Goal: Task Accomplishment & Management: Use online tool/utility

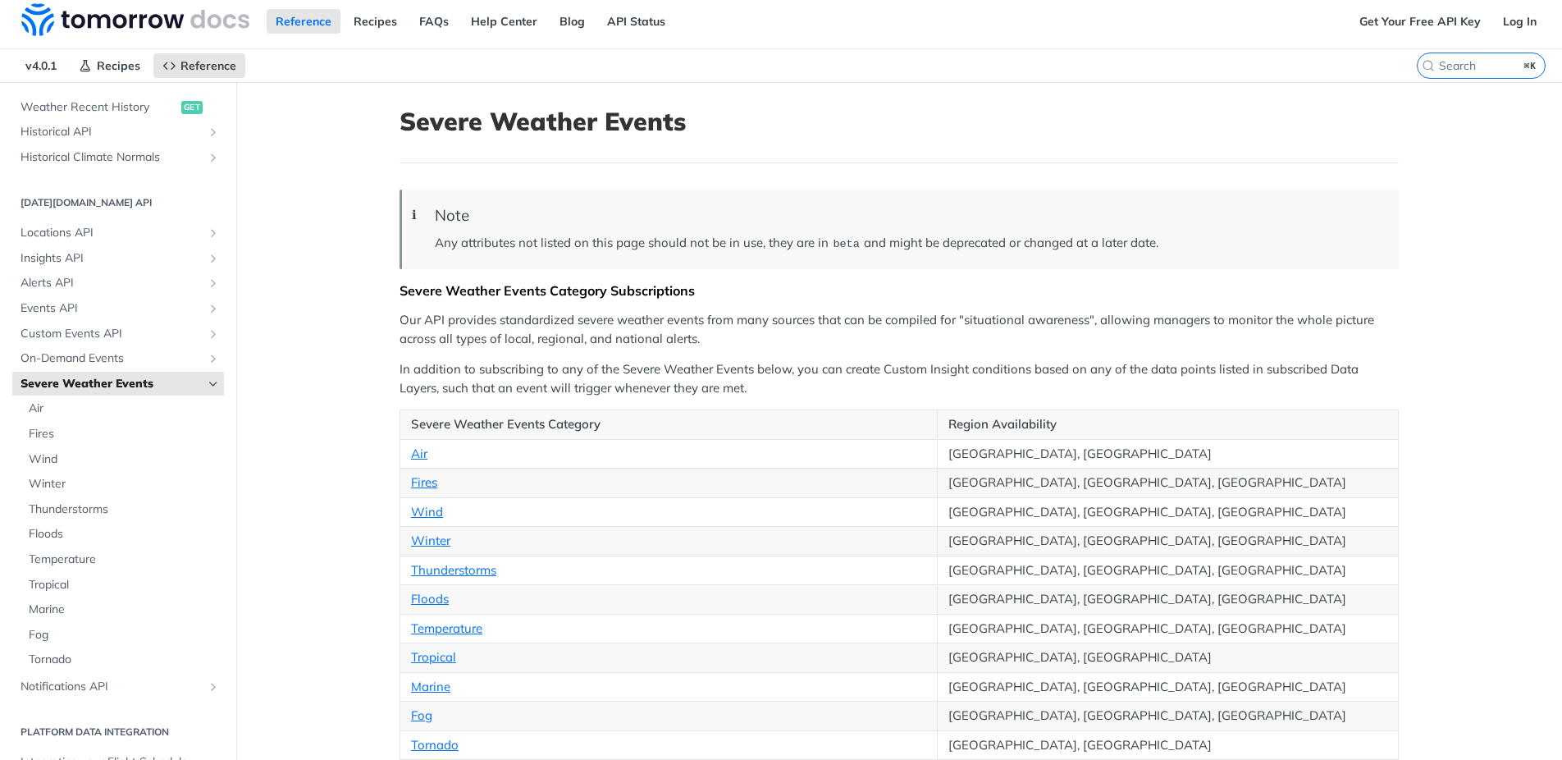
scroll to position [13, 0]
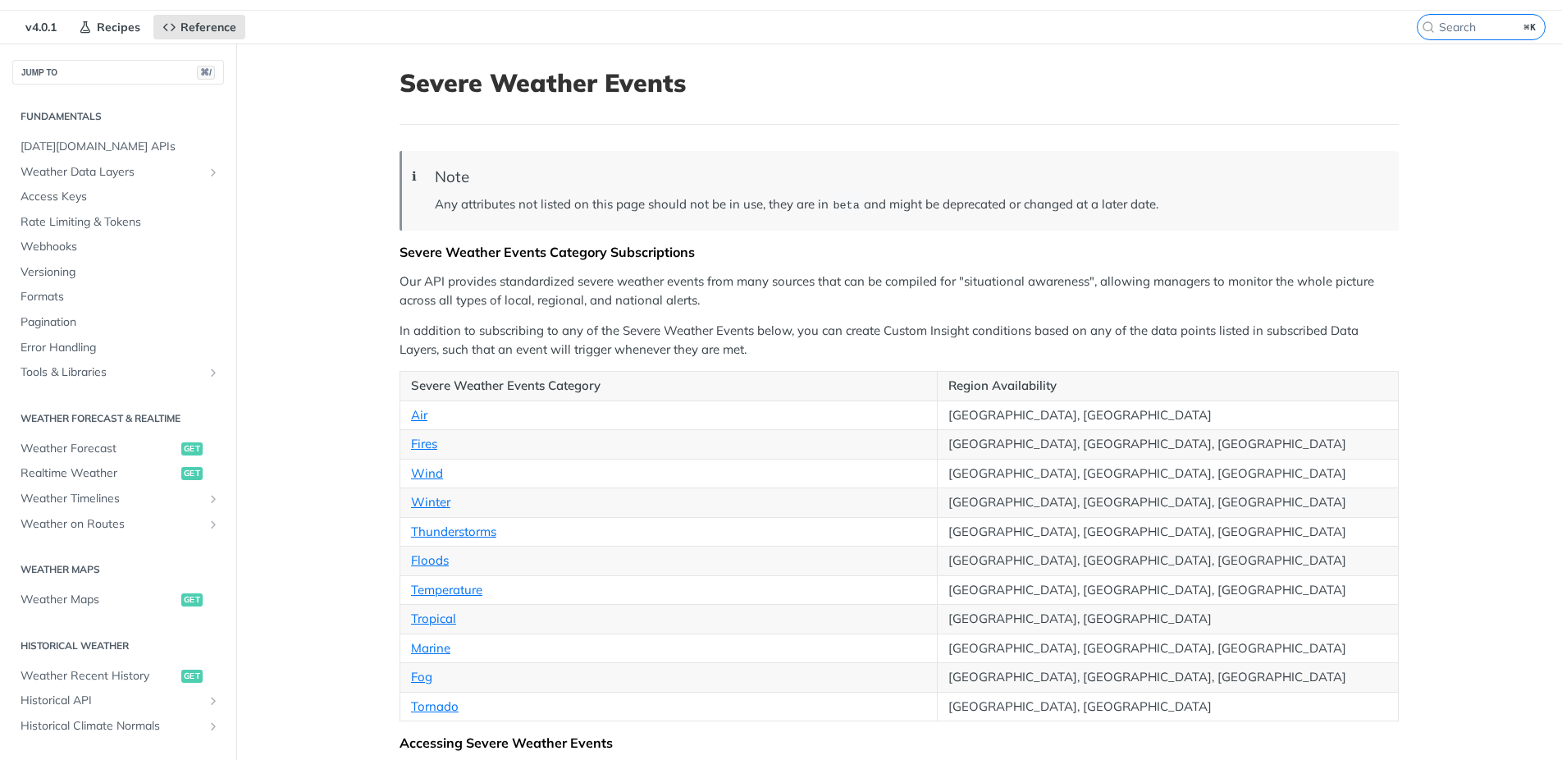
scroll to position [635, 0]
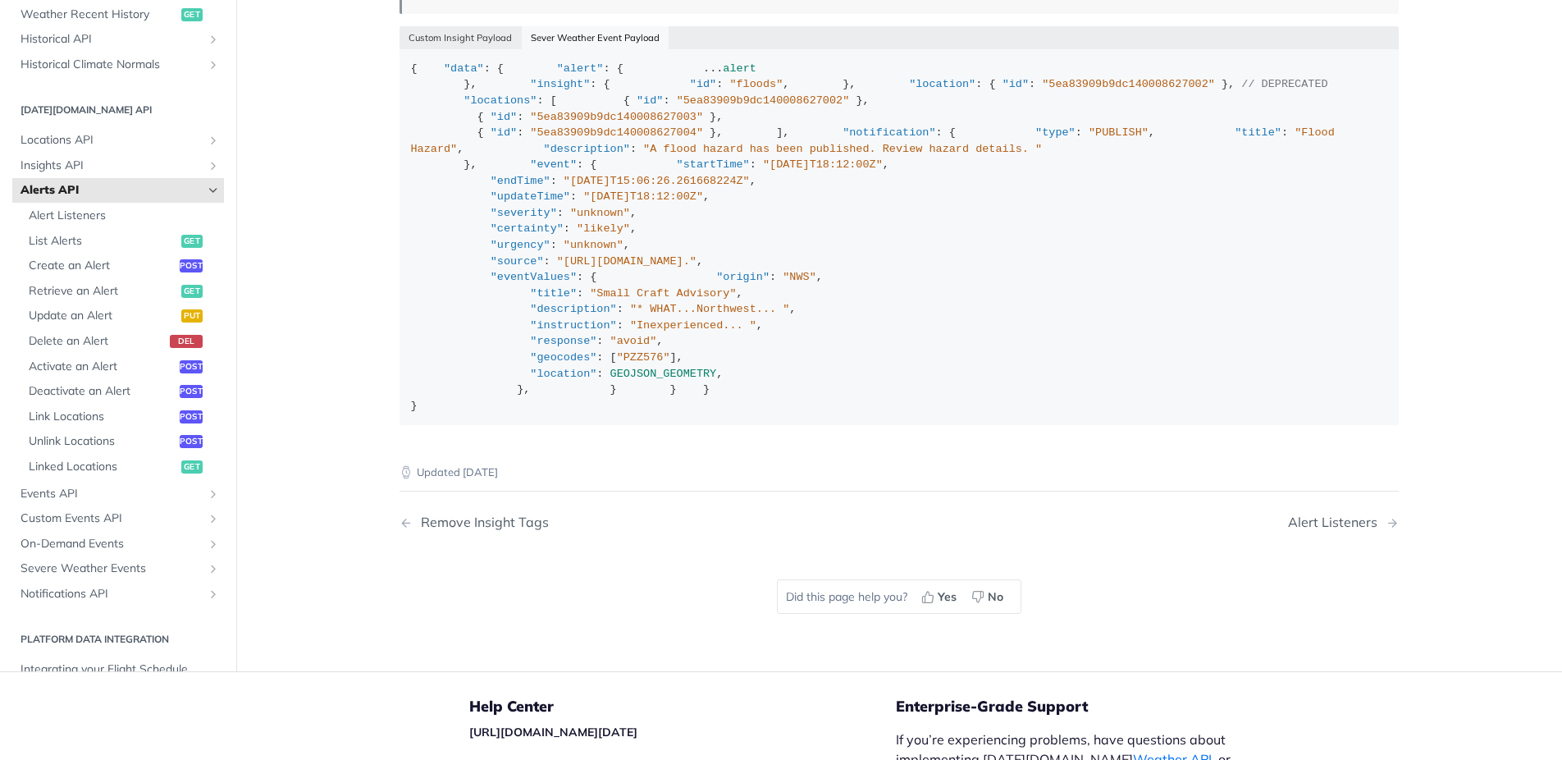
scroll to position [2524, 0]
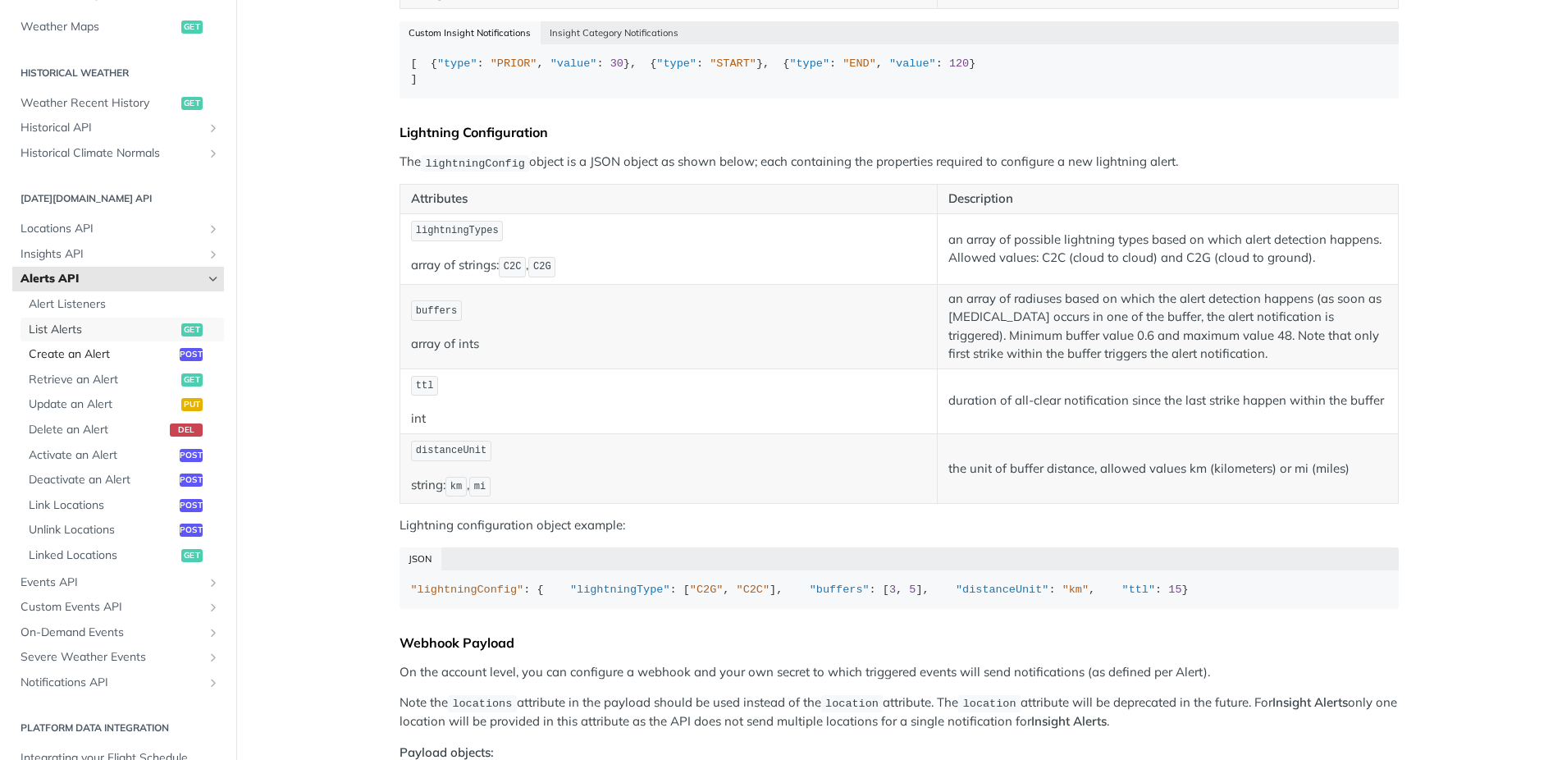
drag, startPoint x: 66, startPoint y: 326, endPoint x: 138, endPoint y: 364, distance: 81.9
click at [66, 326] on span "List Alerts" at bounding box center [103, 330] width 149 height 16
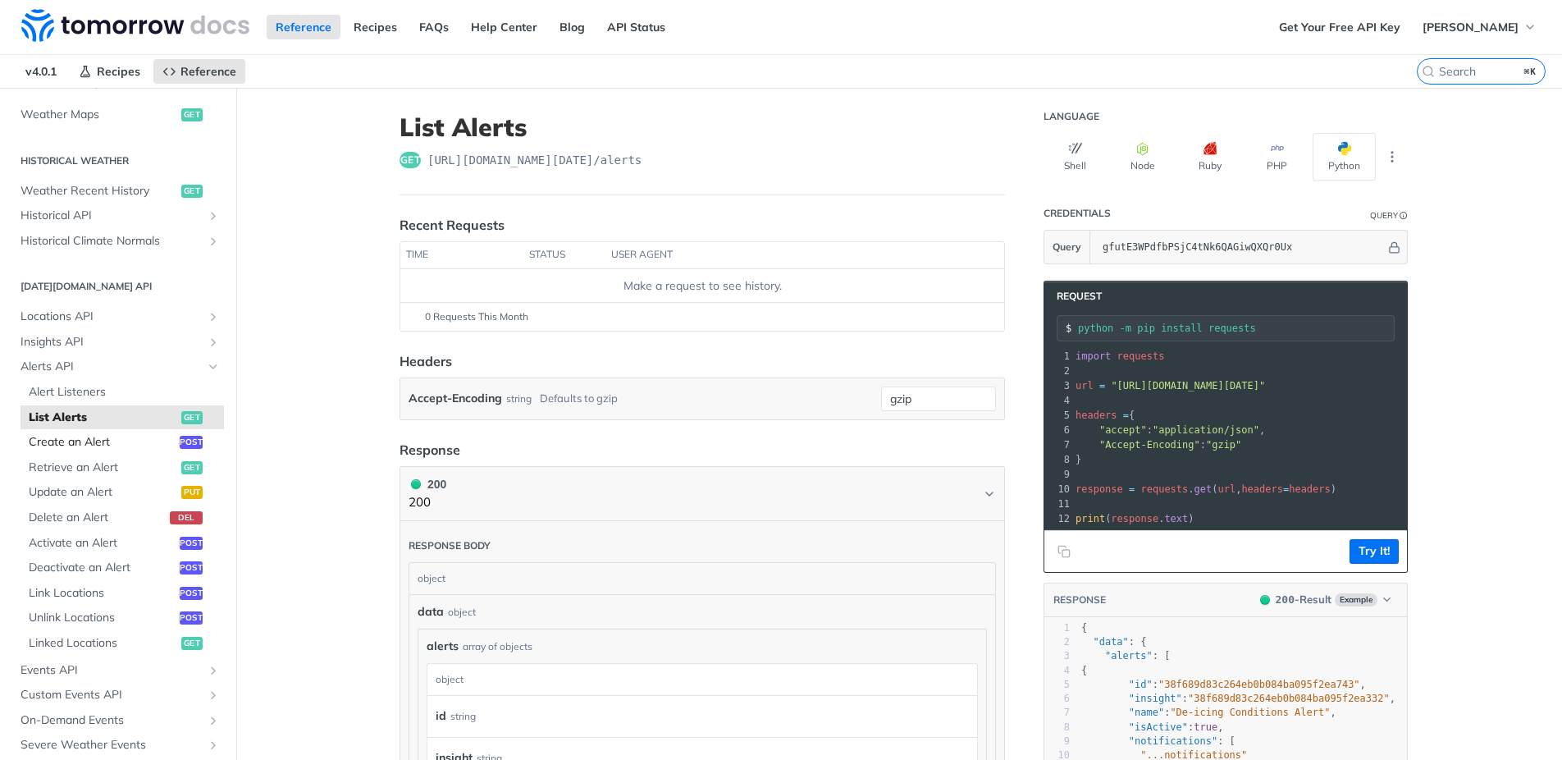
click at [54, 451] on span "Create an Alert" at bounding box center [102, 442] width 147 height 16
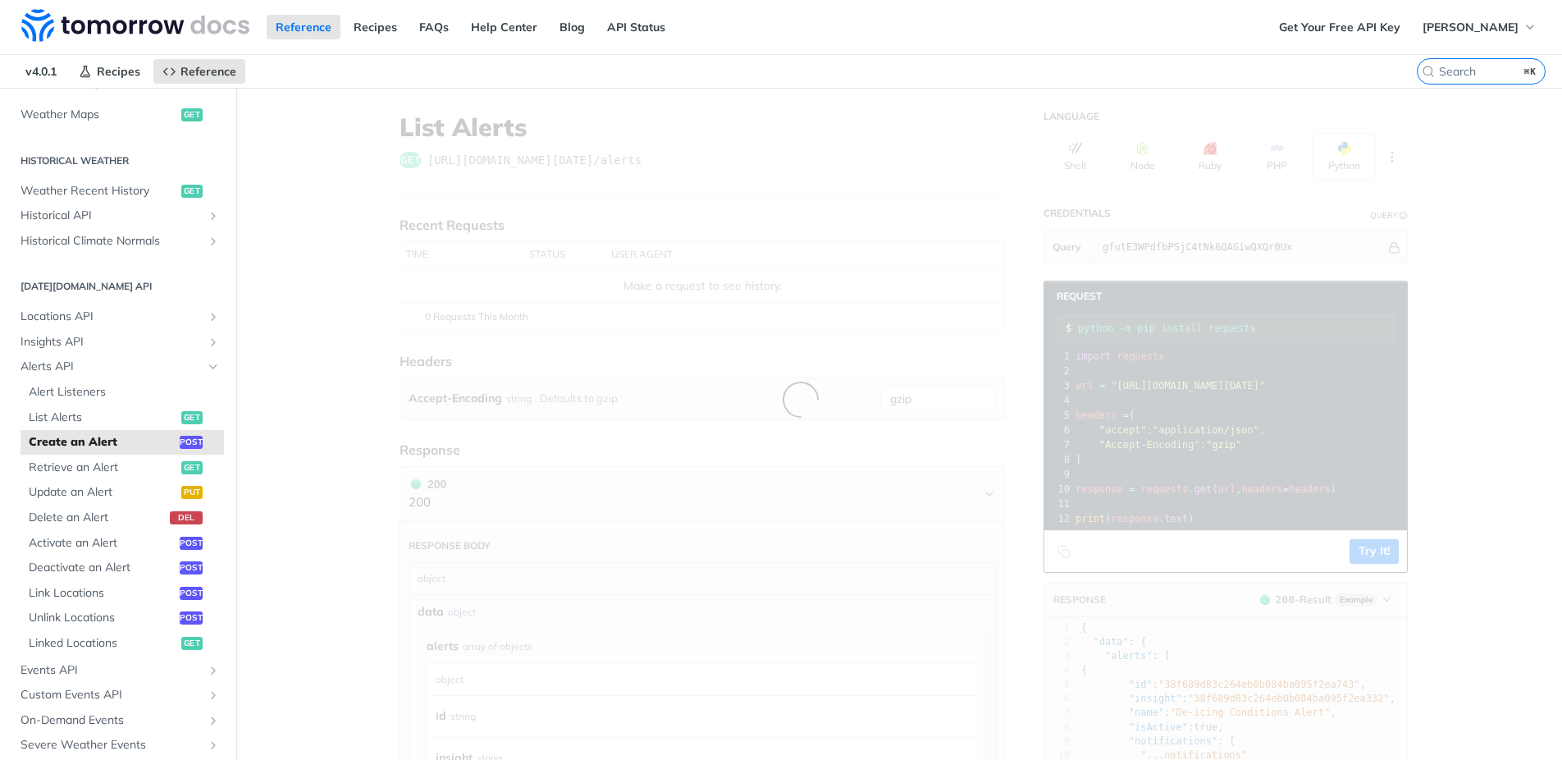
select select "true"
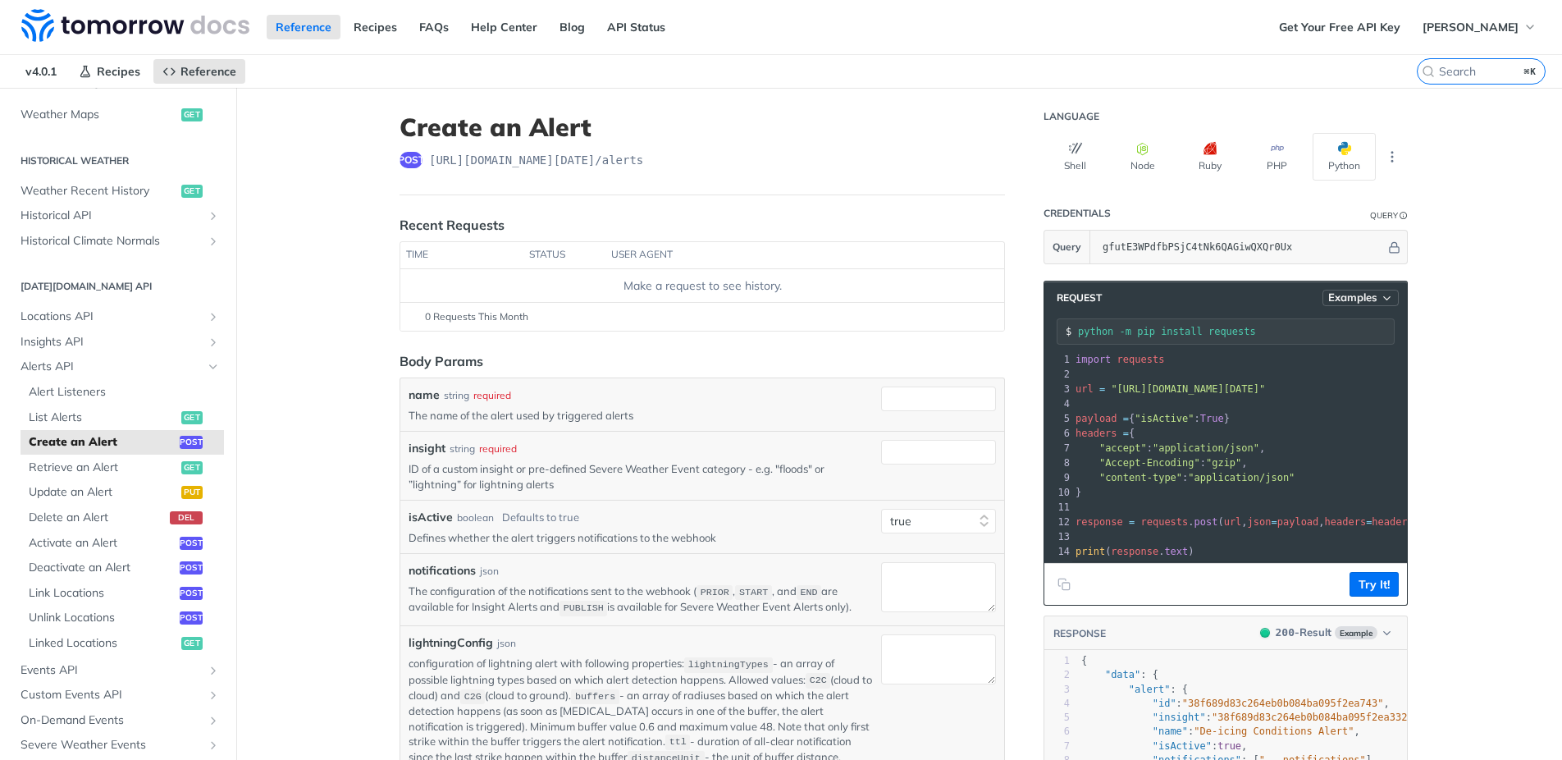
click at [1358, 304] on span "Examples" at bounding box center [1353, 298] width 49 height 14
click at [1306, 327] on div "Request Example" at bounding box center [1317, 326] width 162 height 24
type input "string"
type textarea "string"
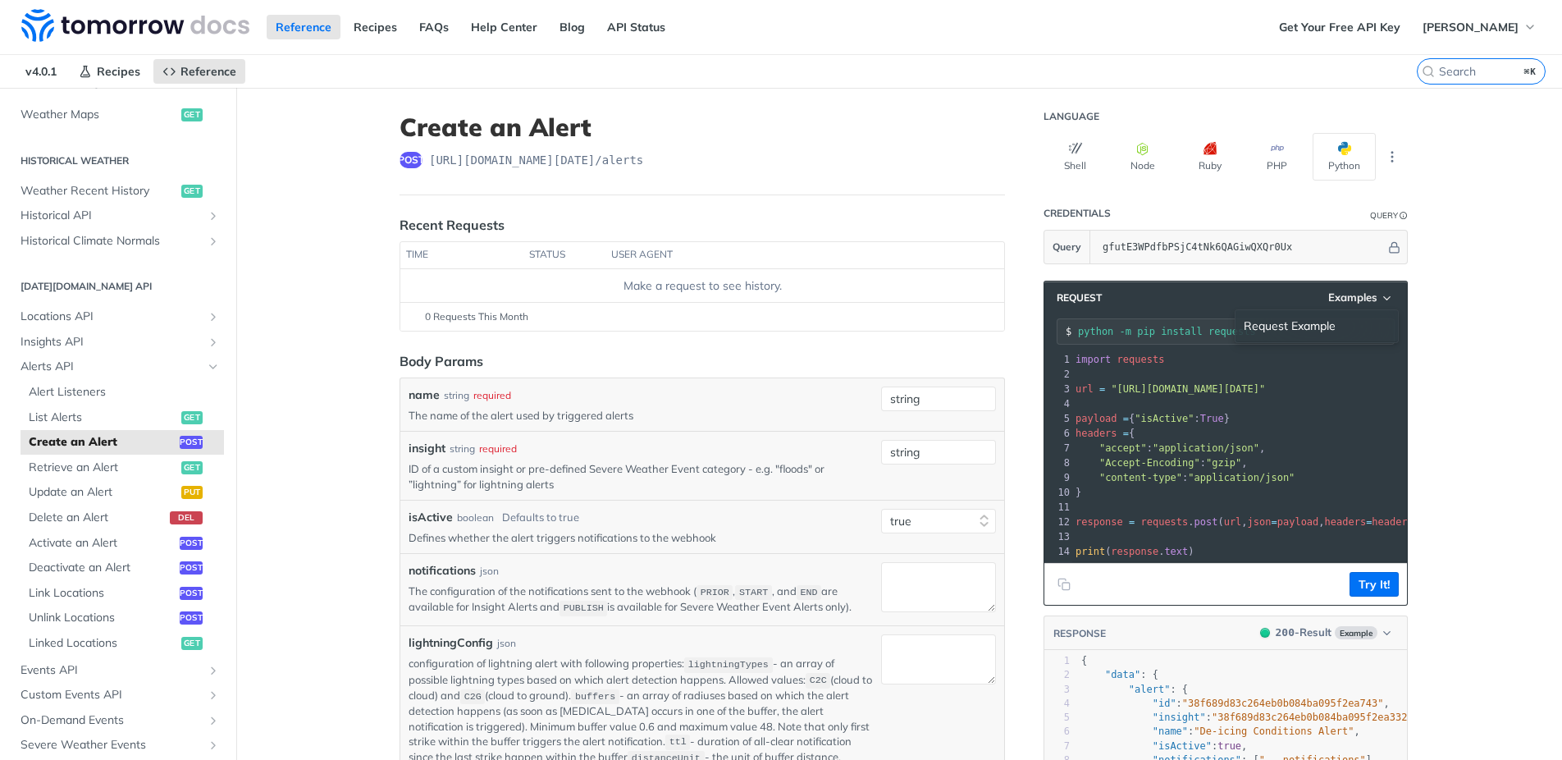
type textarea "string"
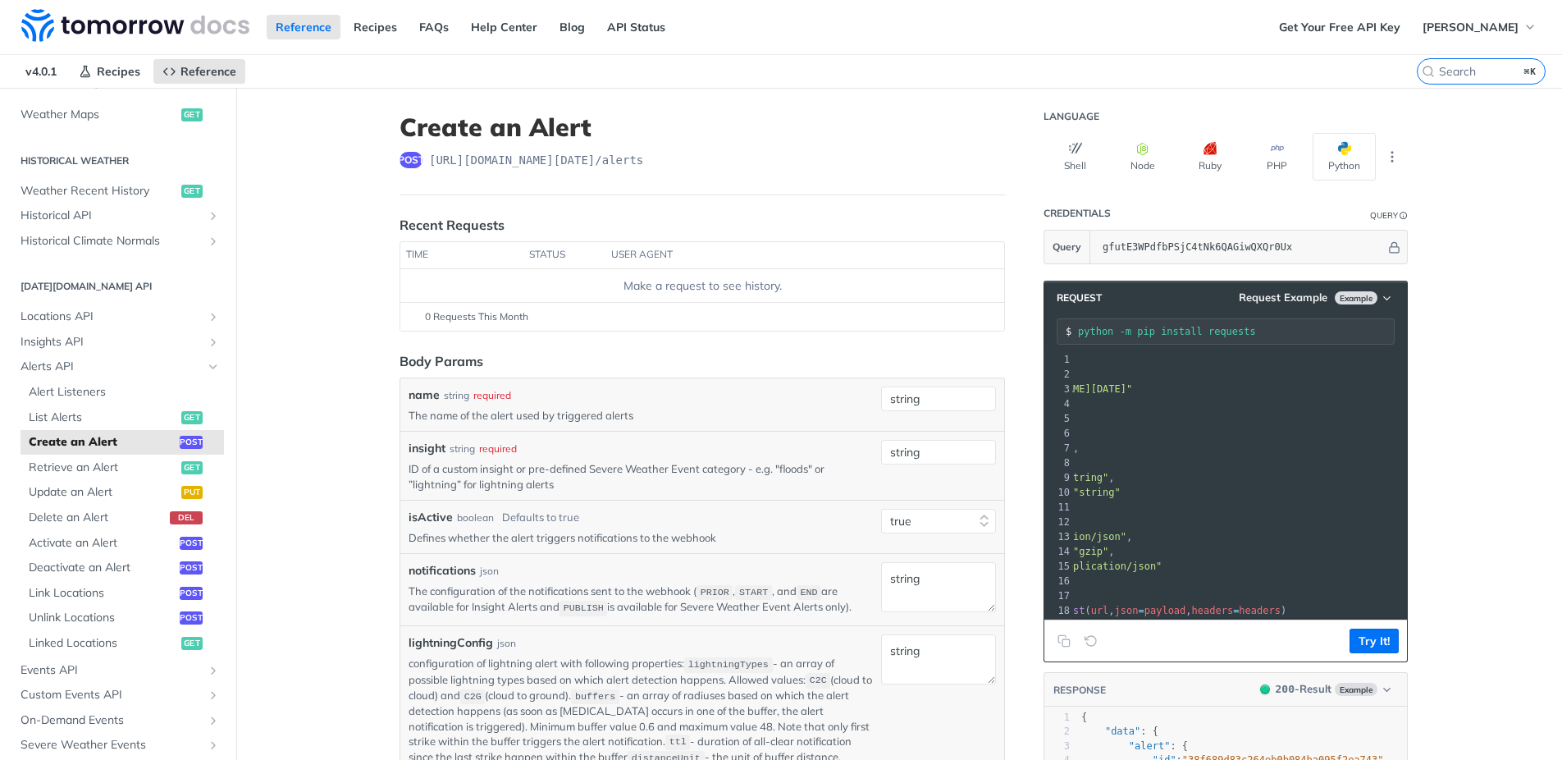
scroll to position [0, 151]
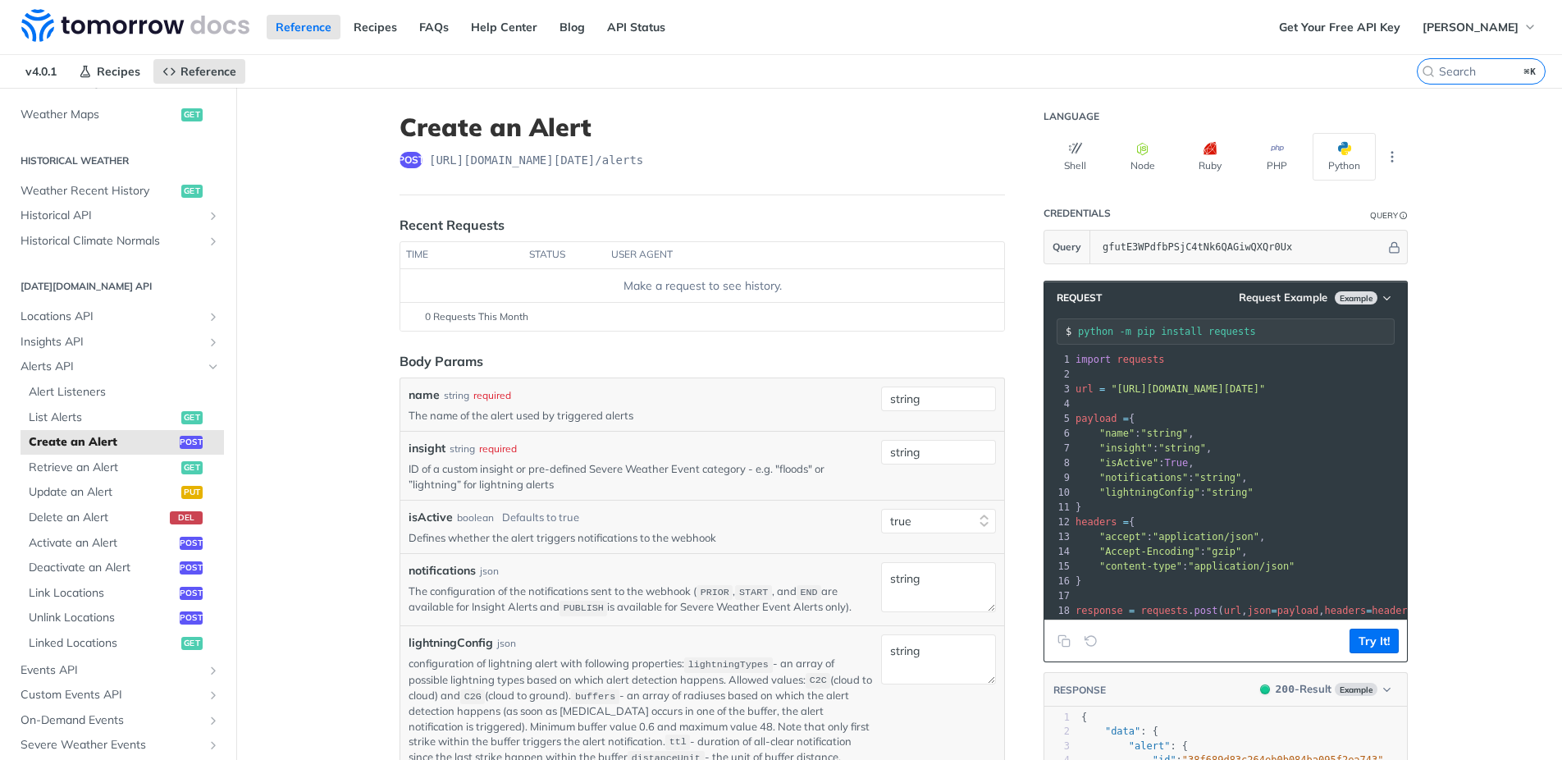
drag, startPoint x: 1400, startPoint y: 393, endPoint x: 1148, endPoint y: 406, distance: 252.3
click at [1123, 394] on span ""https://api.tomorrow.io/v4/alerts?apikey=gfutE3WPdfbPSjC4tNk6QAGiwQXQr0Ux"" at bounding box center [1188, 388] width 154 height 11
copy span "https://api.tomorrow.io/v4/alerts?apikey=gfutE3WPdfbPSjC4tNk6QAGiwQXQr0Ux"
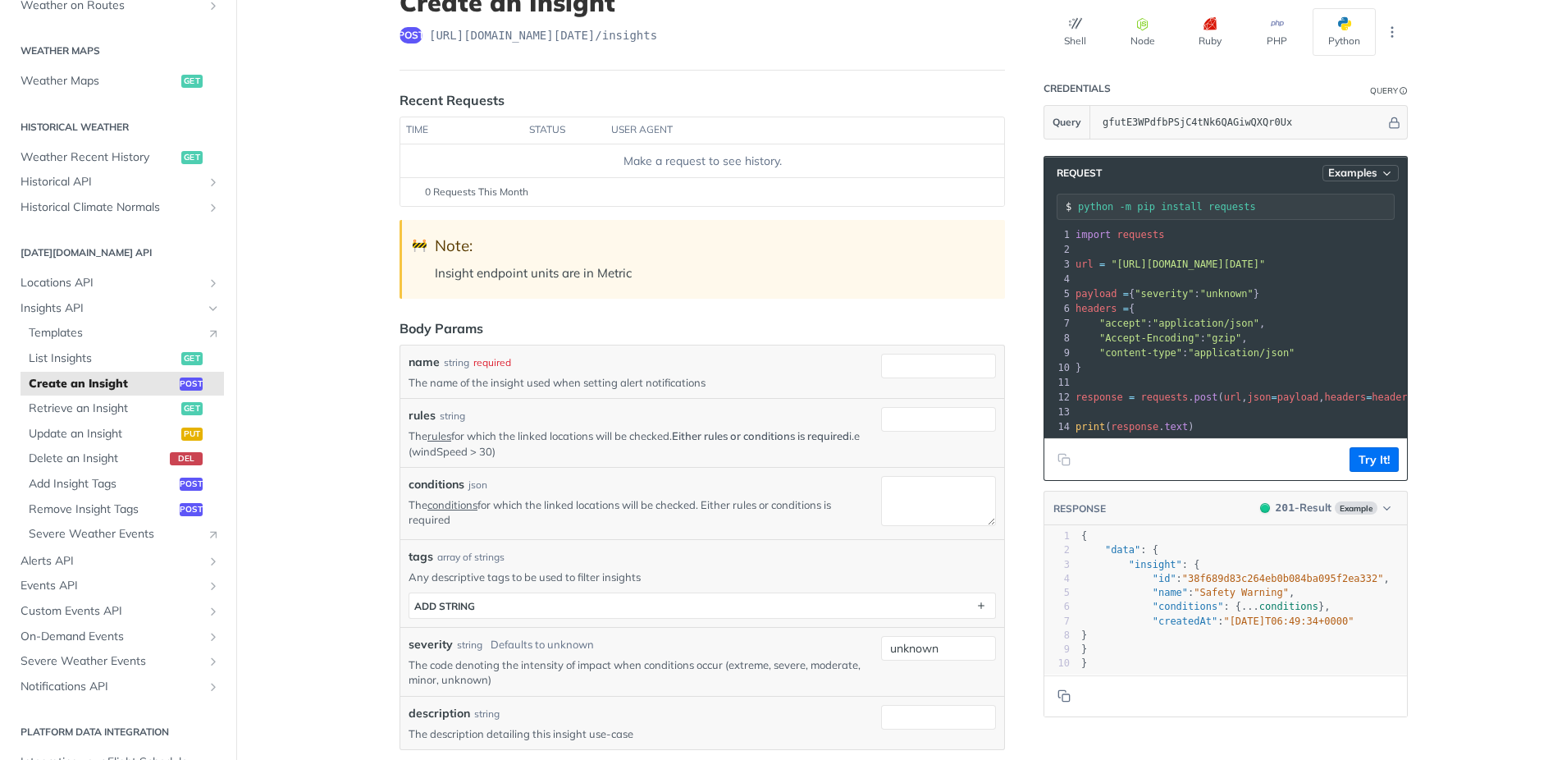
click at [1373, 180] on span "Examples" at bounding box center [1353, 173] width 49 height 14
click at [1302, 204] on div "Request Example" at bounding box center [1317, 202] width 162 height 24
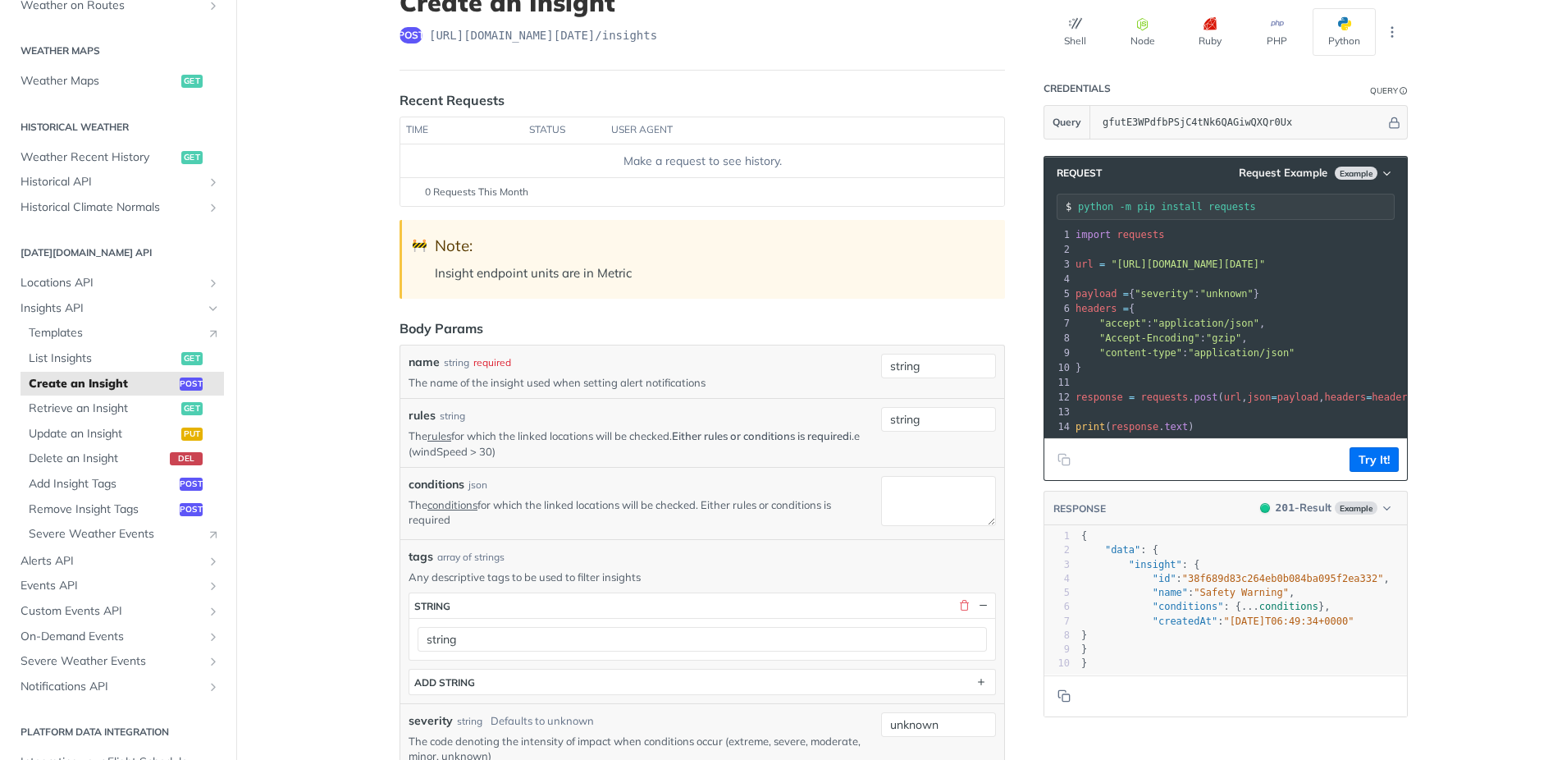
type input "string"
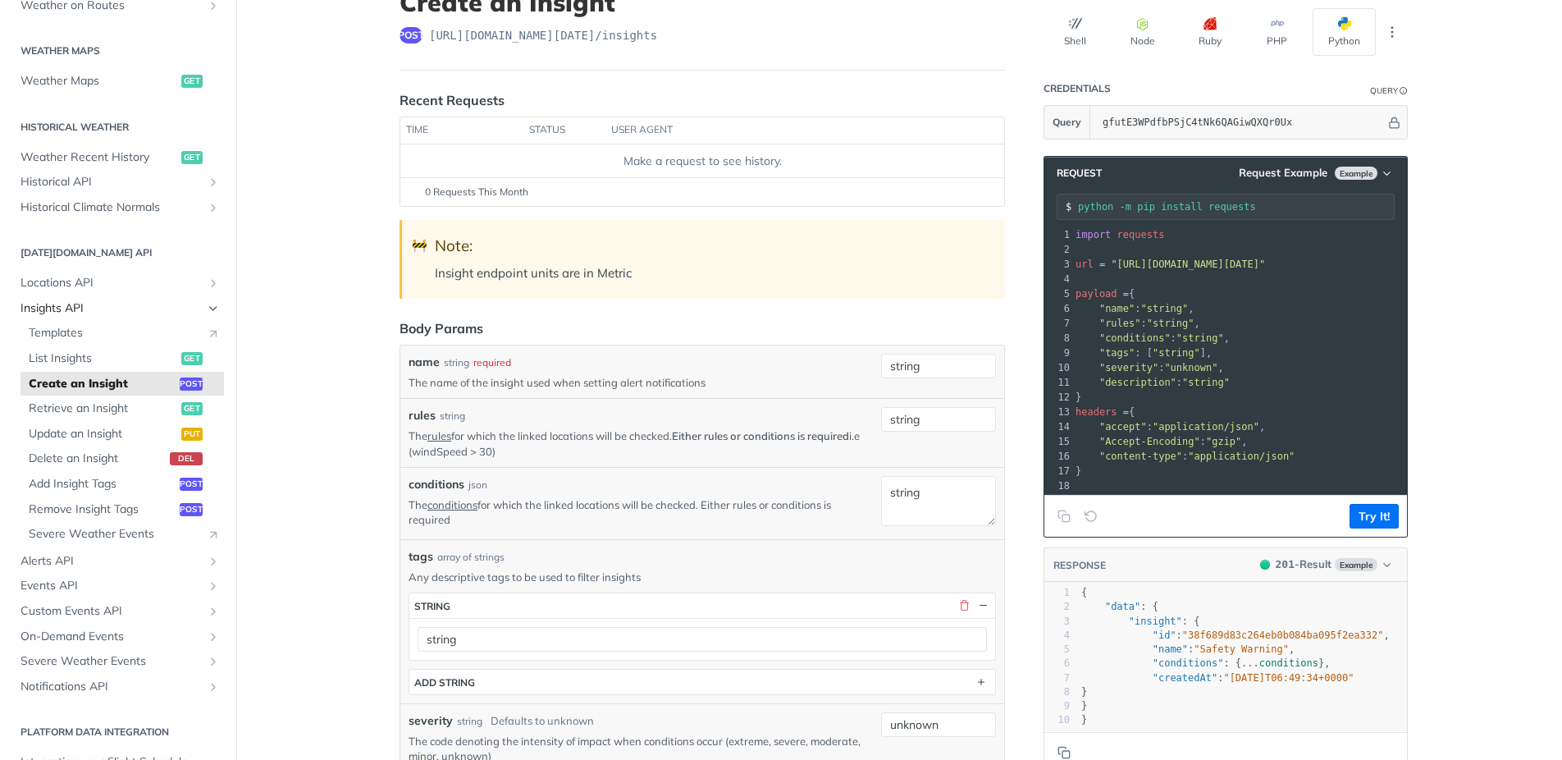
click at [85, 310] on span "Insights API" at bounding box center [112, 308] width 182 height 16
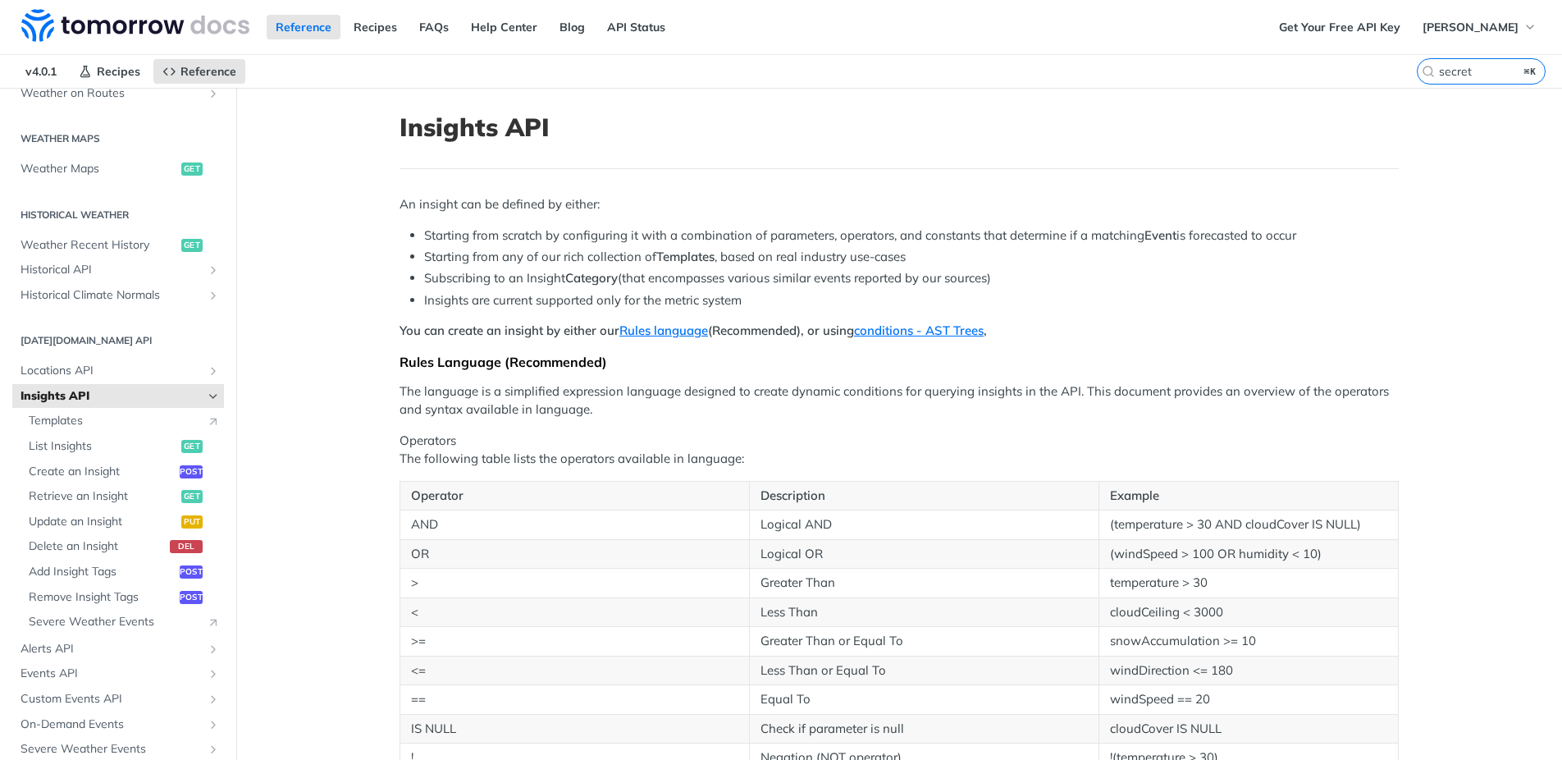
click at [127, 395] on span "Insights API" at bounding box center [112, 396] width 182 height 16
click at [213, 396] on icon "Hide subpages for Insights API" at bounding box center [213, 396] width 13 height 13
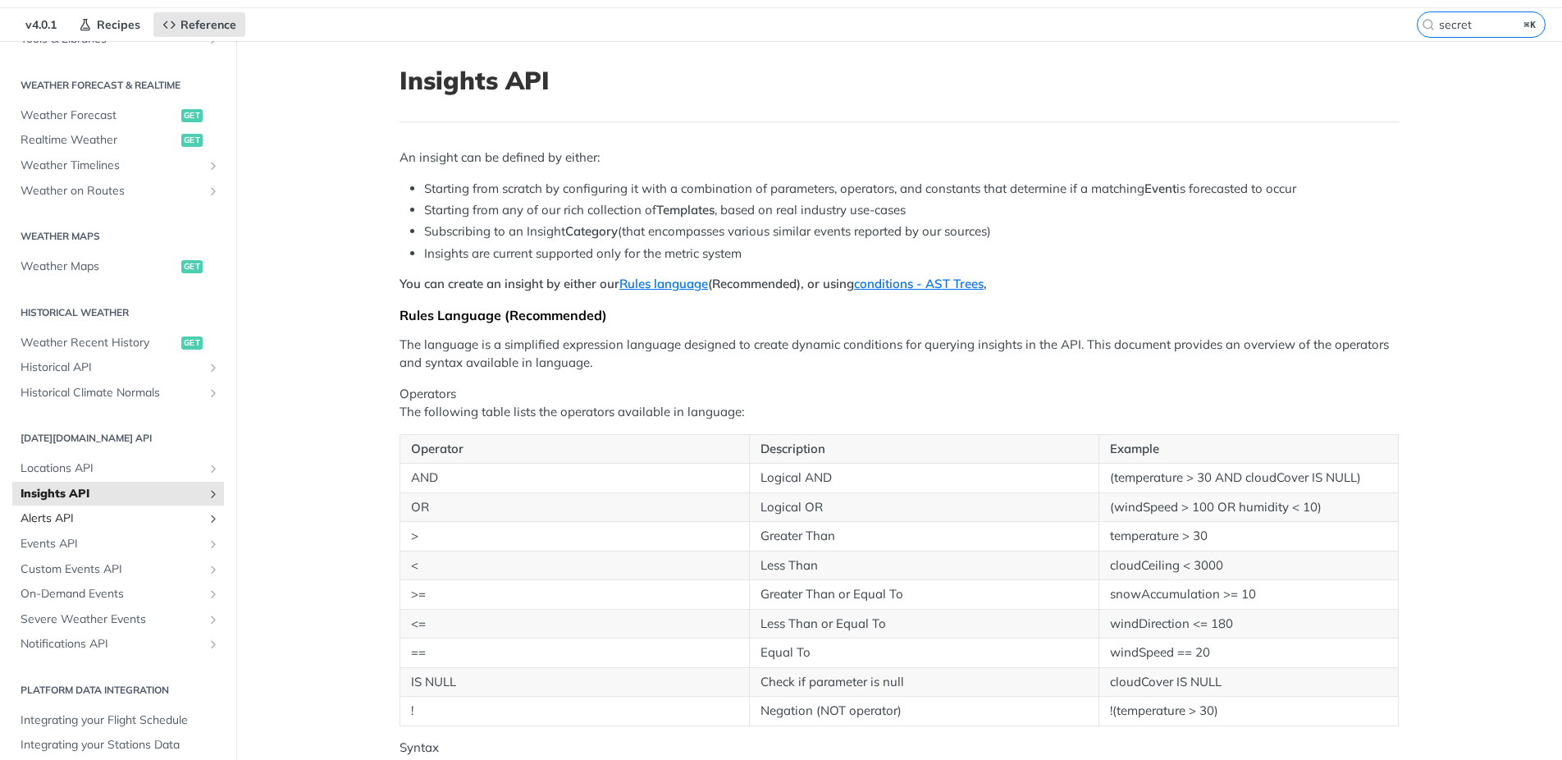
click at [98, 525] on span "Alerts API" at bounding box center [112, 518] width 182 height 16
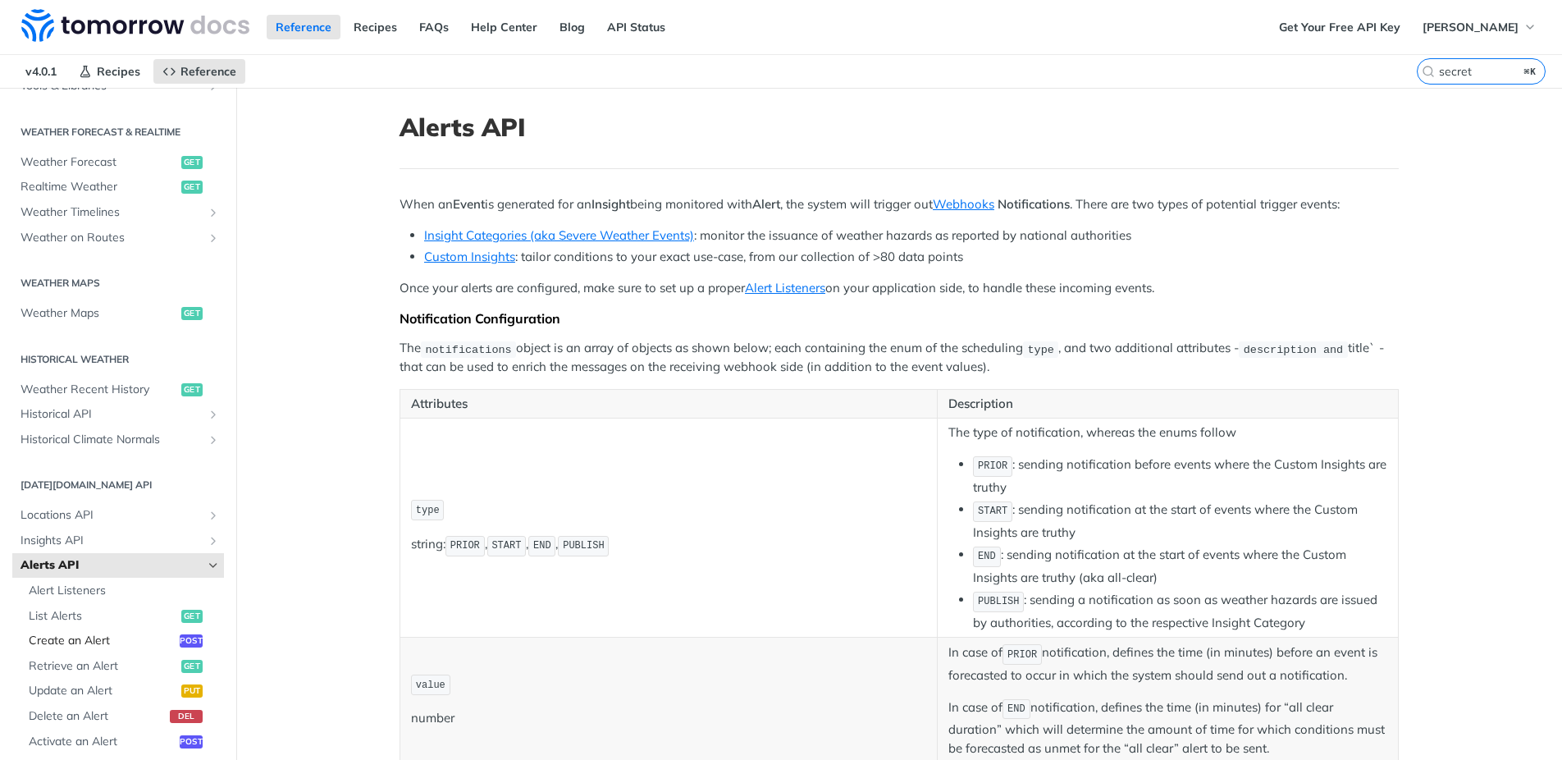
click at [84, 643] on span "Create an Alert" at bounding box center [102, 641] width 147 height 16
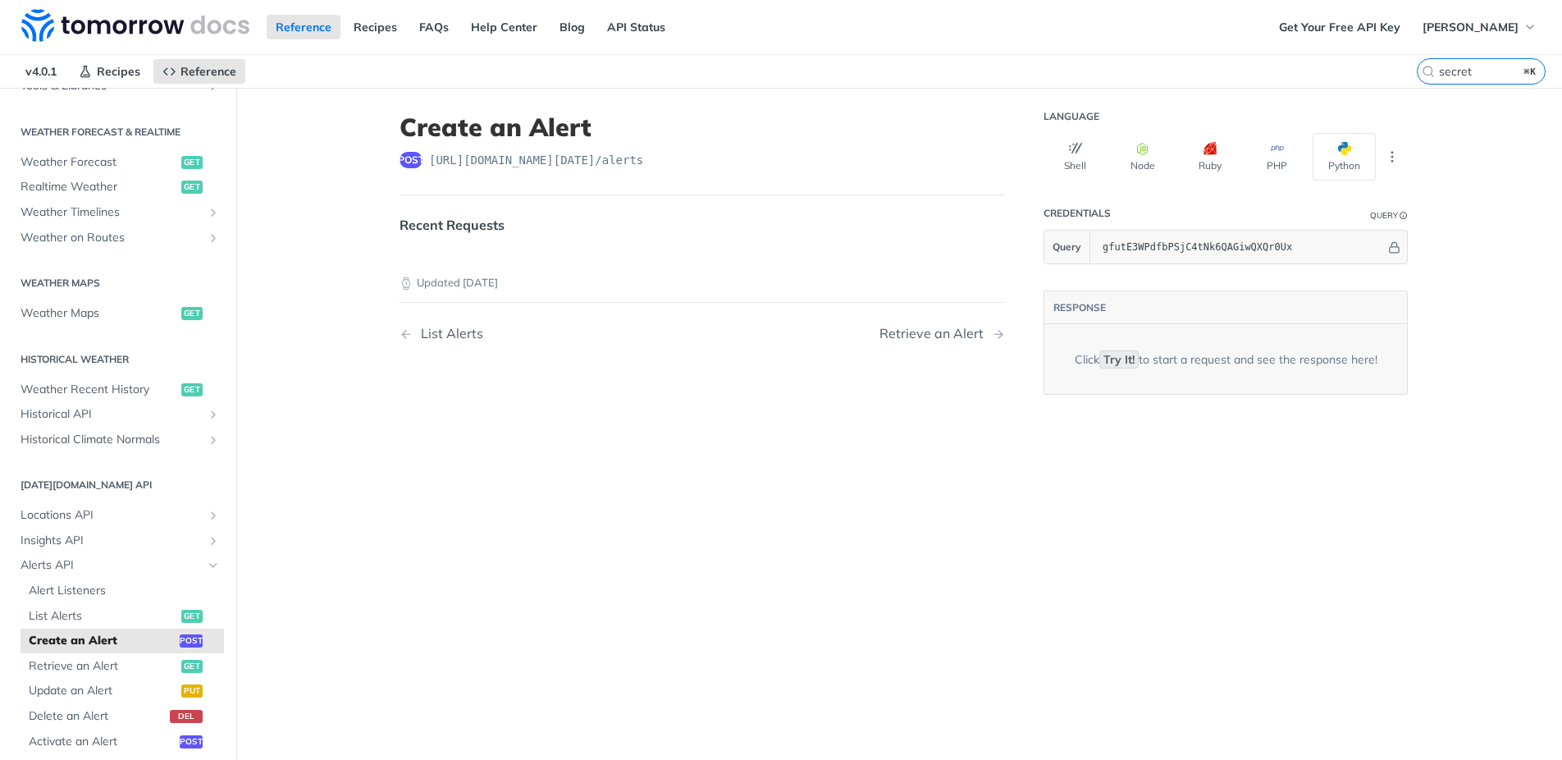
select select "true"
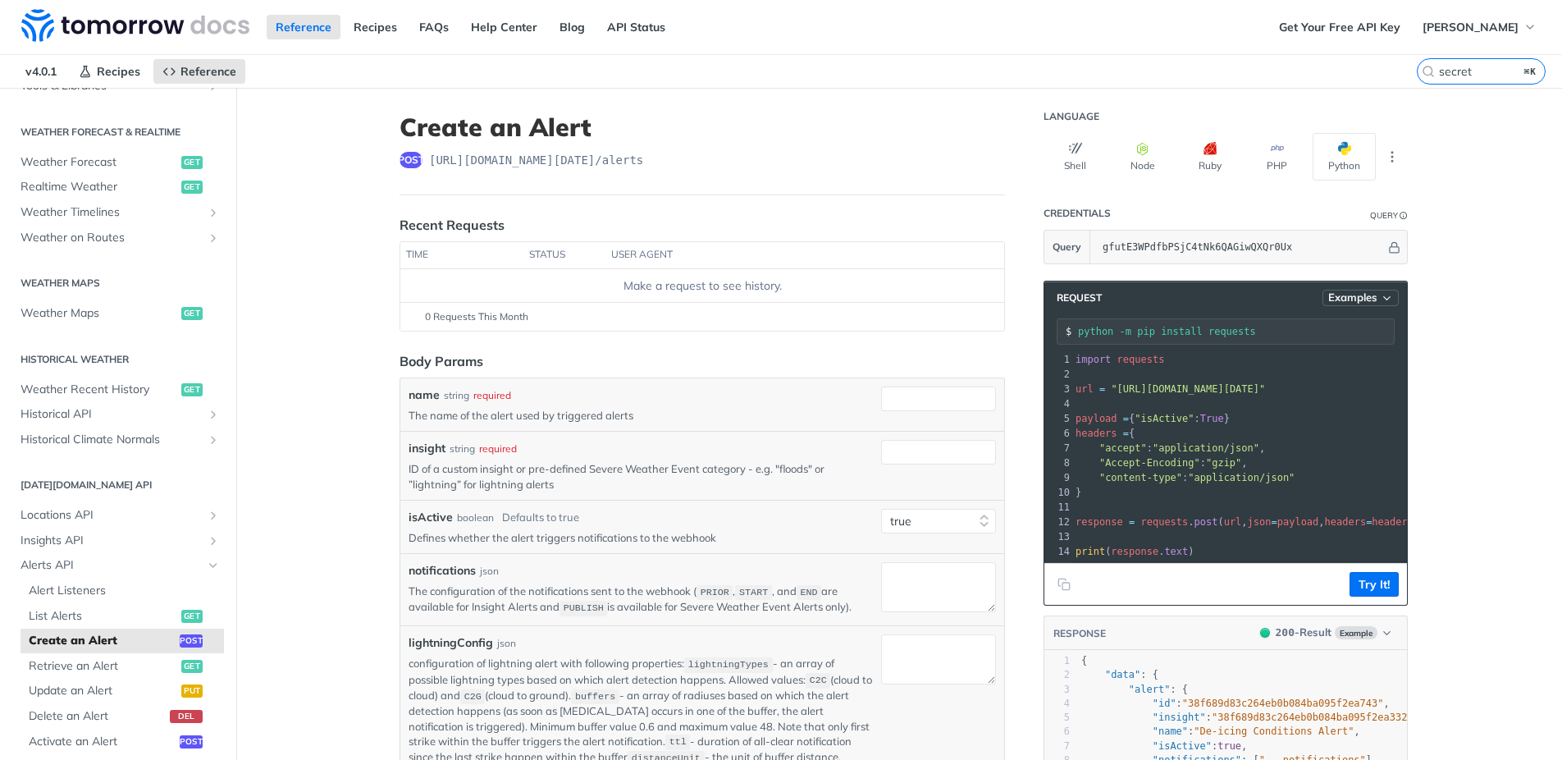
click at [1367, 300] on span "Examples" at bounding box center [1353, 298] width 49 height 14
drag, startPoint x: 1294, startPoint y: 323, endPoint x: 1317, endPoint y: 349, distance: 34.9
click at [1295, 323] on div "Request Example" at bounding box center [1317, 326] width 162 height 24
type input "string"
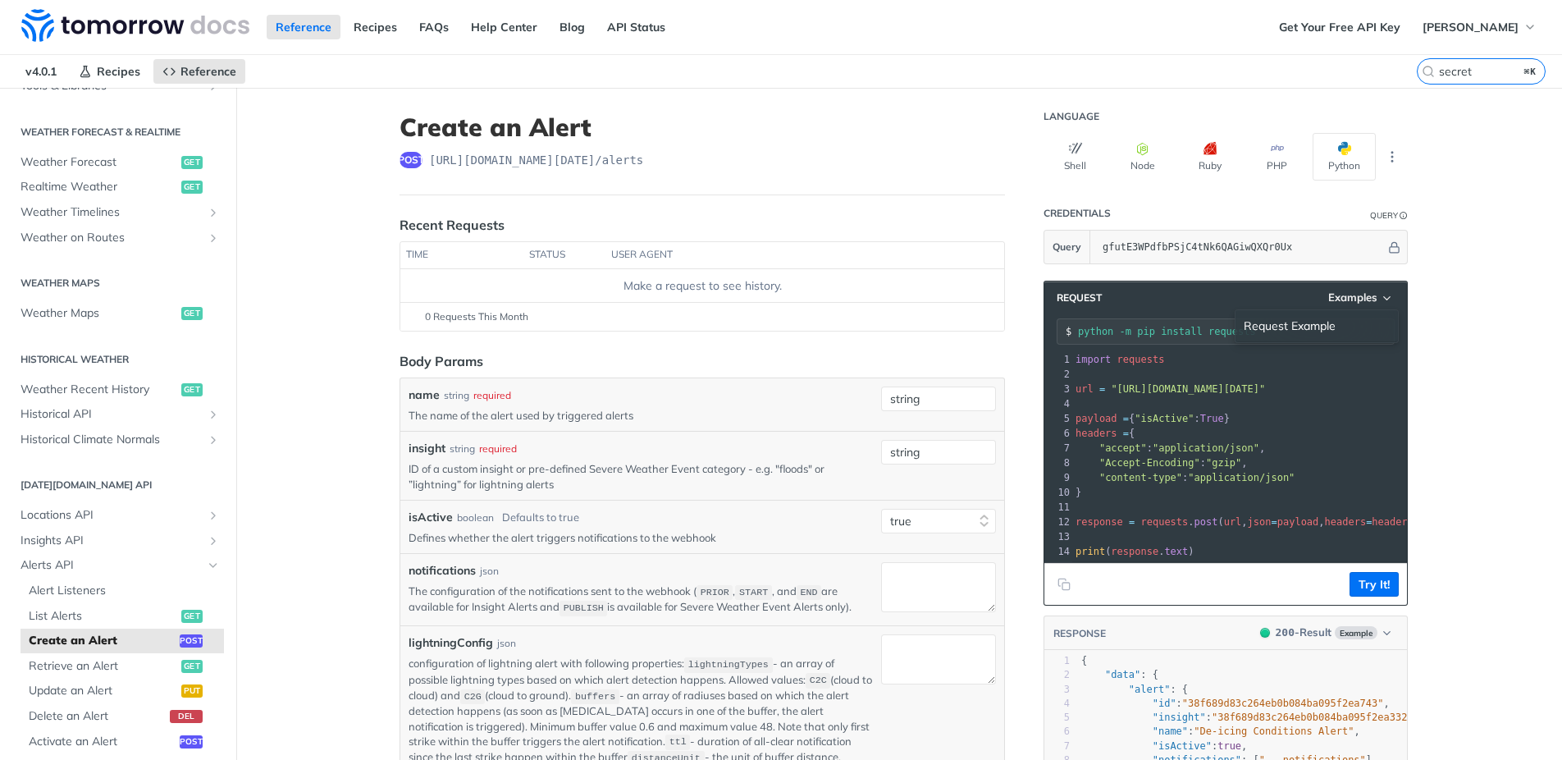
type textarea "string"
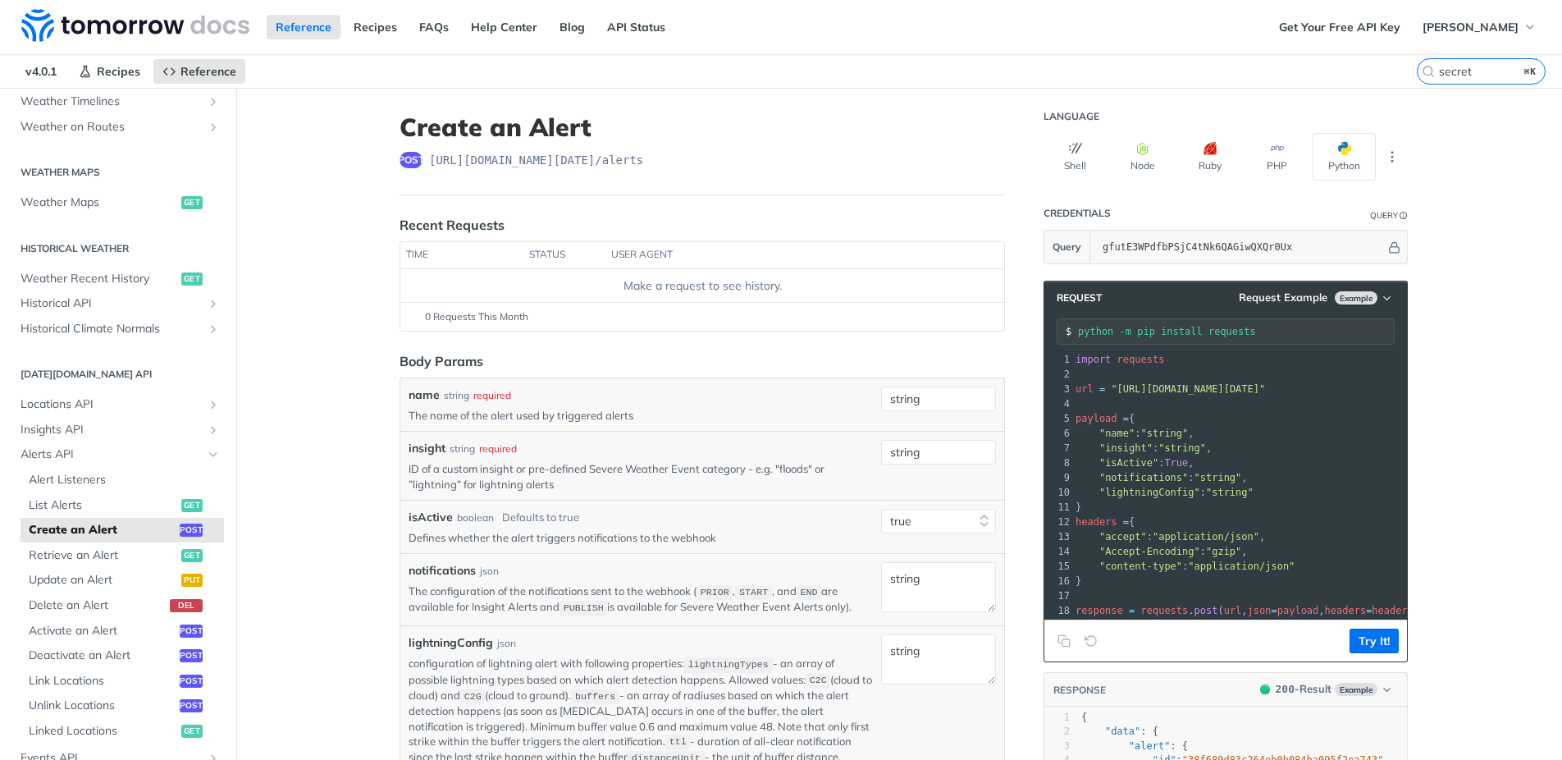
scroll to position [449, 0]
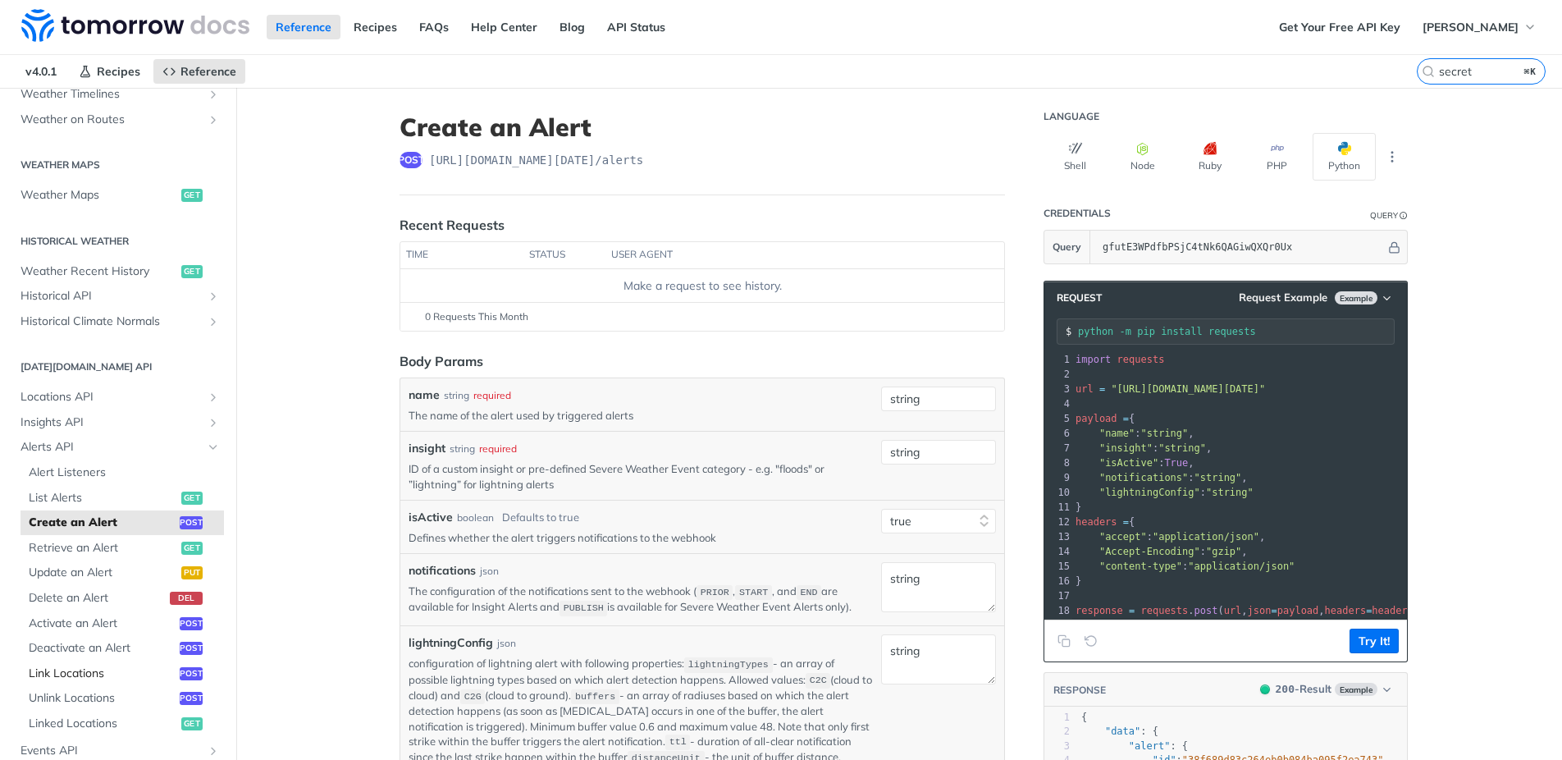
click at [62, 675] on span "Link Locations" at bounding box center [102, 674] width 147 height 16
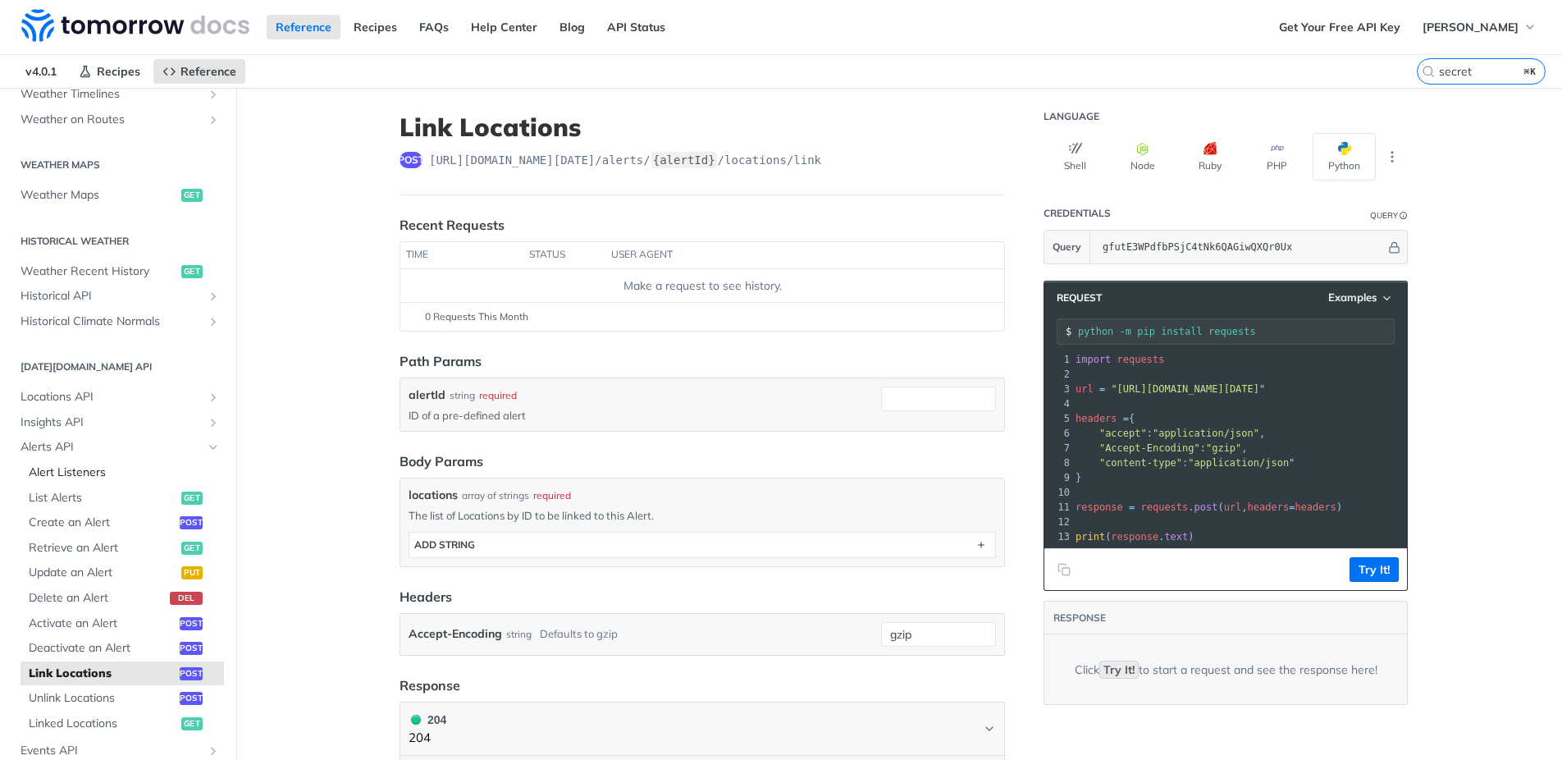
click at [62, 471] on span "Alert Listeners" at bounding box center [124, 472] width 191 height 16
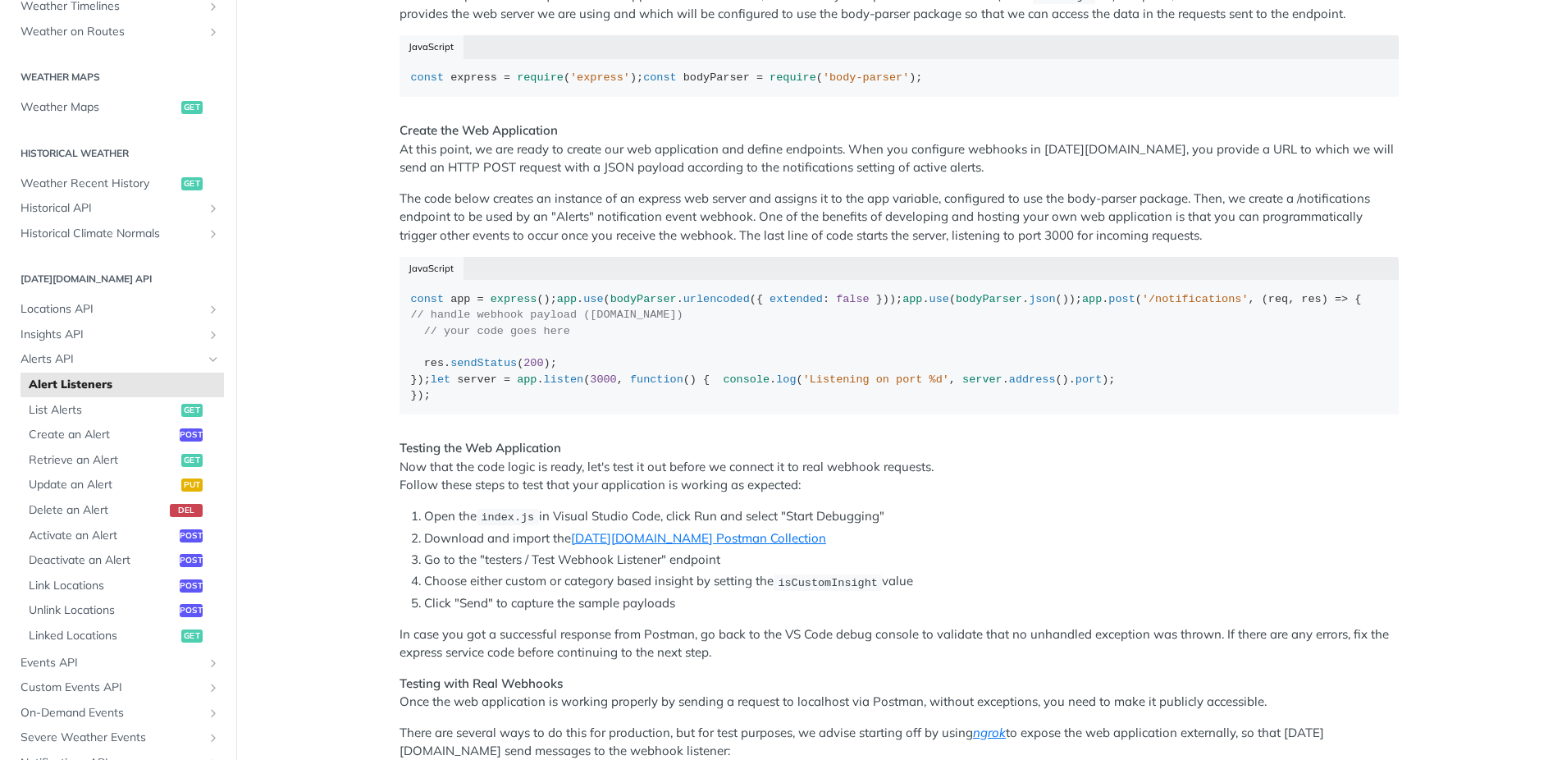
scroll to position [720, 0]
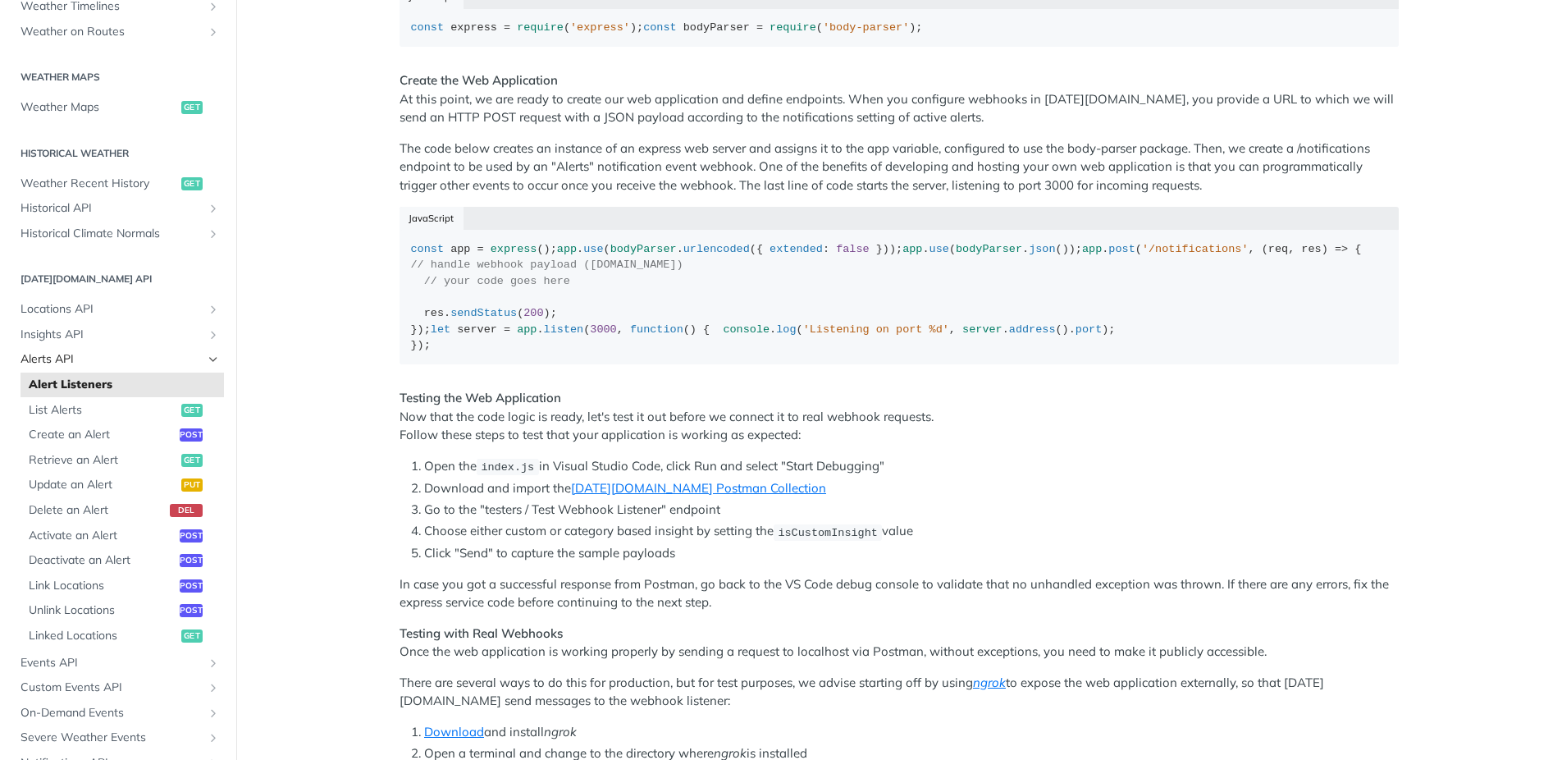
click at [45, 363] on span "Alerts API" at bounding box center [112, 359] width 182 height 16
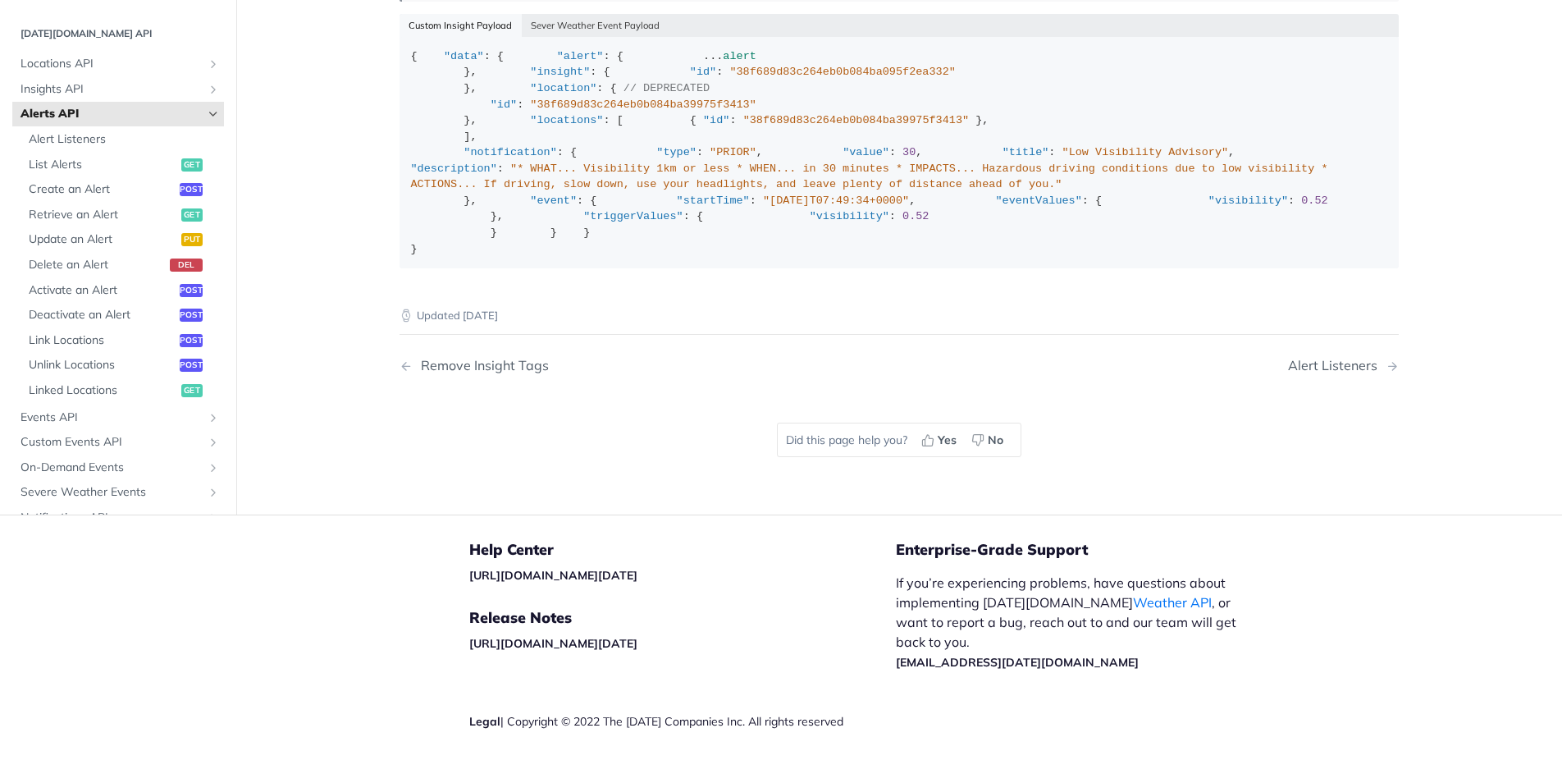
scroll to position [2544, 0]
click at [78, 348] on span "Link Locations" at bounding box center [102, 340] width 147 height 16
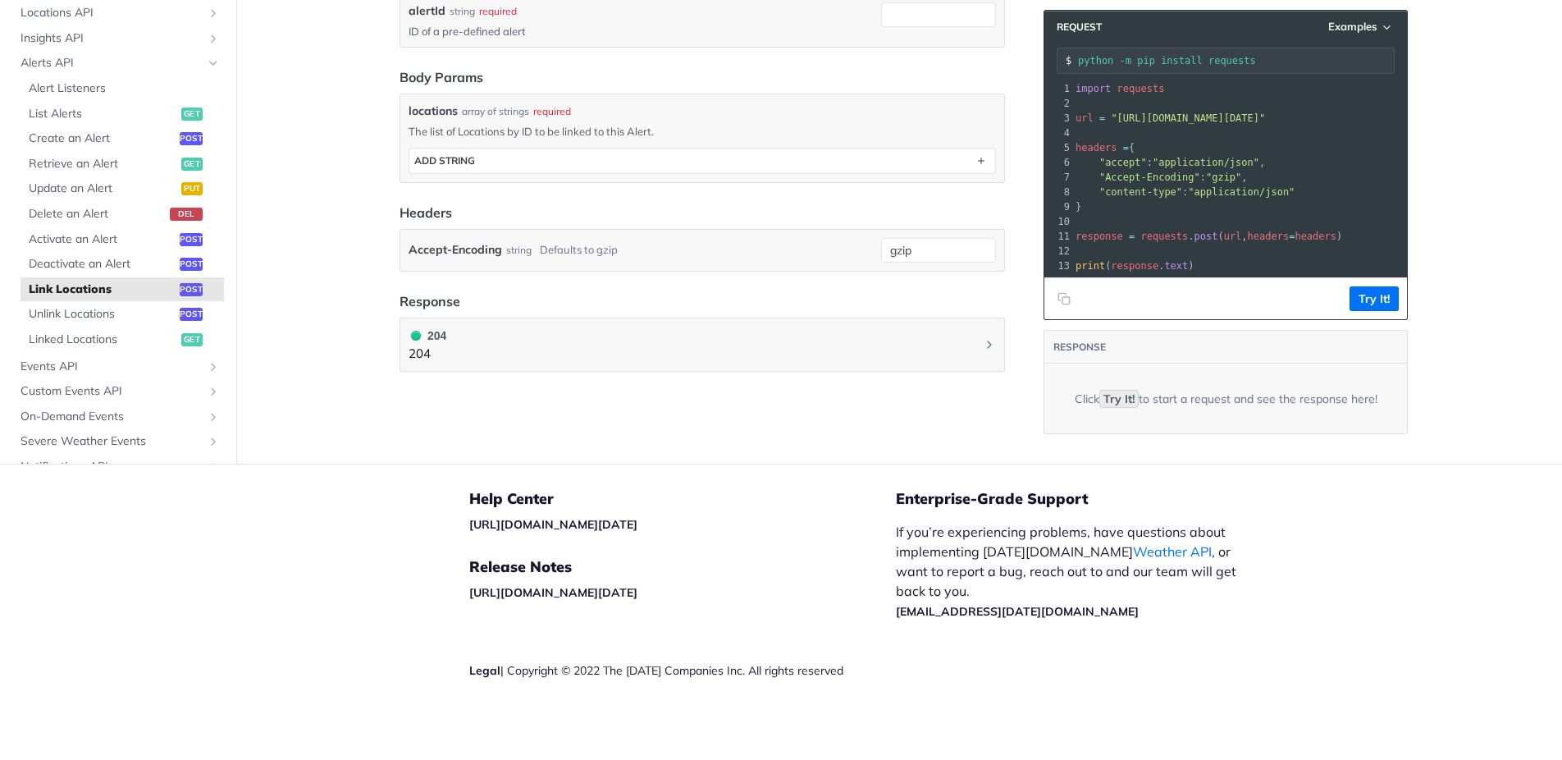
scroll to position [384, 0]
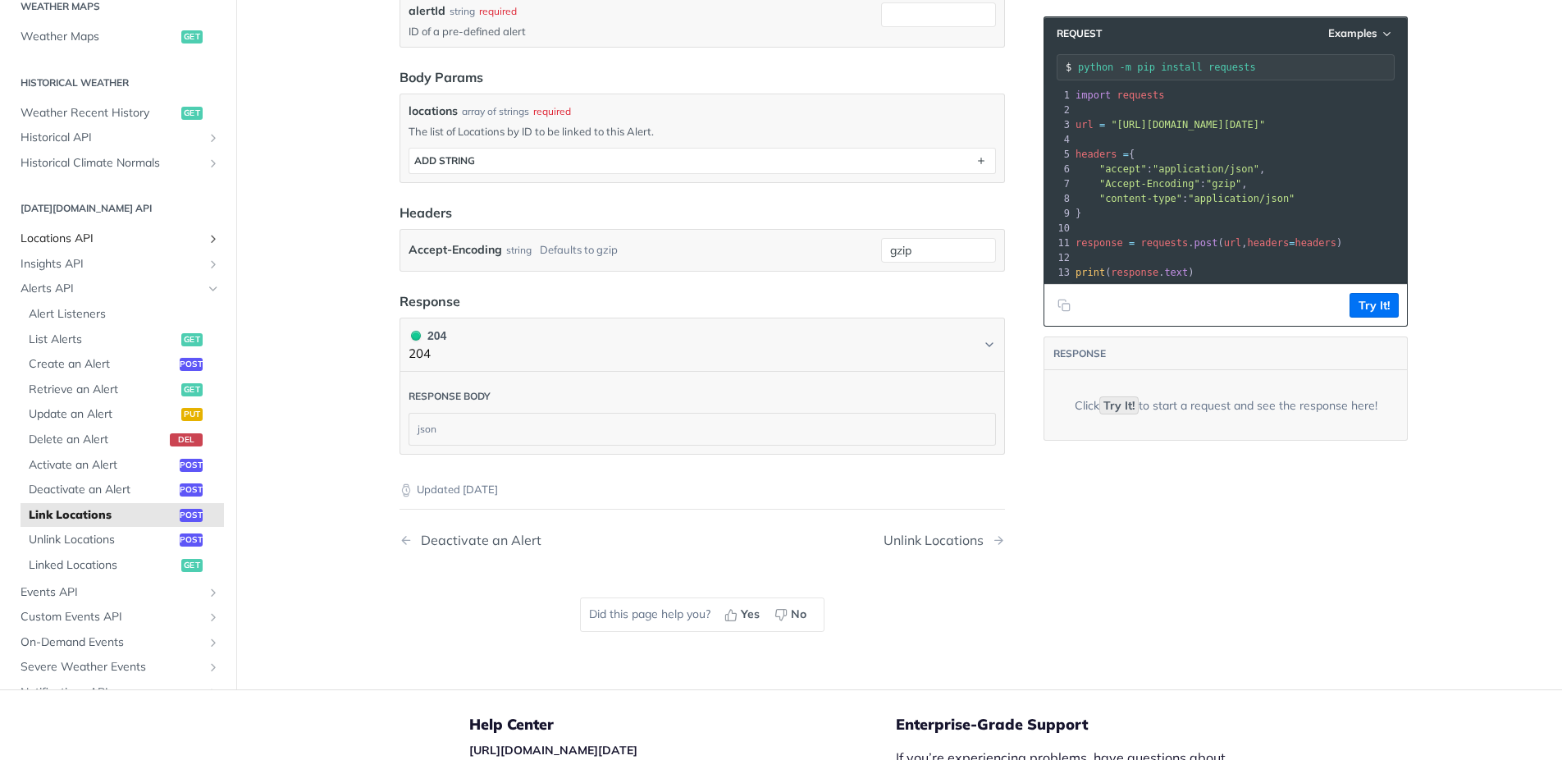
click at [61, 232] on span "Locations API" at bounding box center [112, 239] width 182 height 16
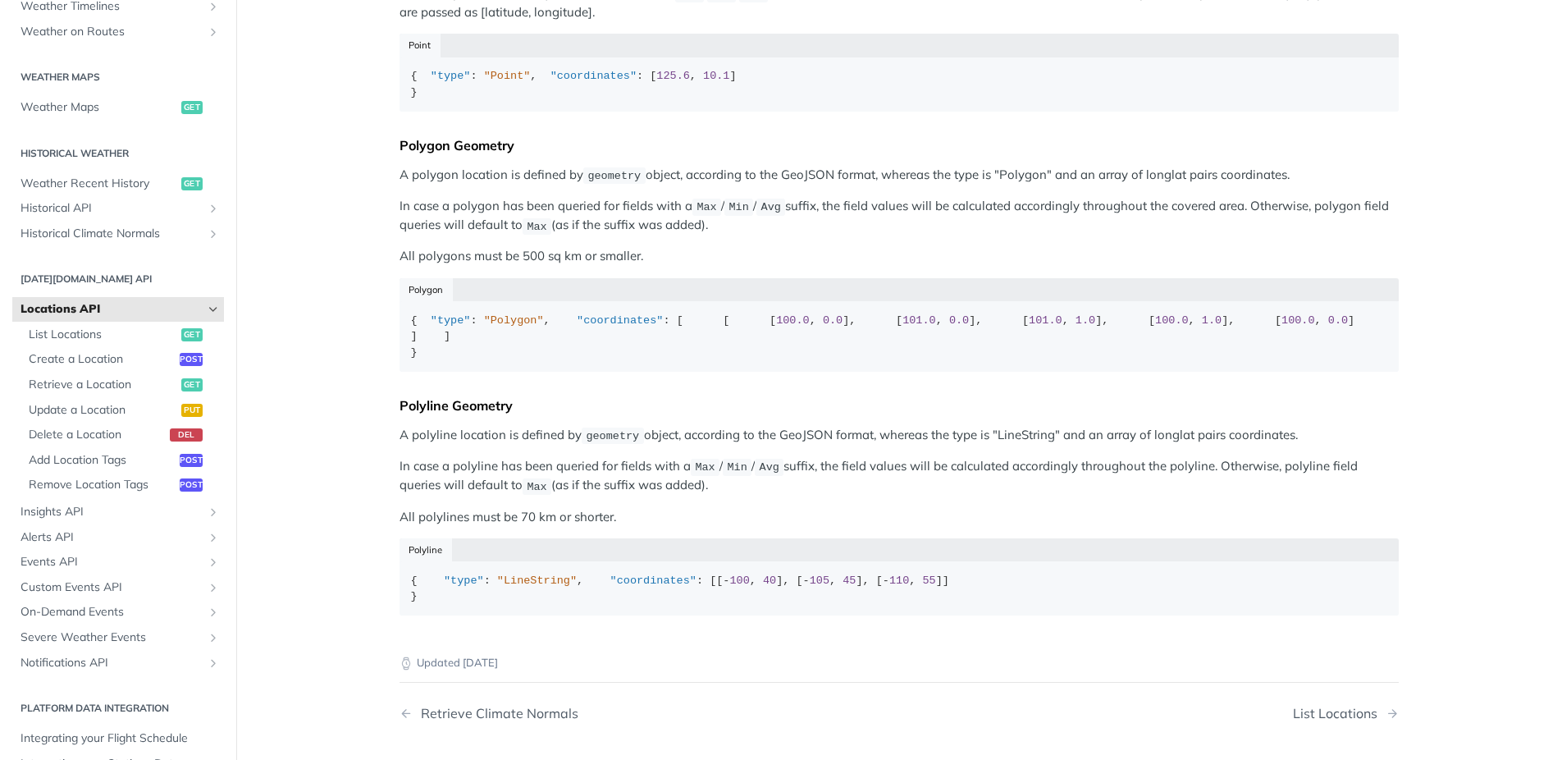
scroll to position [426, 0]
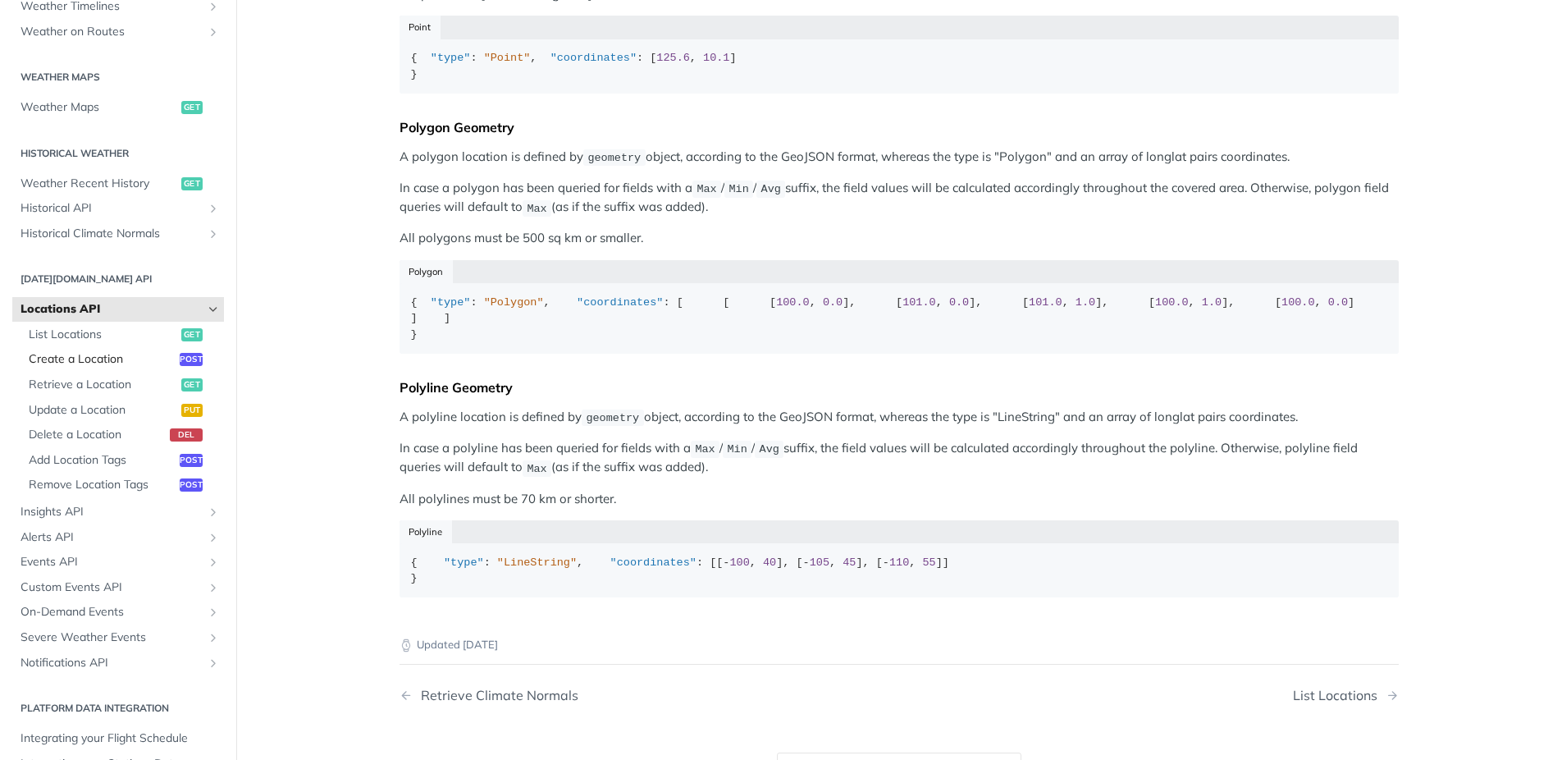
click at [80, 363] on span "Create a Location" at bounding box center [102, 359] width 147 height 16
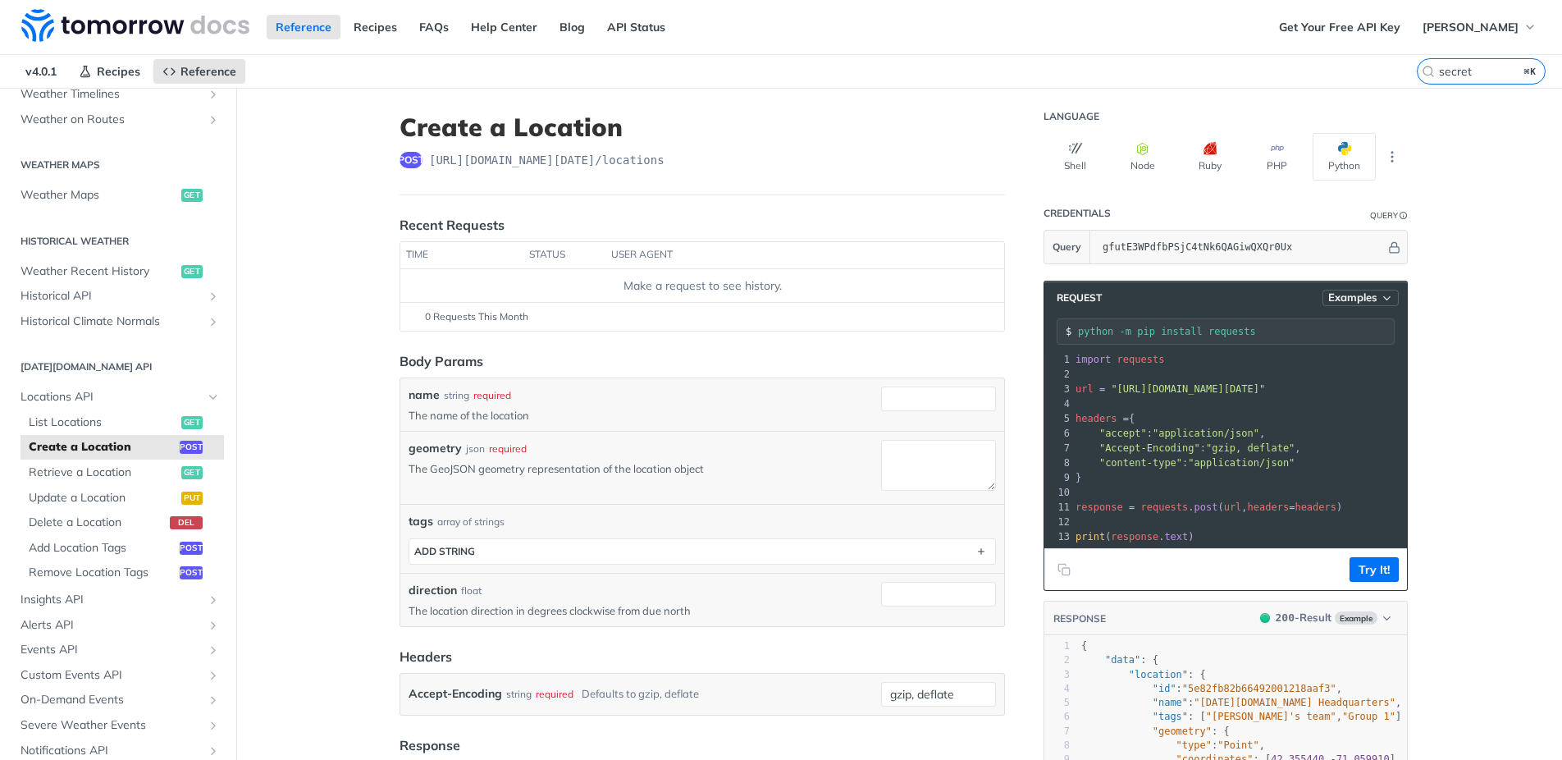
click at [1370, 300] on span "Examples" at bounding box center [1353, 298] width 49 height 14
click at [1302, 334] on div "Request Example" at bounding box center [1317, 326] width 162 height 24
type input "string"
type input "0"
type textarea "string"
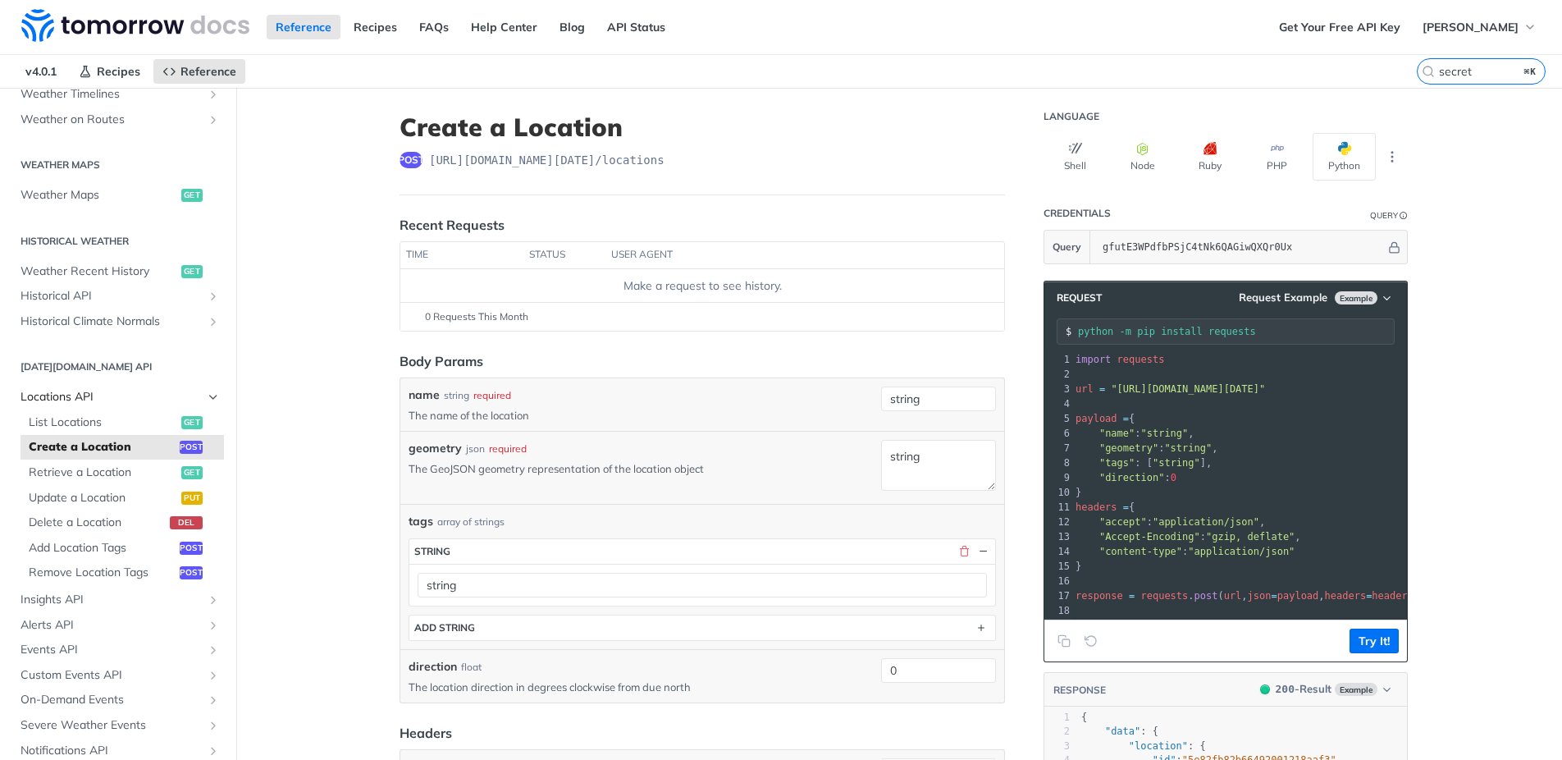
click at [79, 398] on span "Locations API" at bounding box center [112, 397] width 182 height 16
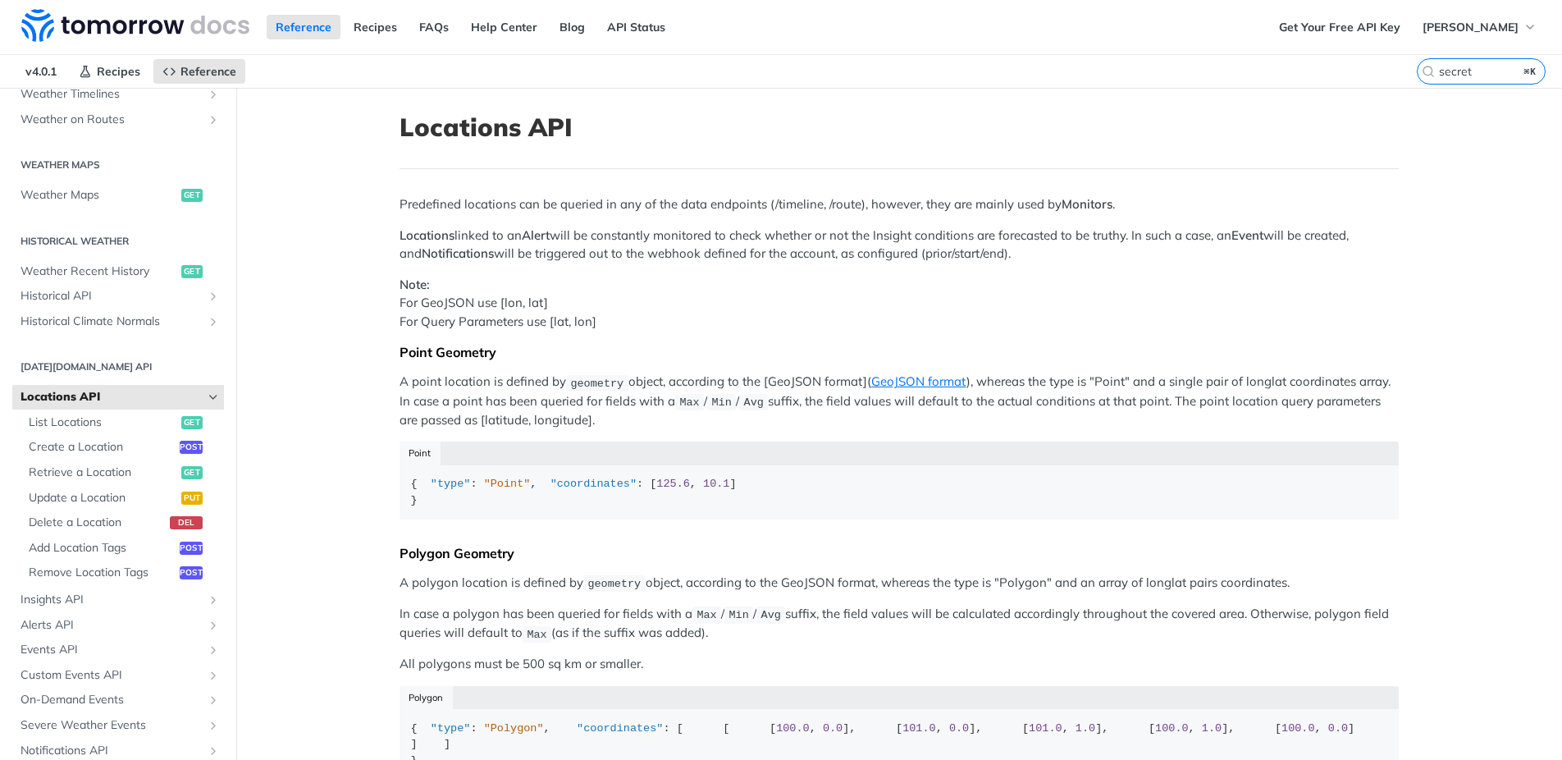
click at [94, 399] on span "Locations API" at bounding box center [112, 397] width 182 height 16
click at [214, 398] on icon "Hide subpages for Locations API" at bounding box center [213, 397] width 13 height 13
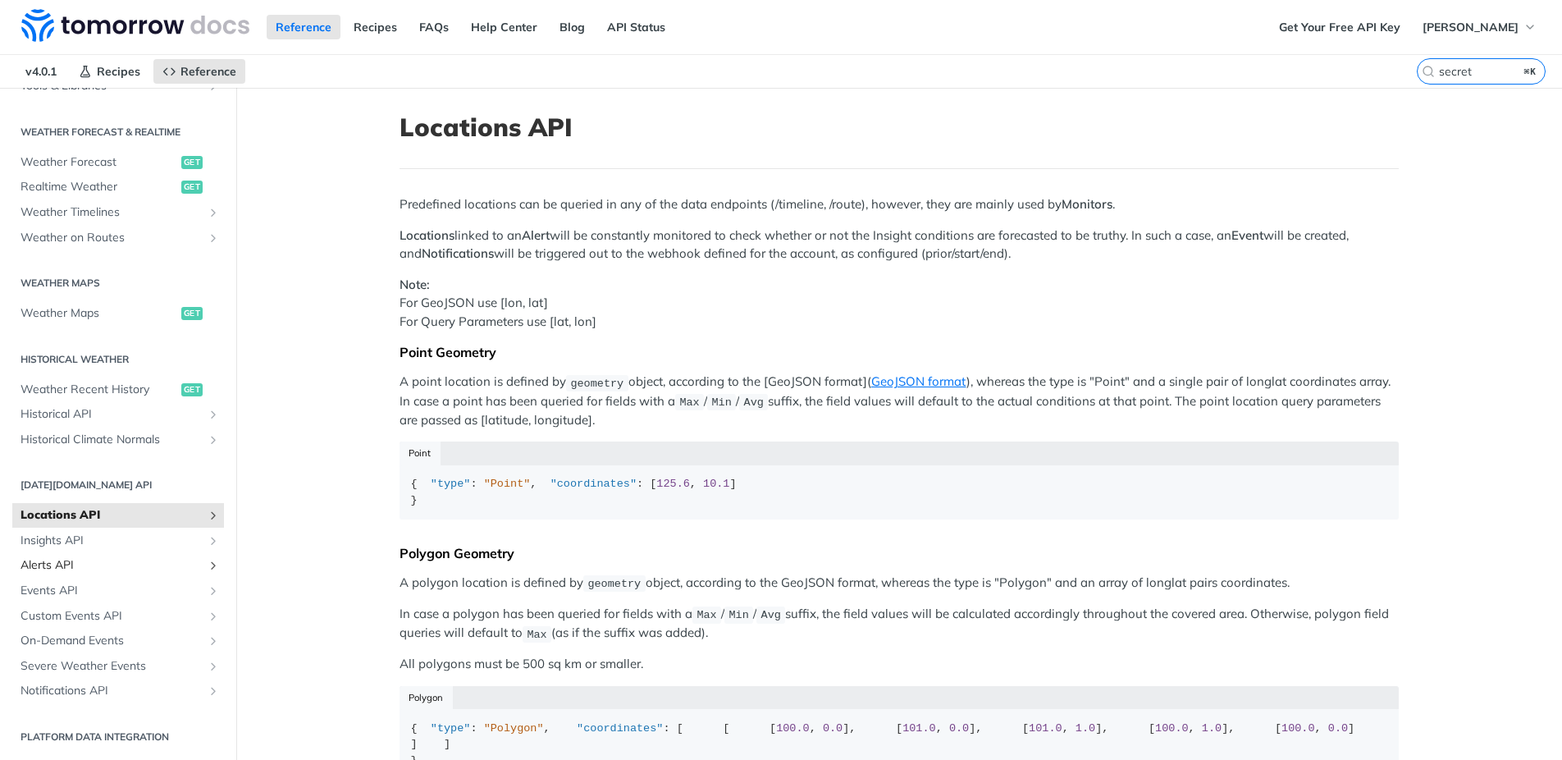
click at [71, 561] on span "Alerts API" at bounding box center [112, 565] width 182 height 16
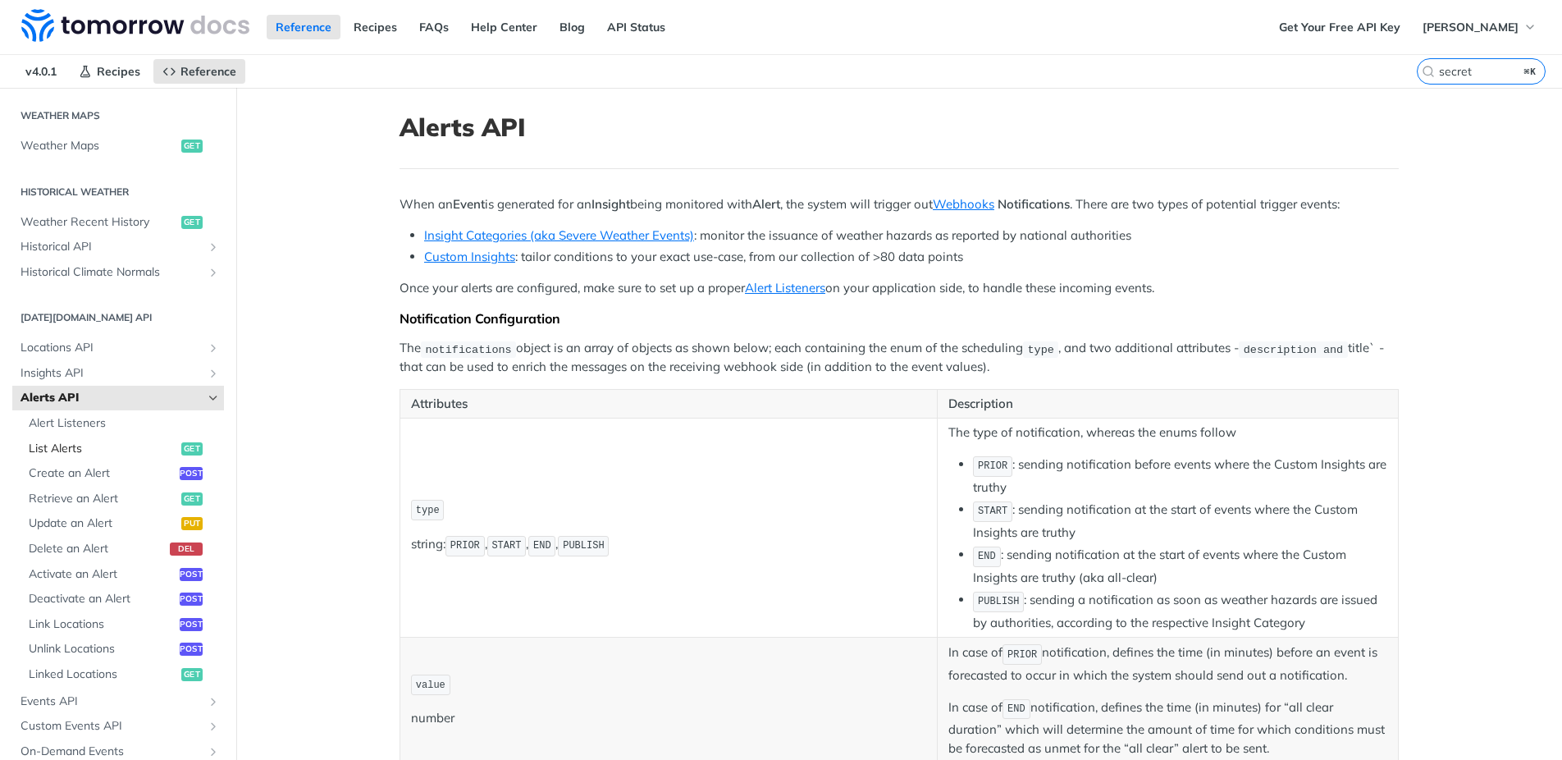
scroll to position [515, 0]
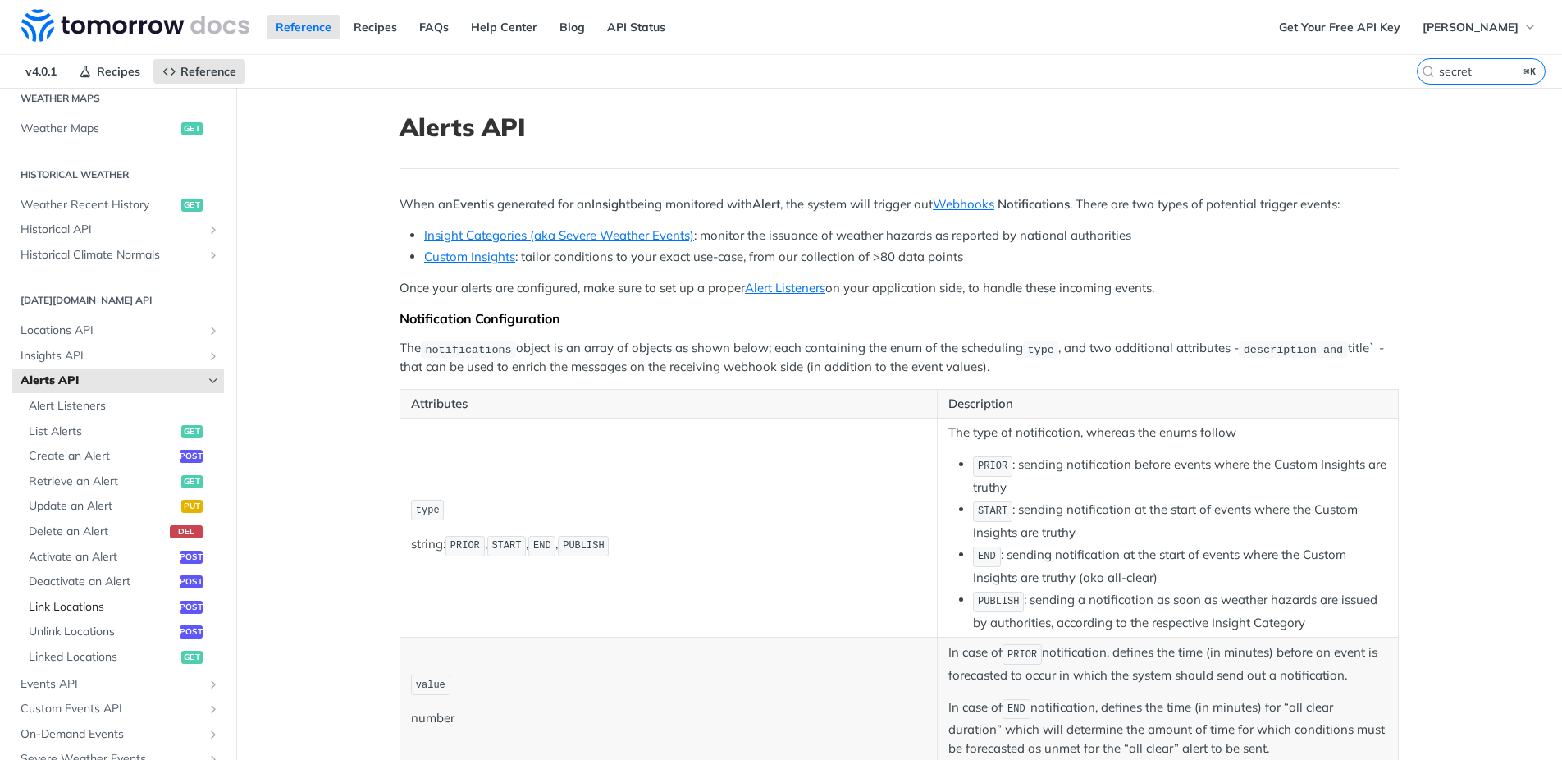
click at [85, 609] on span "Link Locations" at bounding box center [102, 607] width 147 height 16
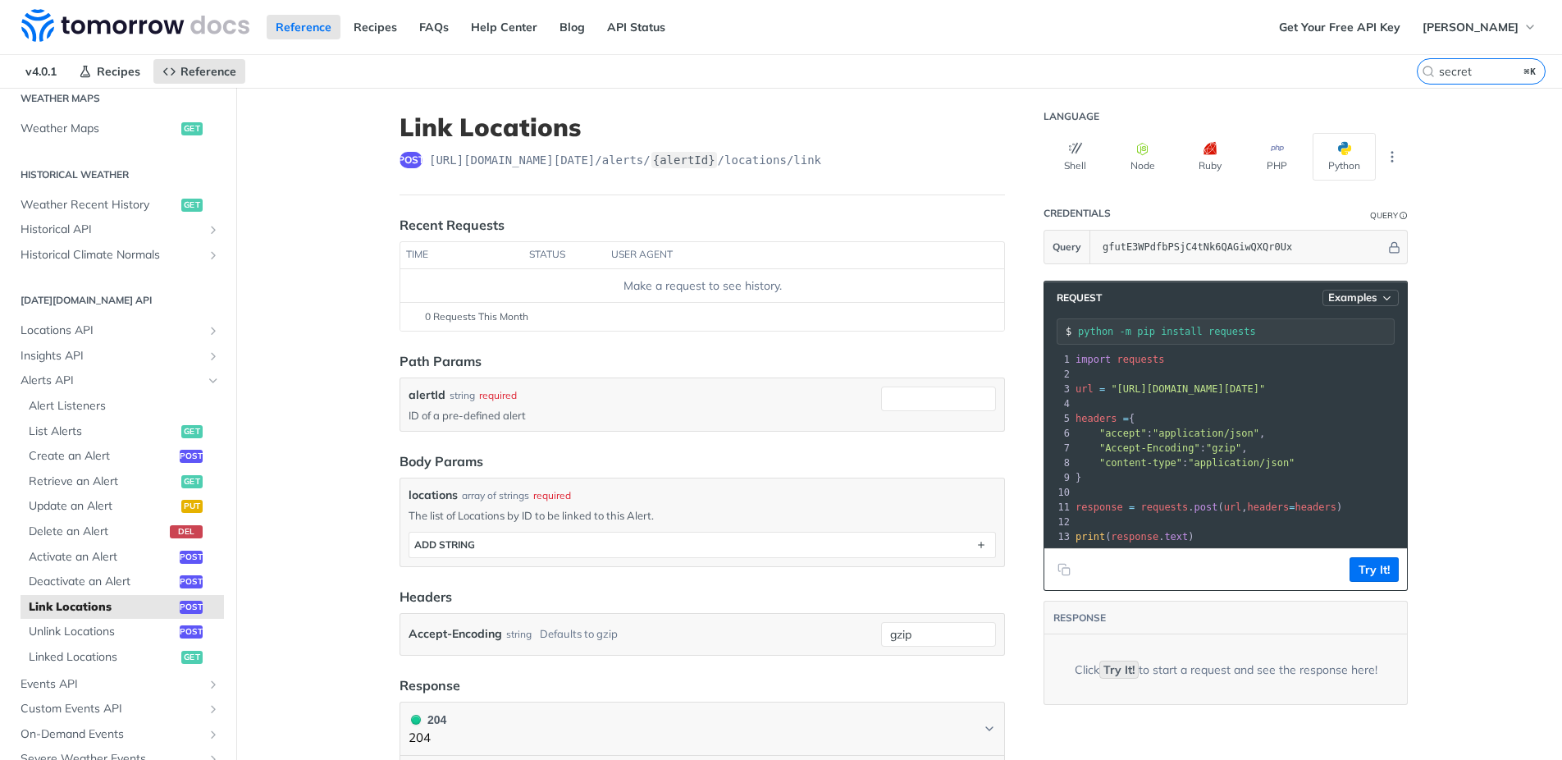
click at [1363, 298] on span "Examples" at bounding box center [1353, 298] width 49 height 14
click at [1331, 320] on div "Request Example" at bounding box center [1317, 326] width 162 height 24
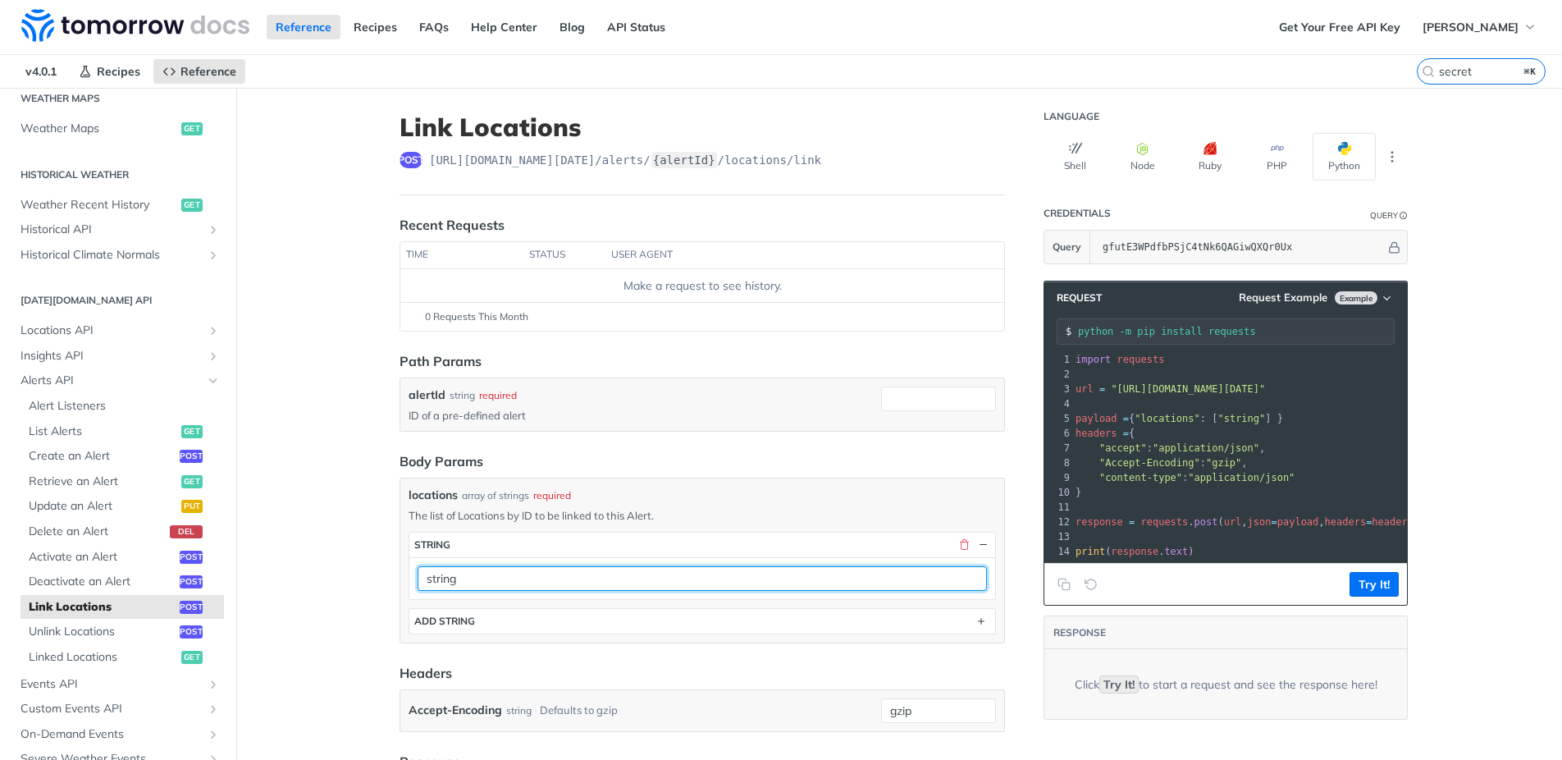
click at [514, 579] on input "string" at bounding box center [703, 578] width 570 height 25
type input "s"
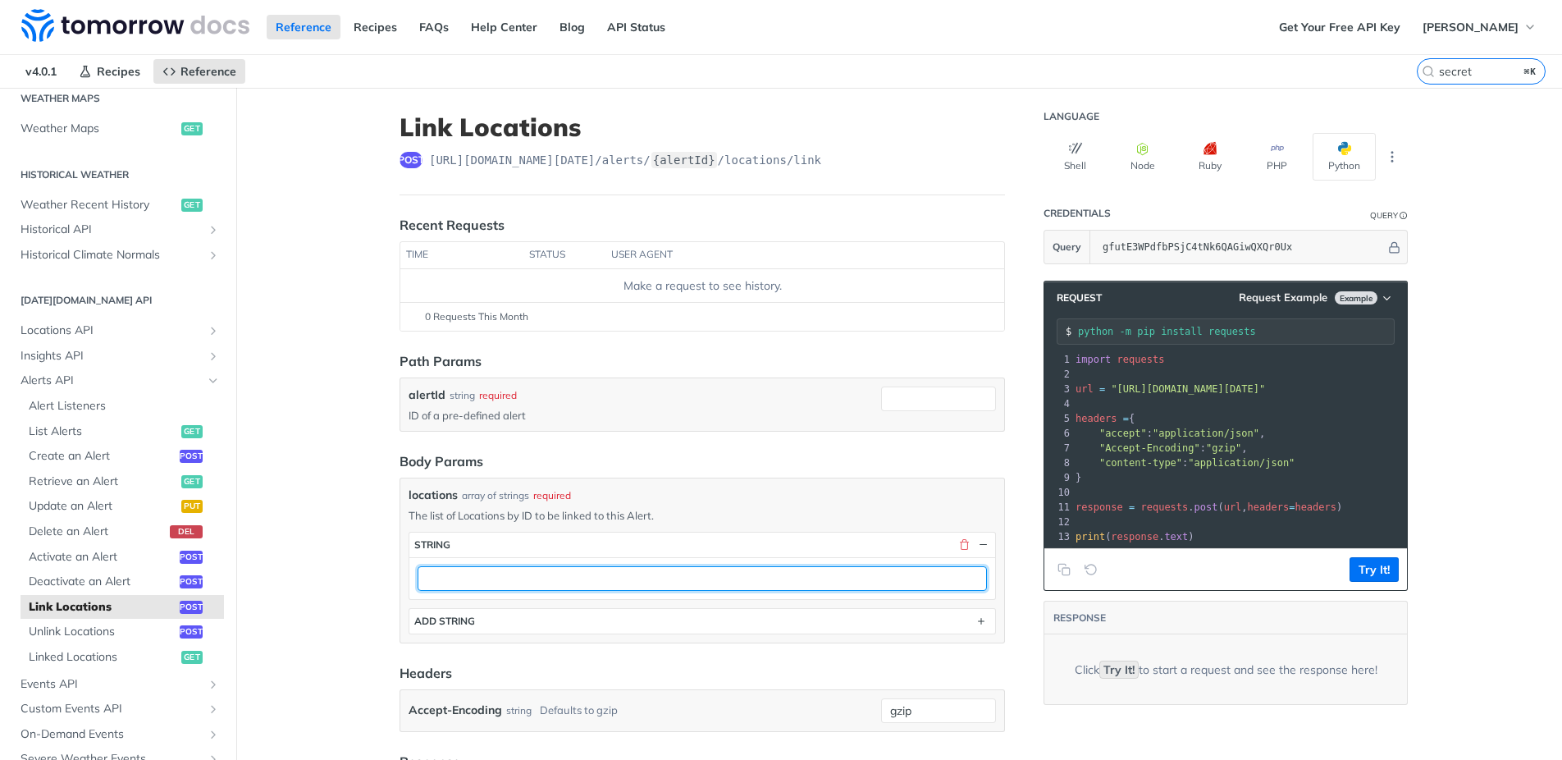
click at [617, 578] on input "text" at bounding box center [703, 578] width 570 height 25
paste input "35.86262007708204, -86.43699924928026"
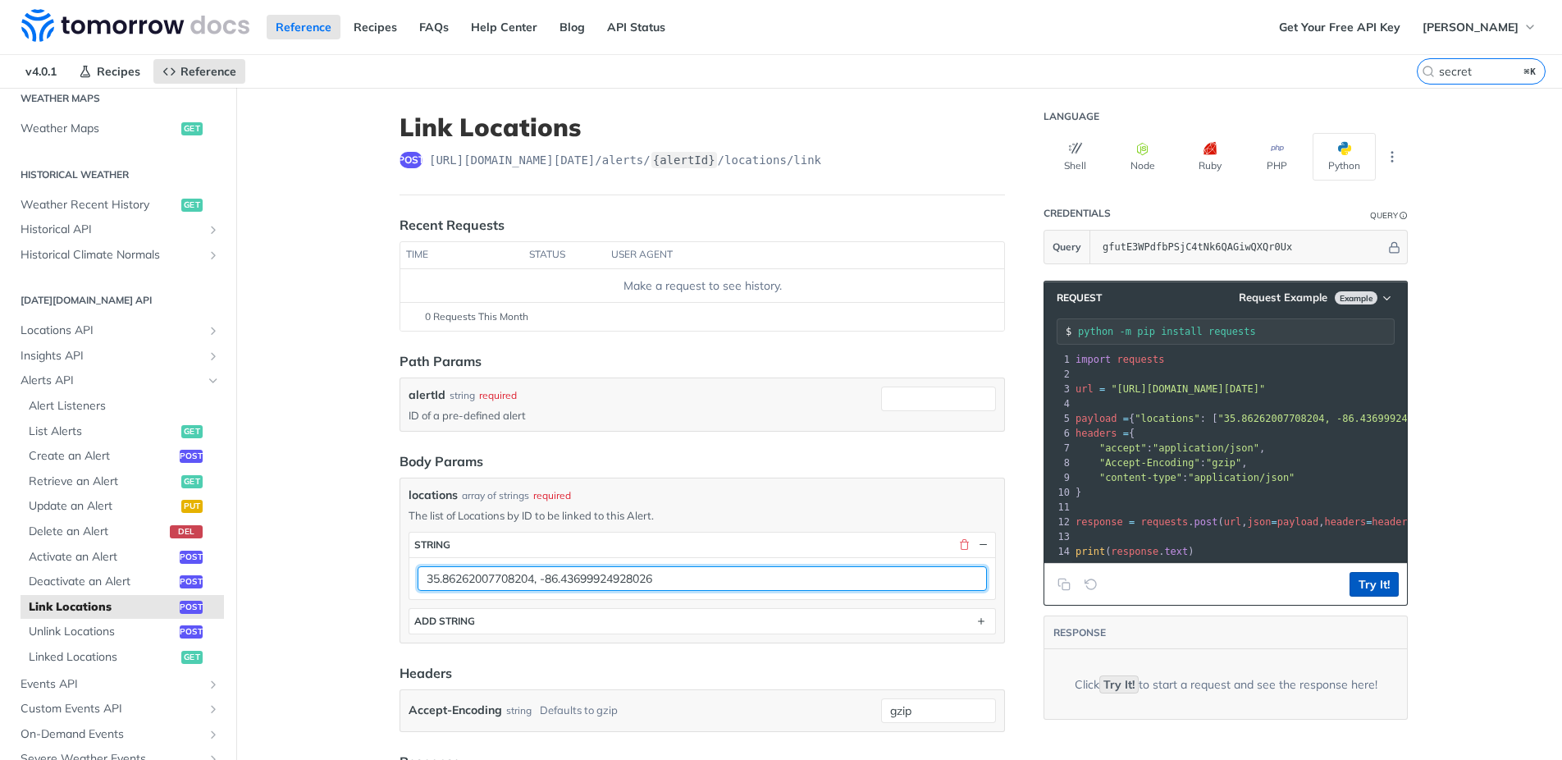
type input "35.86262007708204, -86.43699924928026"
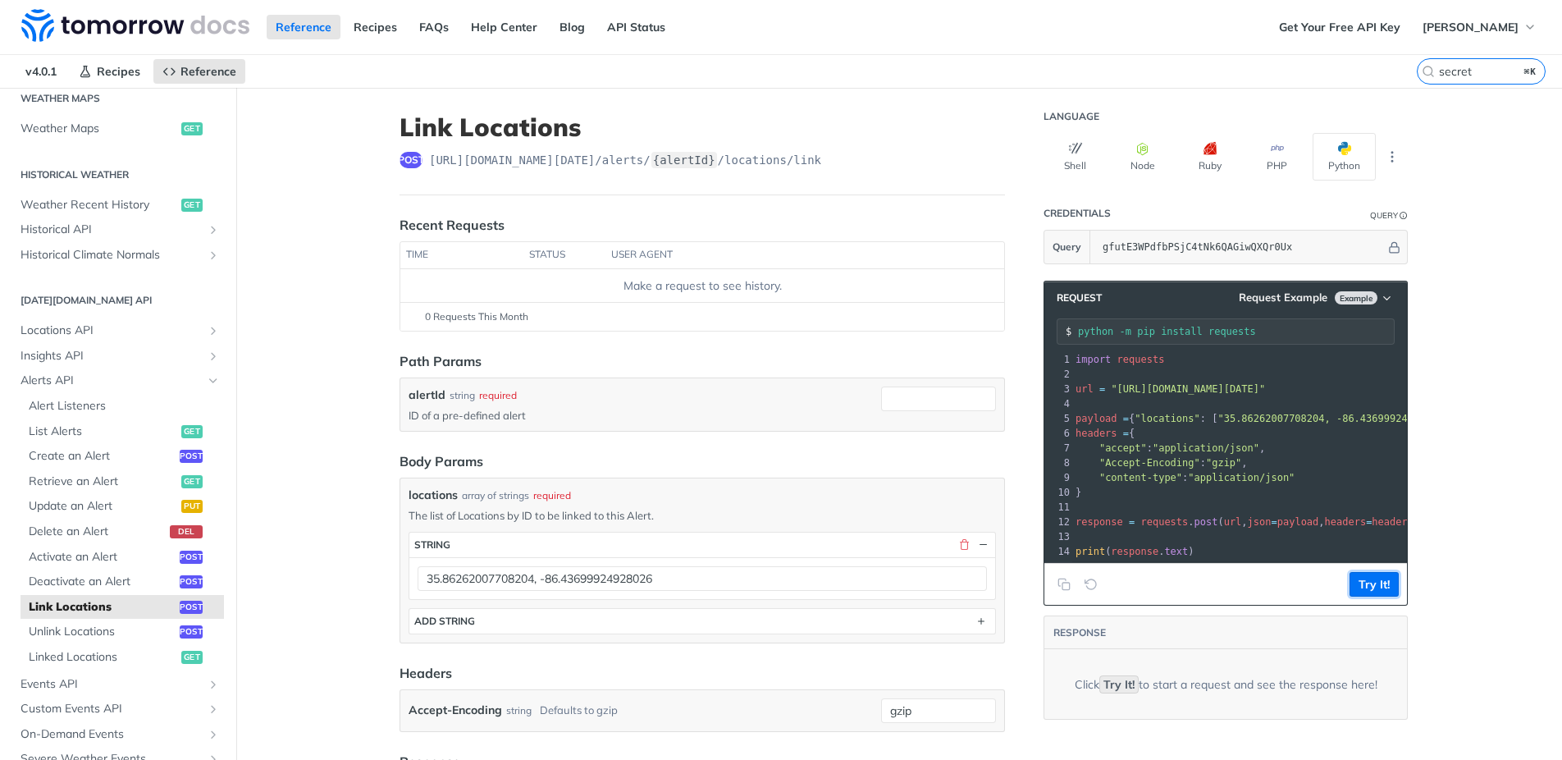
drag, startPoint x: 1378, startPoint y: 589, endPoint x: 1460, endPoint y: 574, distance: 83.5
click at [1380, 590] on button "Try It!" at bounding box center [1374, 584] width 49 height 25
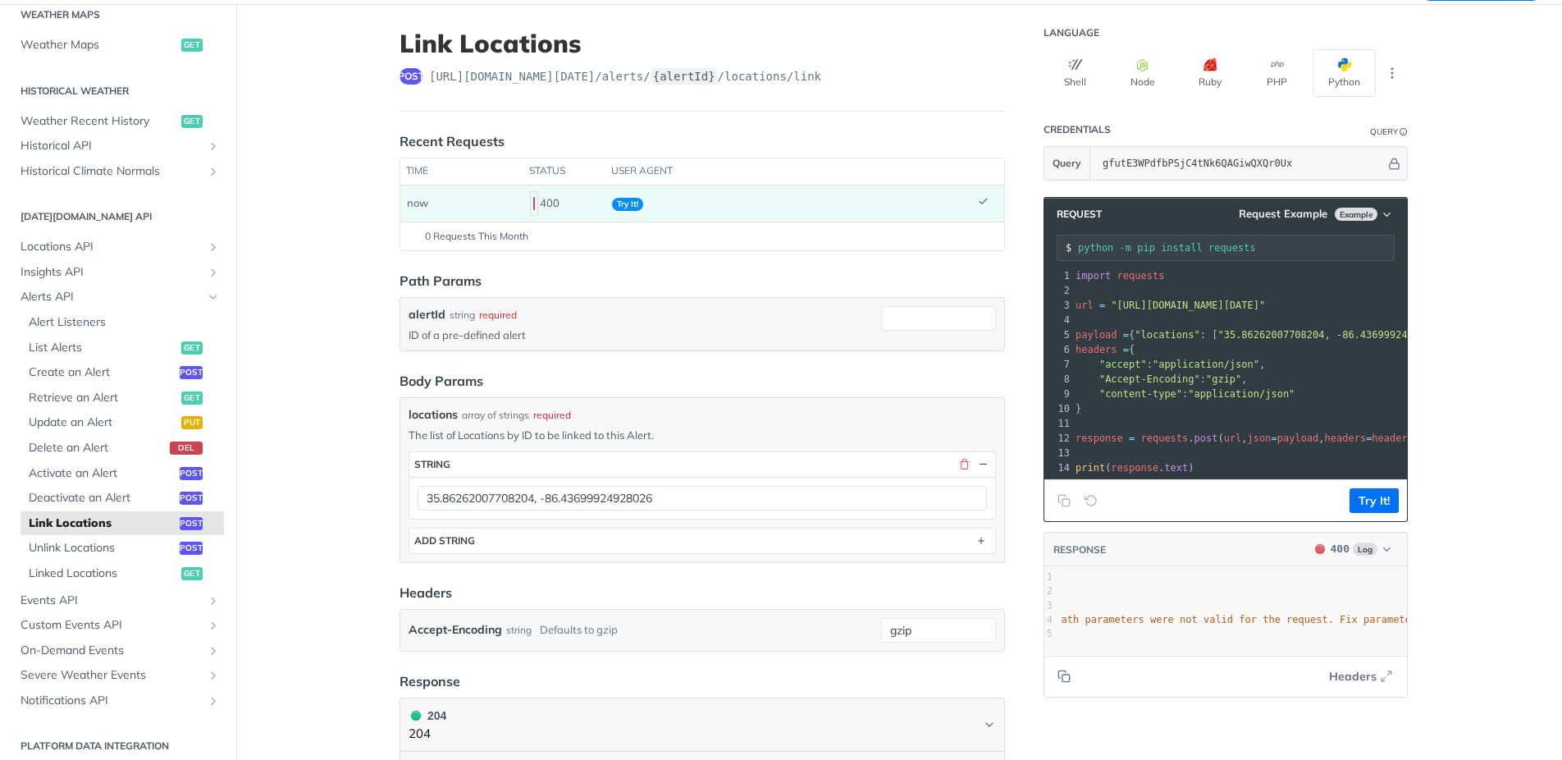
scroll to position [0, 250]
click at [945, 318] on input "alertId" at bounding box center [938, 318] width 115 height 25
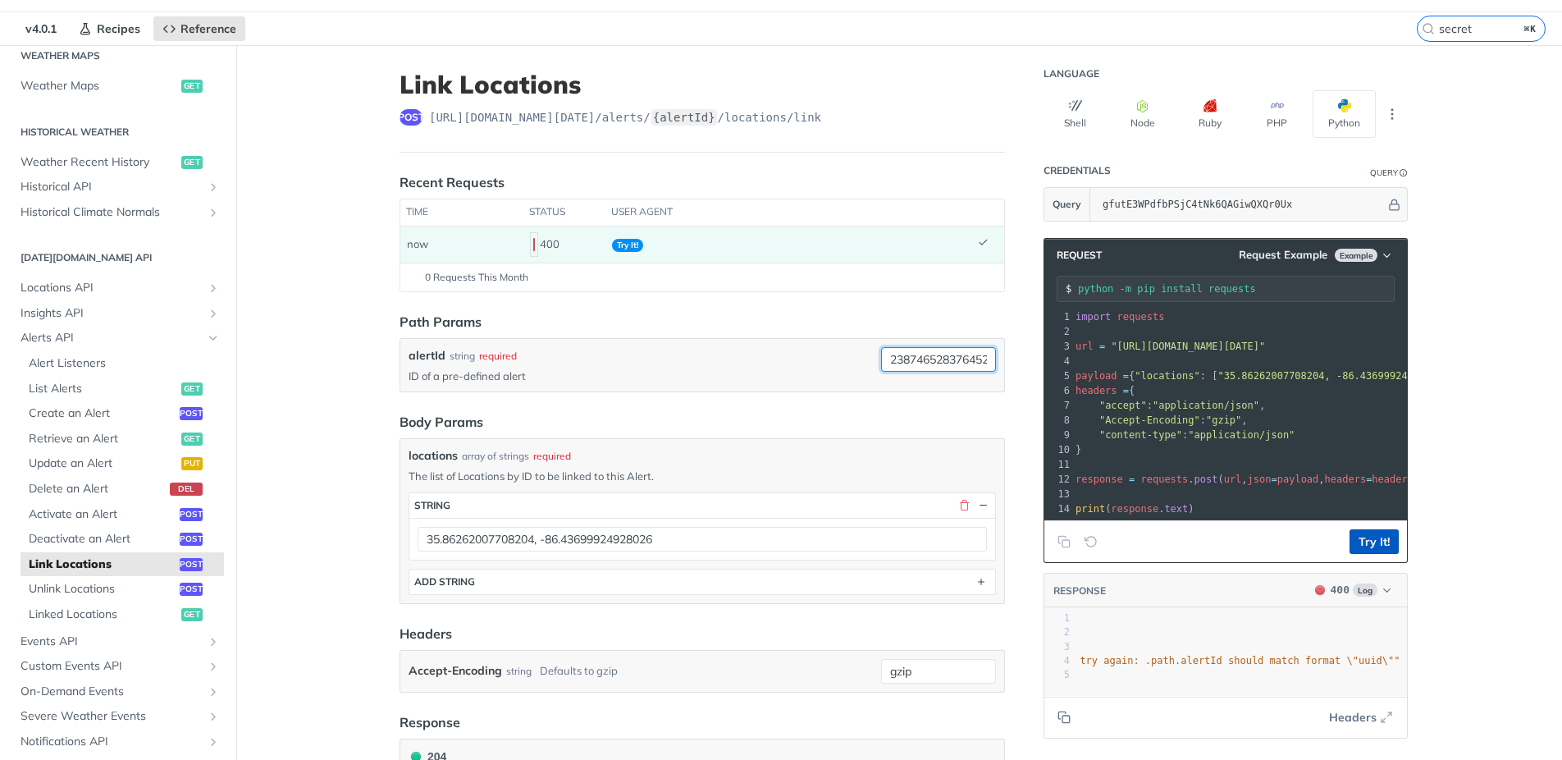
type input "2387465283764528376"
click at [1372, 550] on button "Try It!" at bounding box center [1374, 541] width 49 height 25
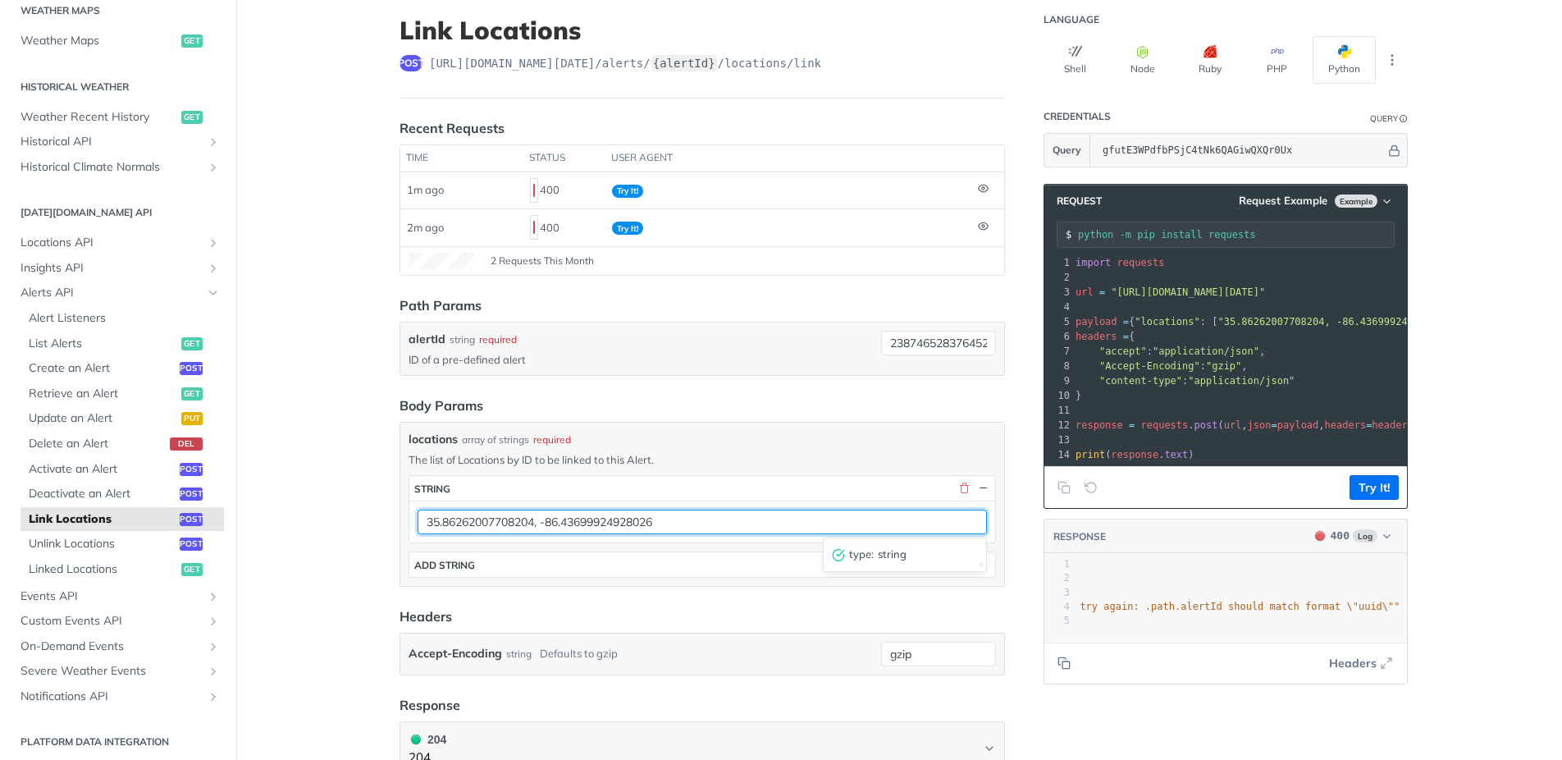
click at [427, 523] on input "35.86262007708204, -86.43699924928026" at bounding box center [703, 522] width 570 height 25
paste input ""lat": 40.7128"
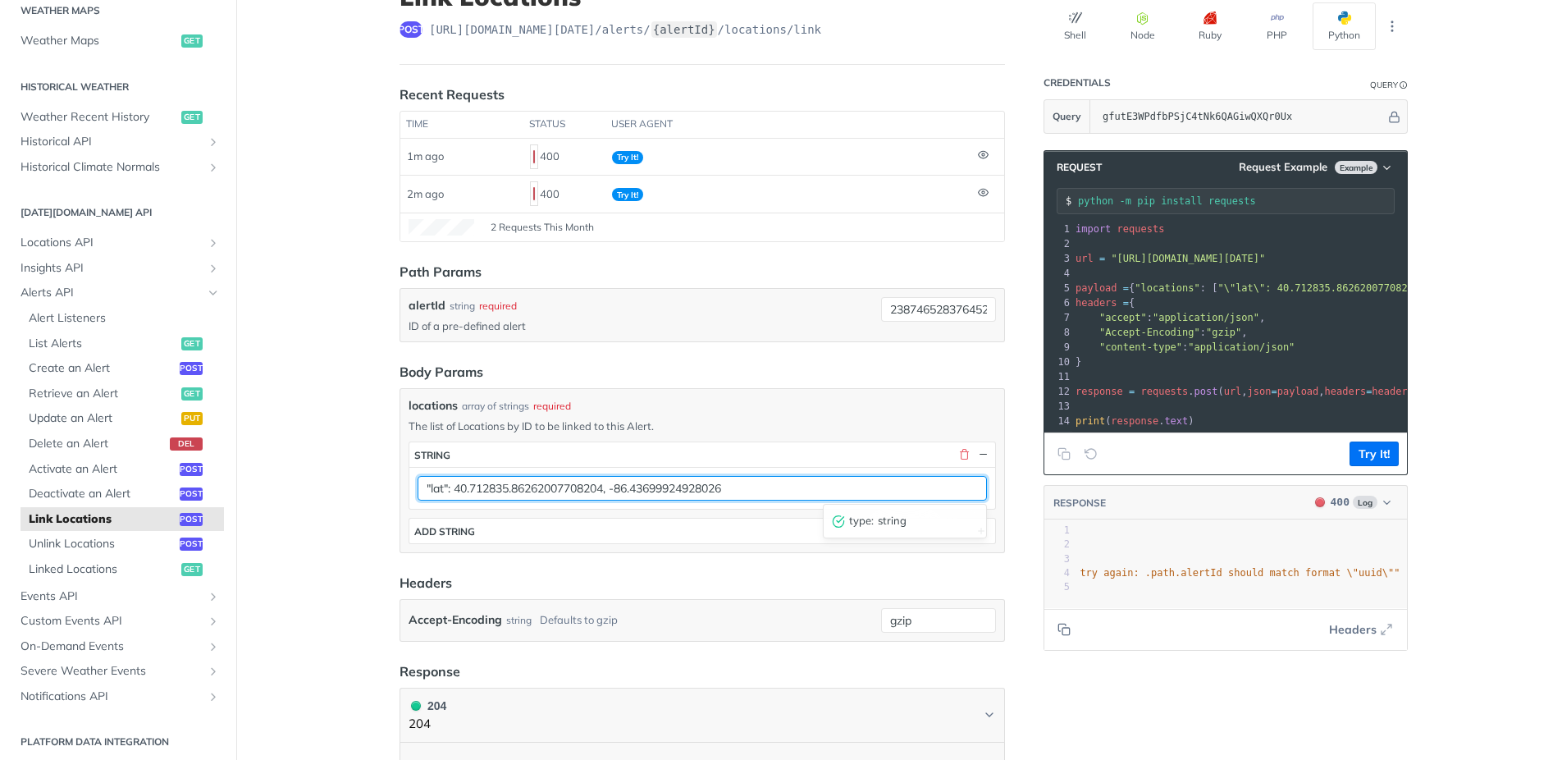
scroll to position [148, 0]
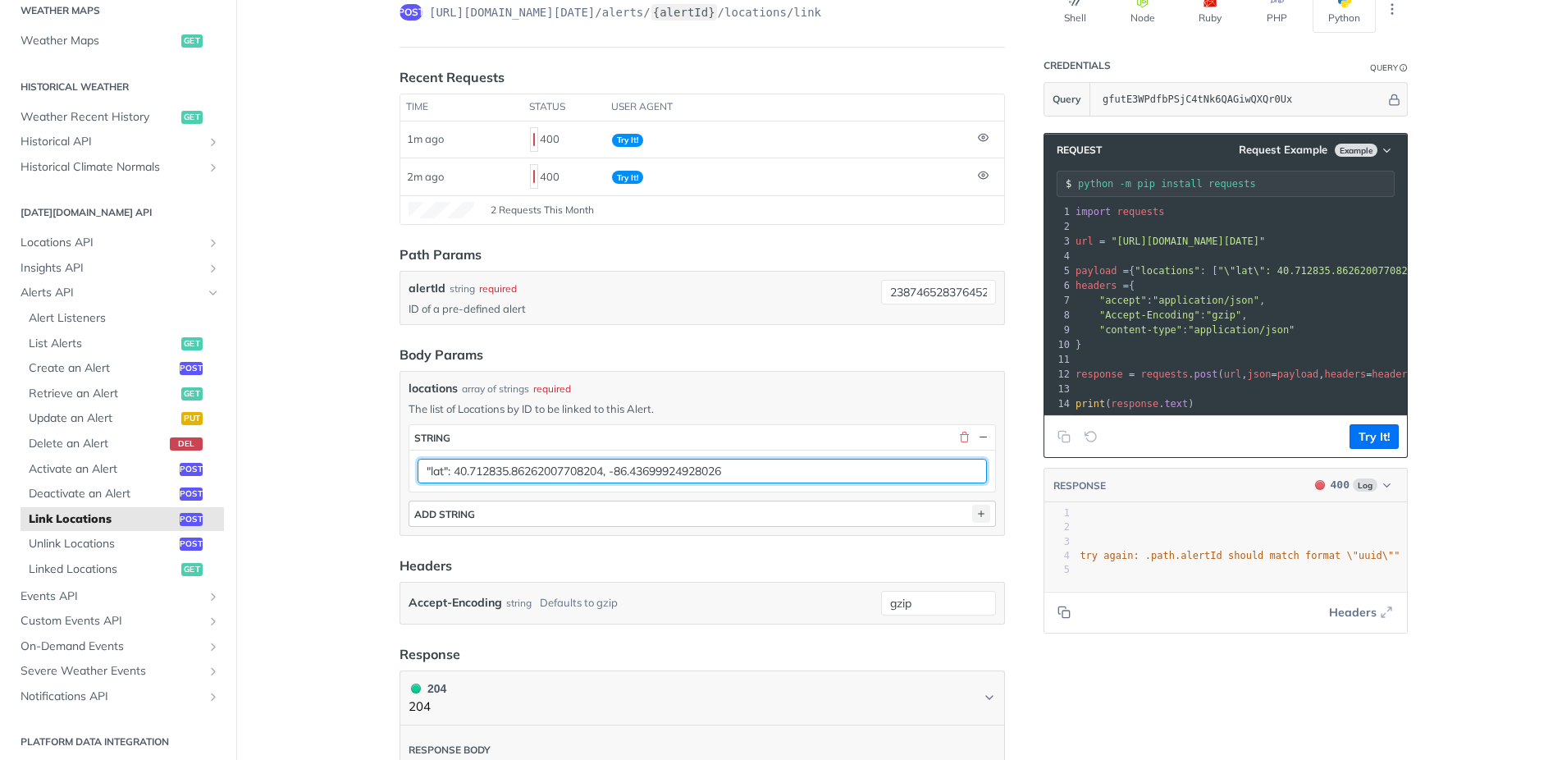
type input ""lat": 40.712835.86262007708204, -86.43699924928026"
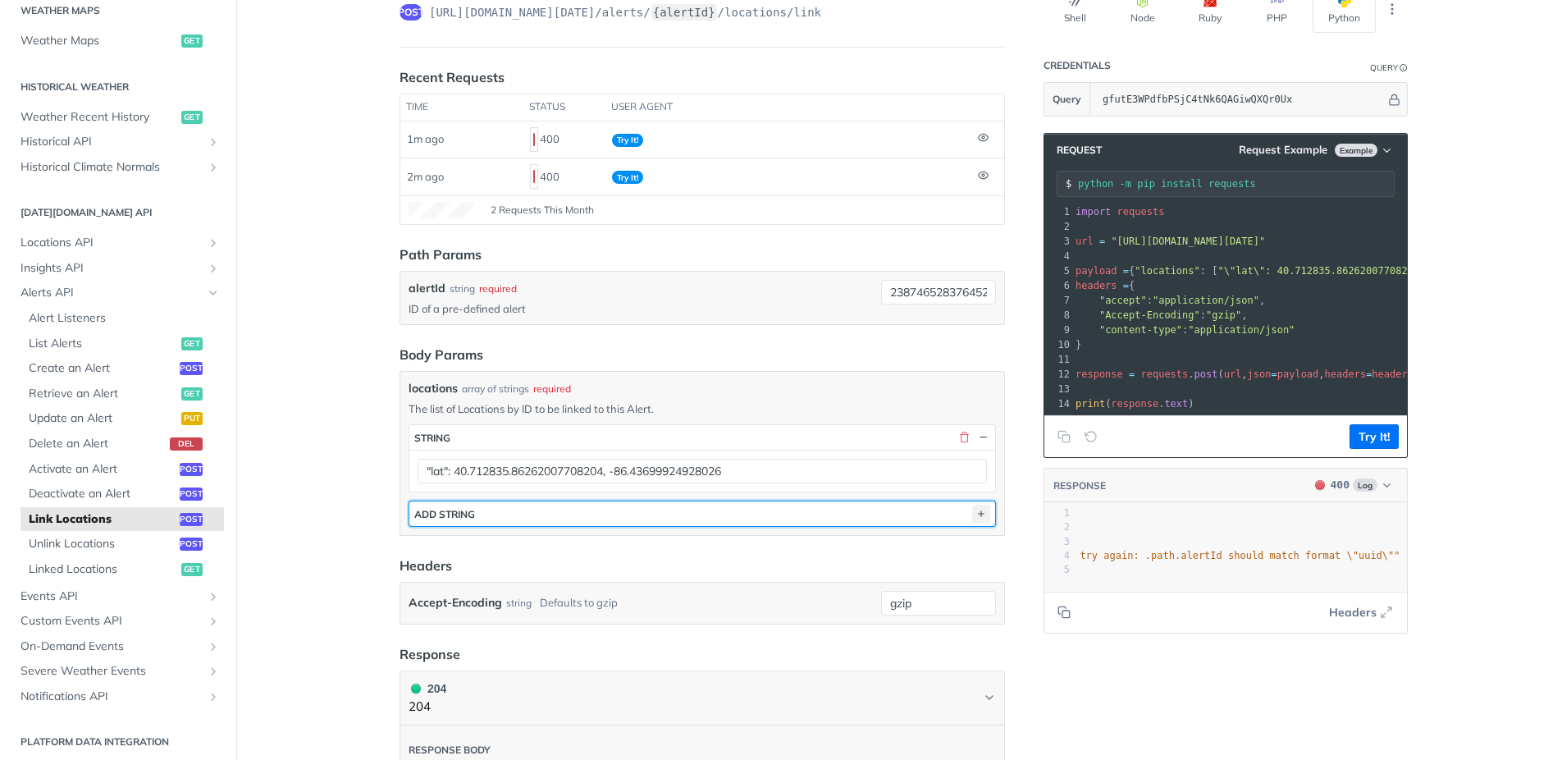
click at [986, 512] on icon "button" at bounding box center [981, 514] width 18 height 18
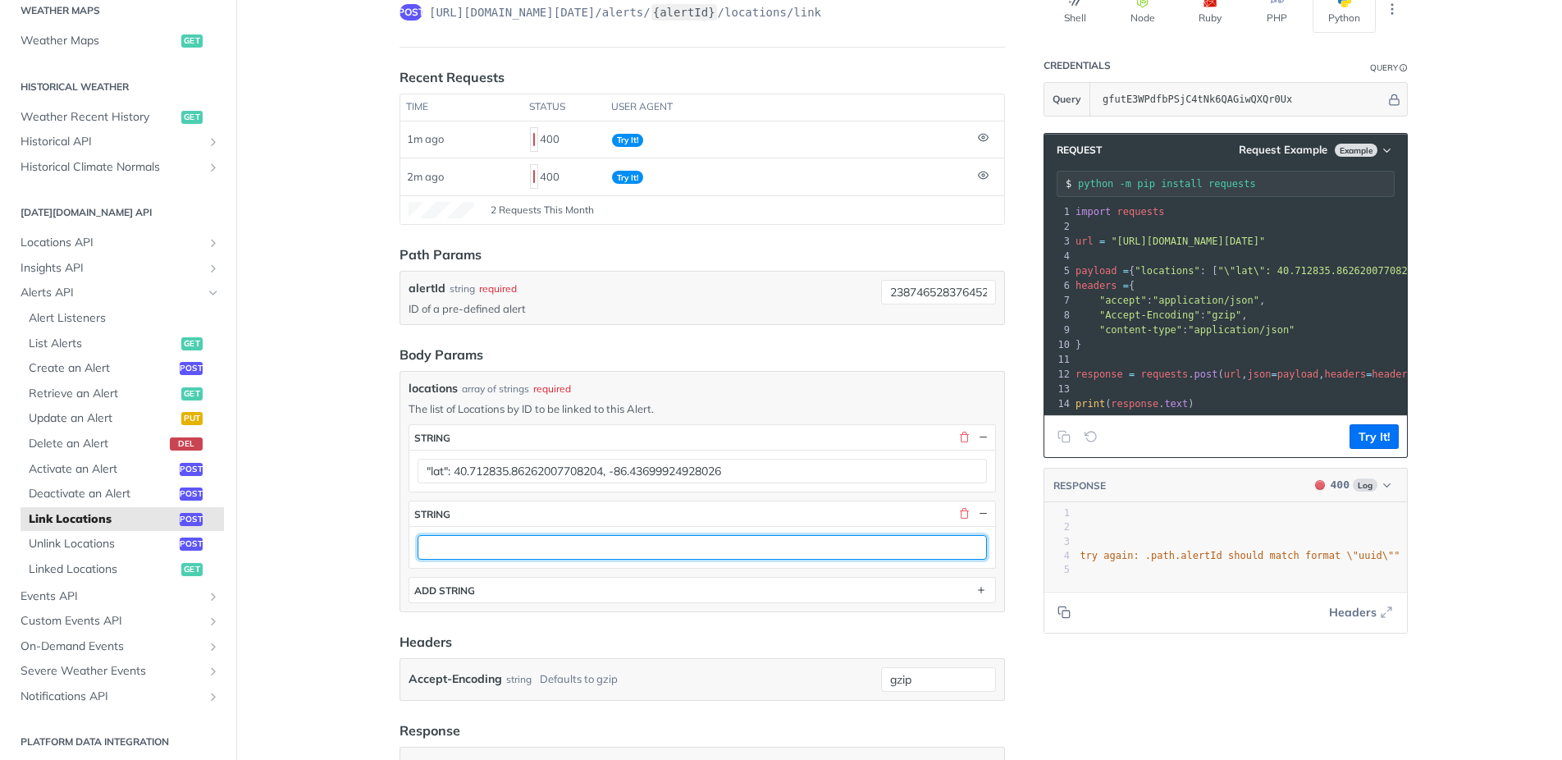
click at [536, 542] on input "text" at bounding box center [703, 547] width 570 height 25
paste input ""lat": 40.7128"
drag, startPoint x: 444, startPoint y: 551, endPoint x: 629, endPoint y: 536, distance: 186.1
click at [445, 551] on input ""lat": 40.7128" at bounding box center [703, 547] width 570 height 25
type input ""long": 40.7128"
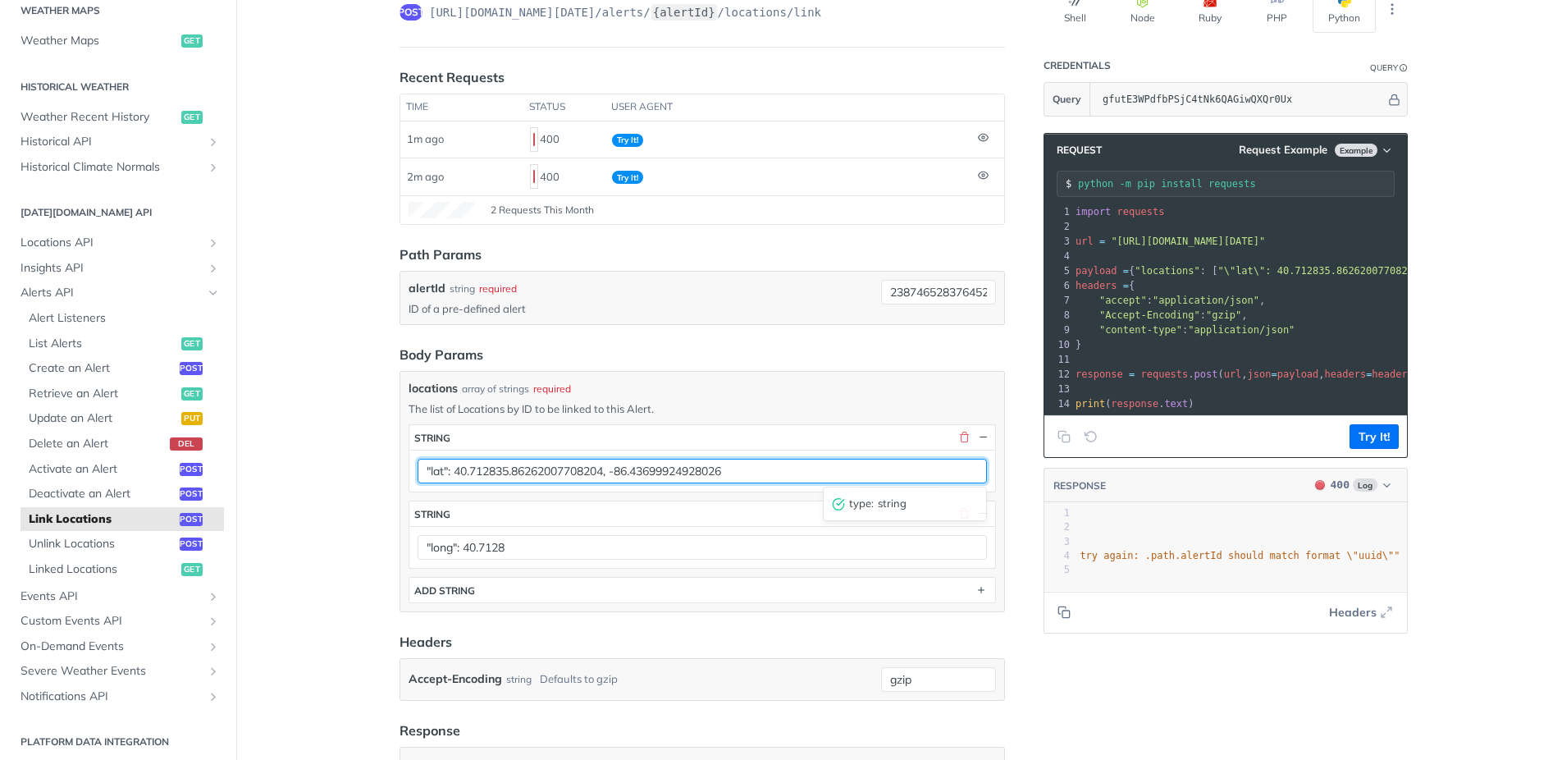
drag, startPoint x: 745, startPoint y: 469, endPoint x: 618, endPoint y: 484, distance: 128.2
click at [618, 477] on input ""lat": 40.712835.86262007708204, -86.43699924928026" at bounding box center [703, 471] width 570 height 25
type input ""lat": 40.712835.86262007708204,"
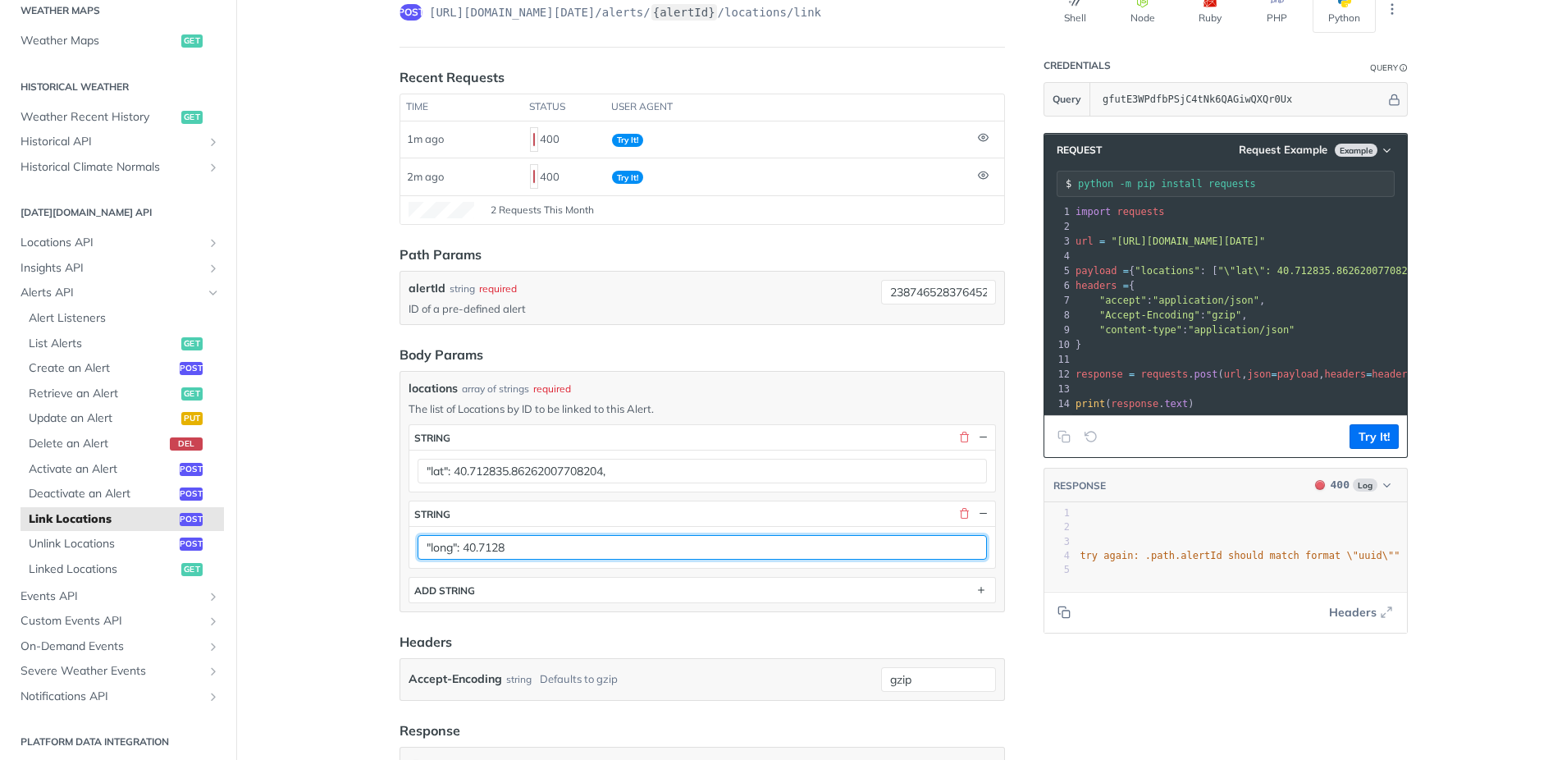
click at [588, 545] on input ""long": 40.7128" at bounding box center [703, 547] width 570 height 25
paste input "-86.43699924928026"
type input ""long": -86.43699924928026"
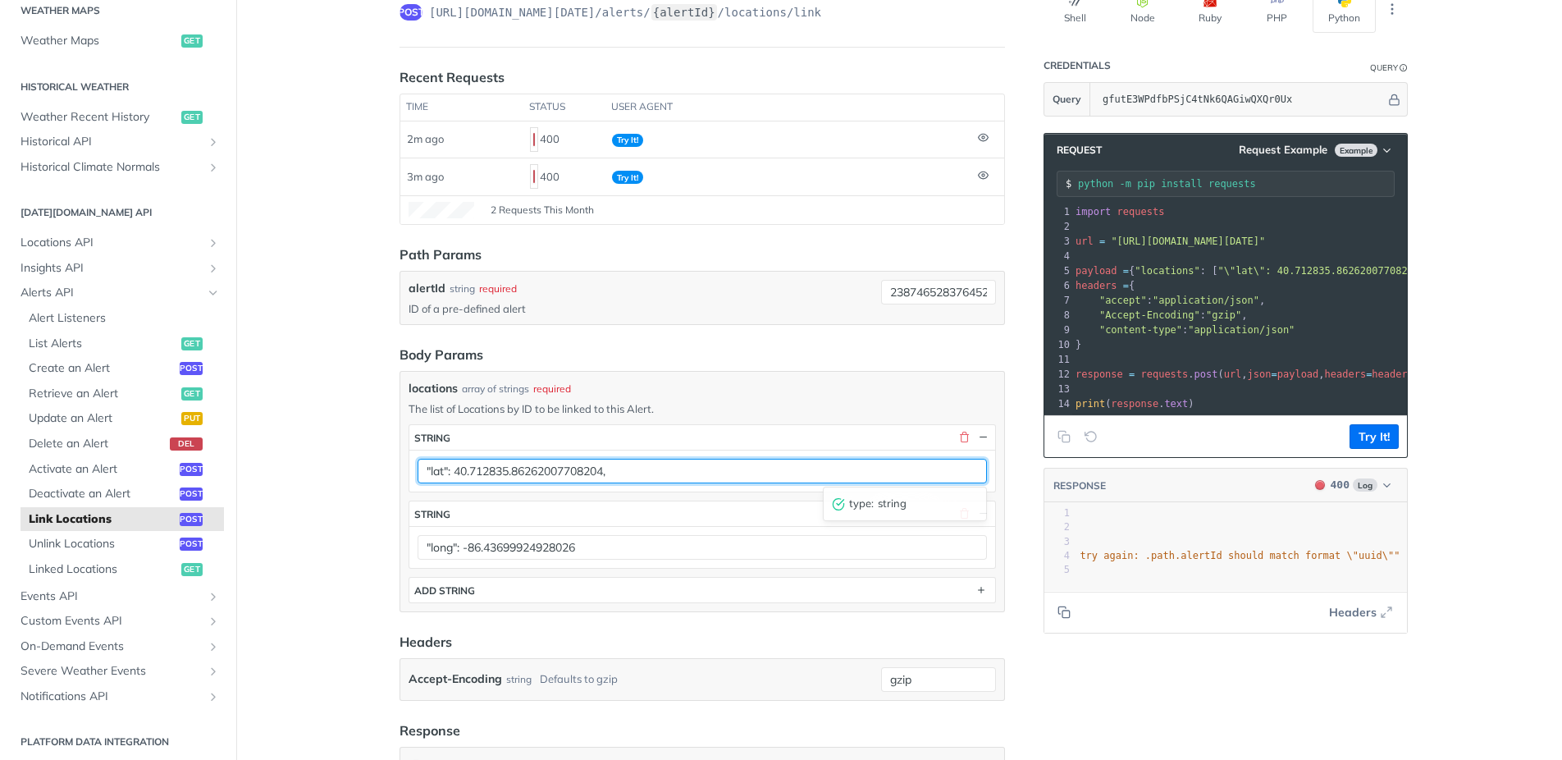
drag, startPoint x: 643, startPoint y: 473, endPoint x: 699, endPoint y: 453, distance: 59.2
click at [647, 473] on input ""lat": 40.712835.86262007708204," at bounding box center [703, 471] width 570 height 25
click at [502, 474] on input ""lat": 40.712835.86262007708204" at bounding box center [703, 471] width 570 height 25
type input ""lat": 35.86262007708204"
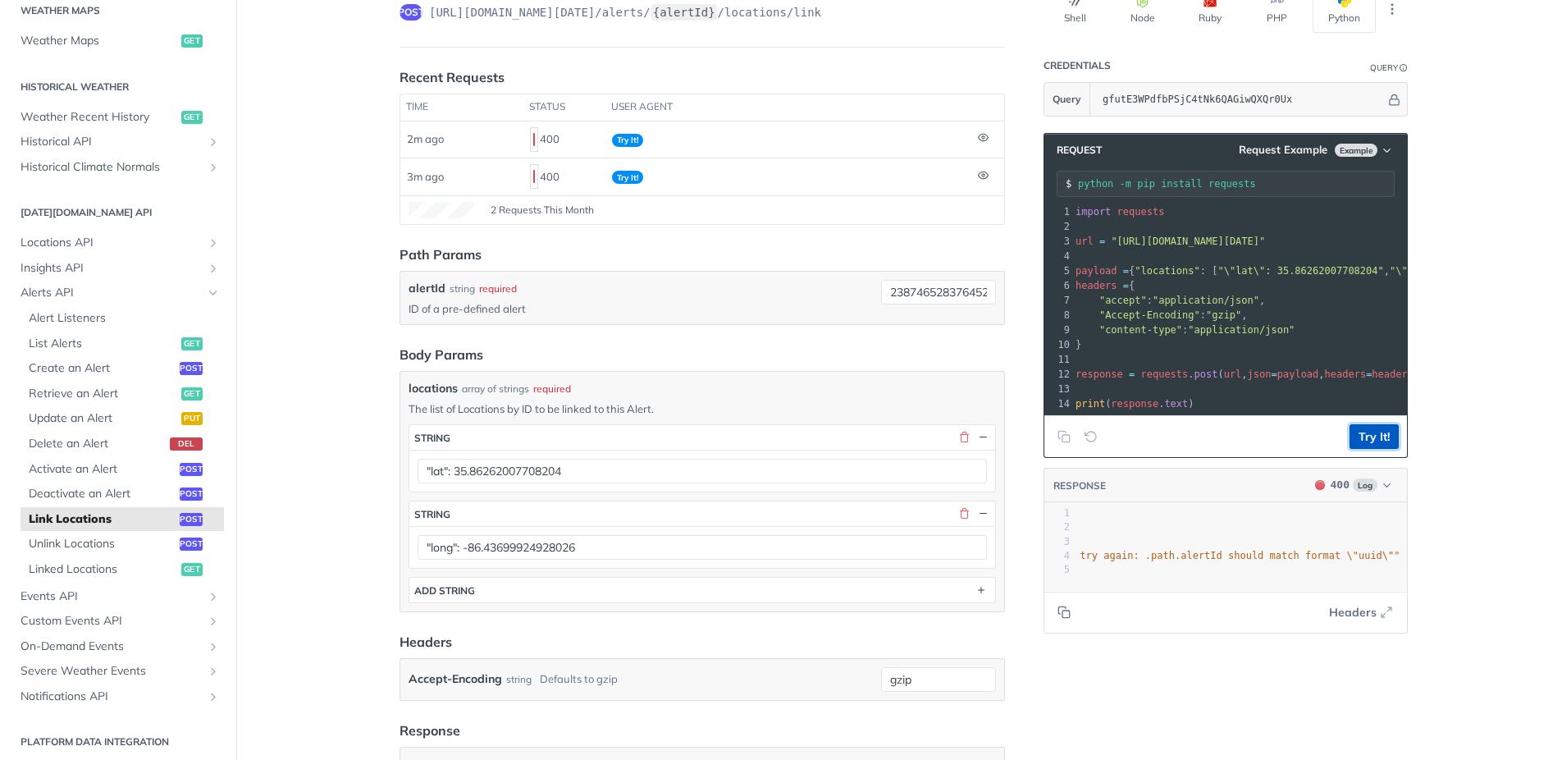
click at [1366, 432] on button "Try It!" at bounding box center [1374, 436] width 49 height 25
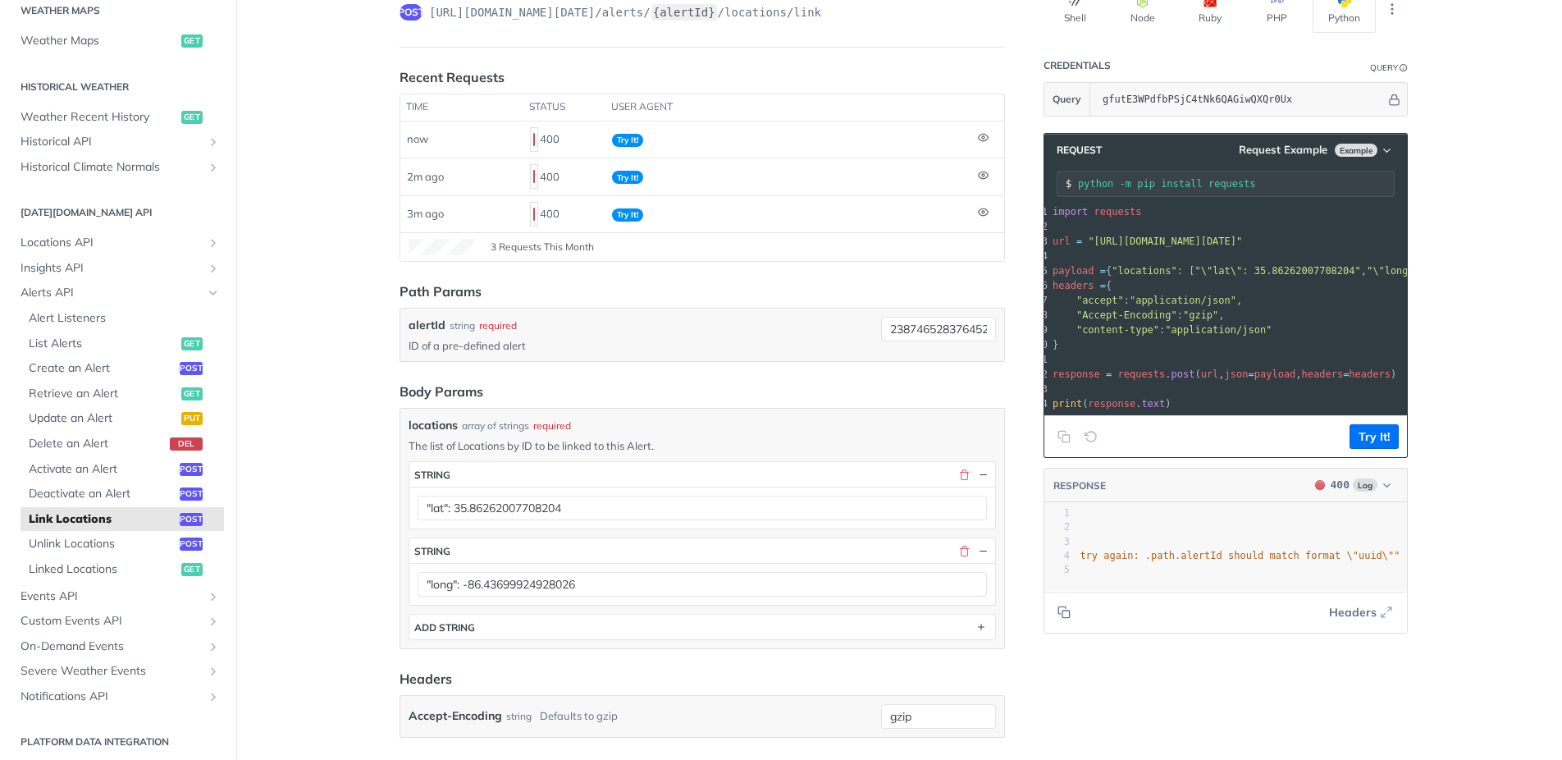
scroll to position [0, 0]
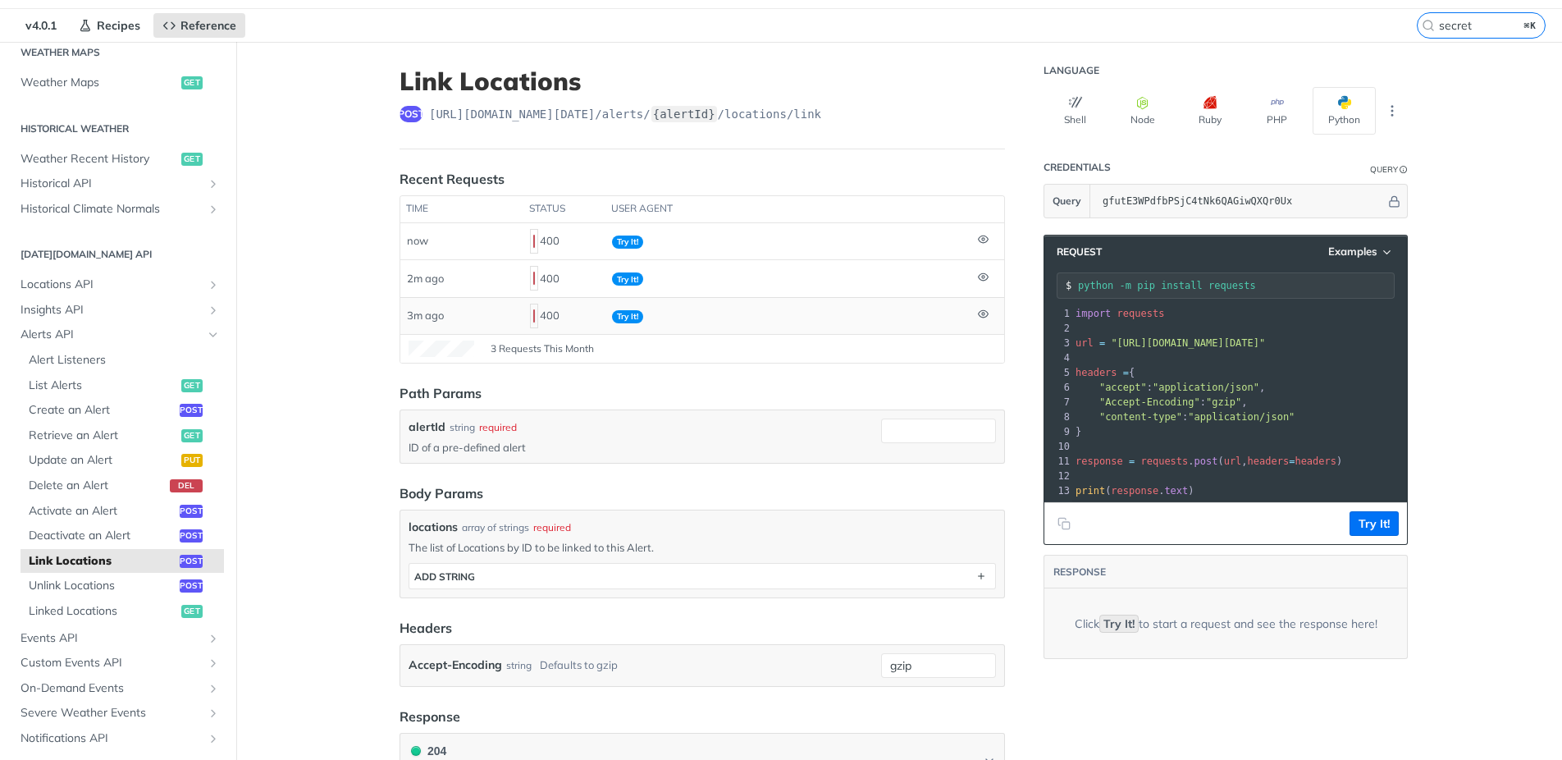
scroll to position [42, 0]
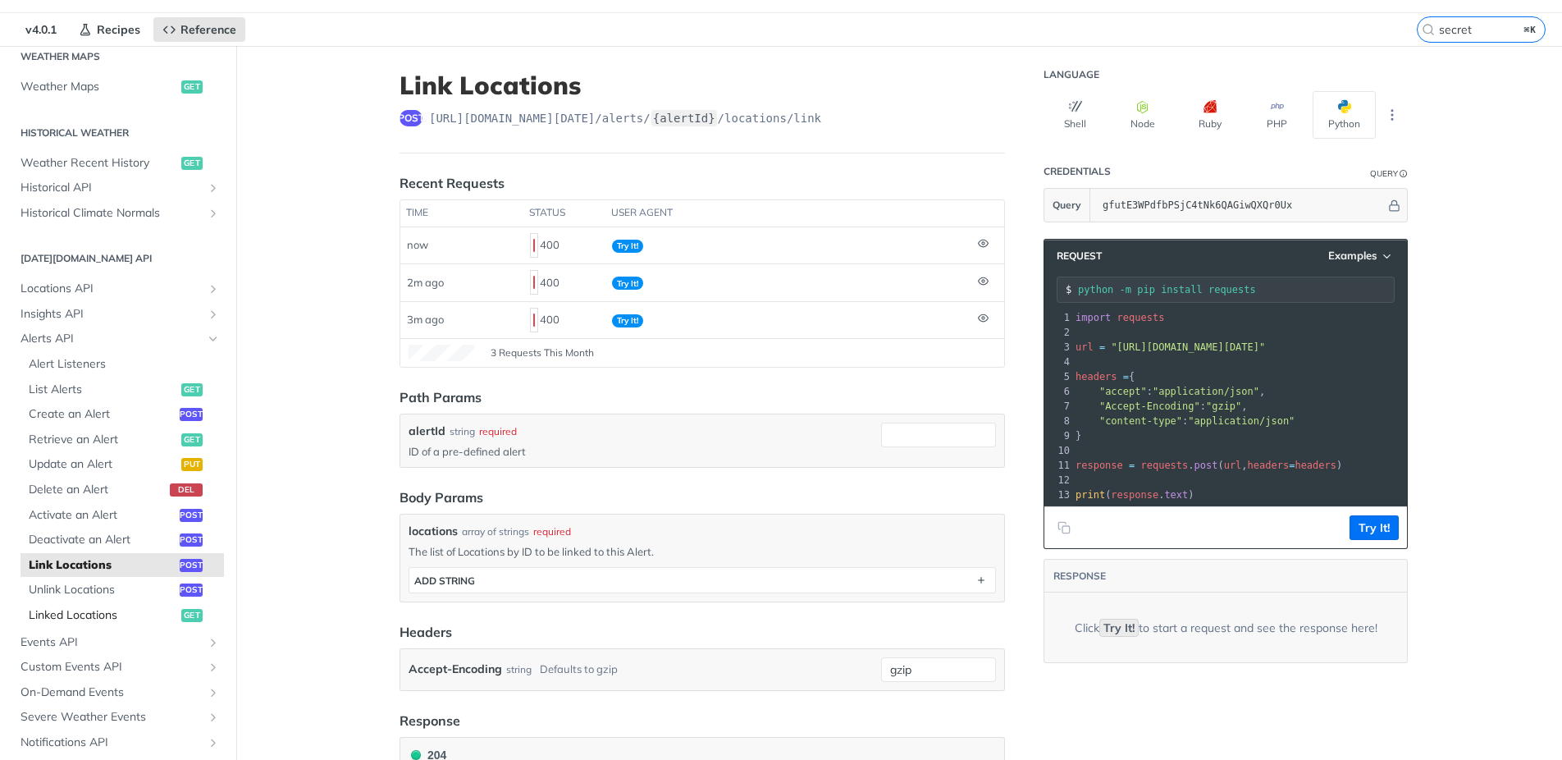
click at [89, 615] on span "Linked Locations" at bounding box center [103, 615] width 149 height 16
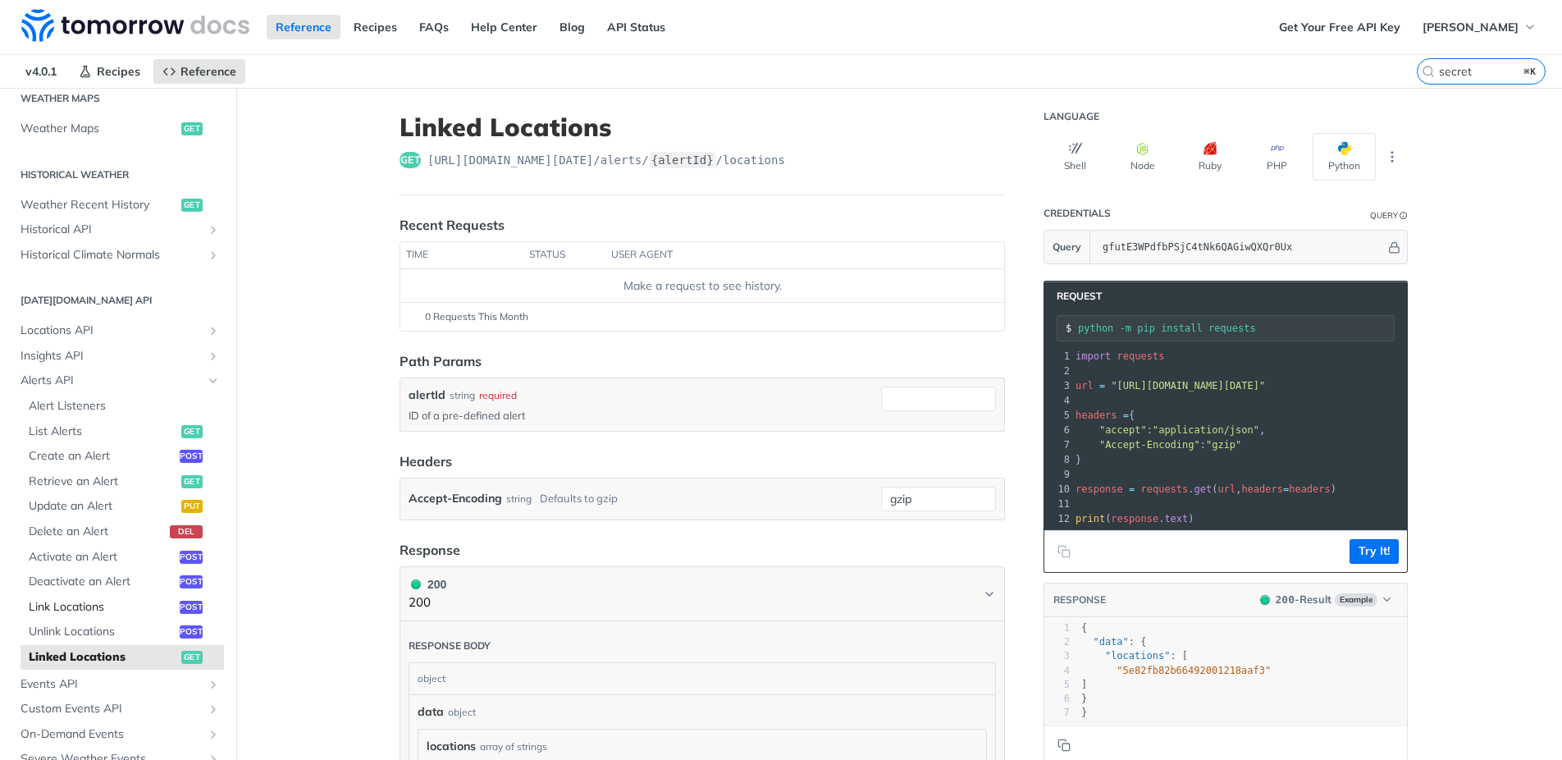
click at [78, 611] on span "Link Locations" at bounding box center [102, 607] width 147 height 16
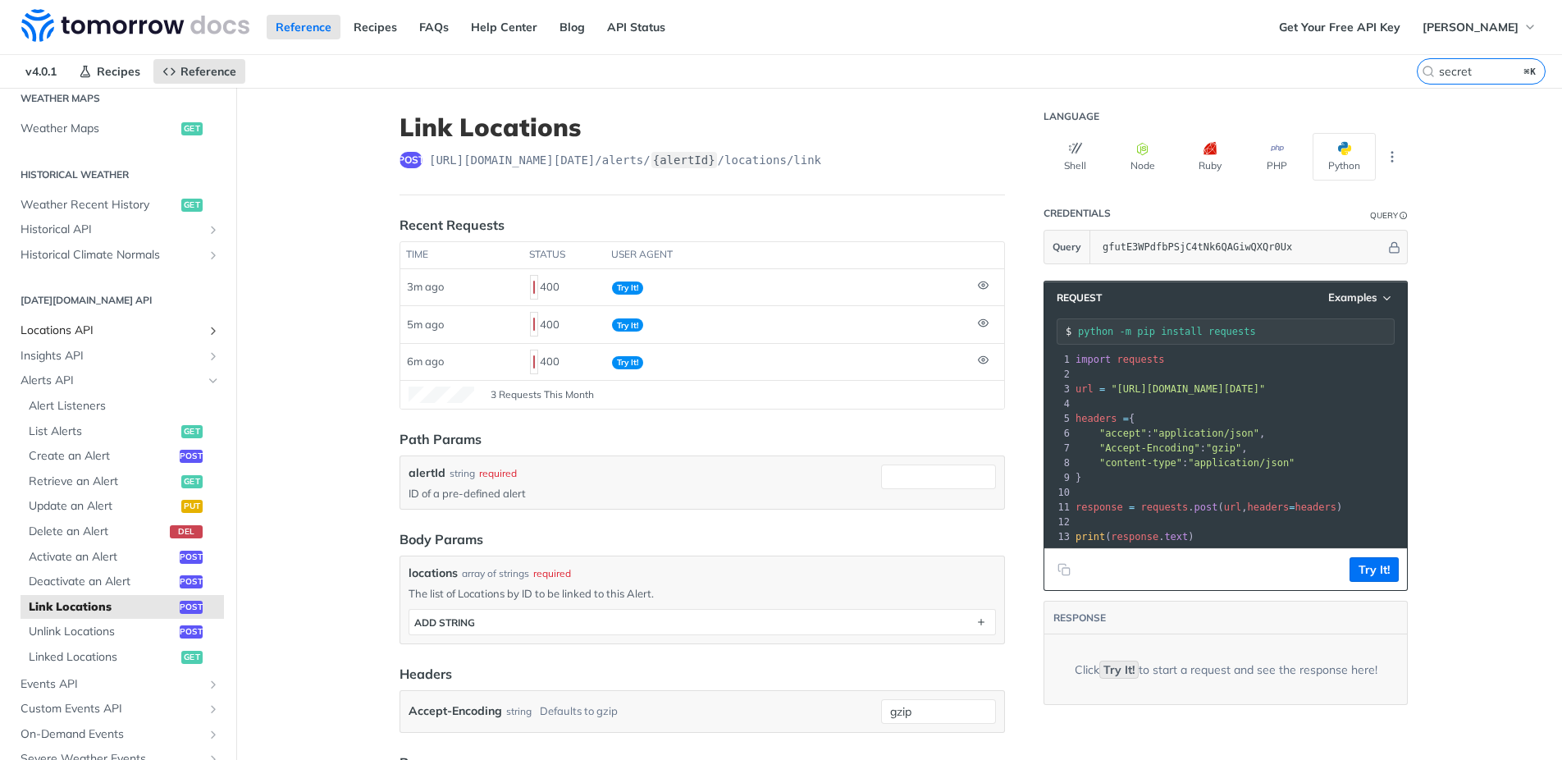
drag, startPoint x: 85, startPoint y: 326, endPoint x: 103, endPoint y: 330, distance: 17.7
click at [89, 327] on span "Locations API" at bounding box center [112, 331] width 182 height 16
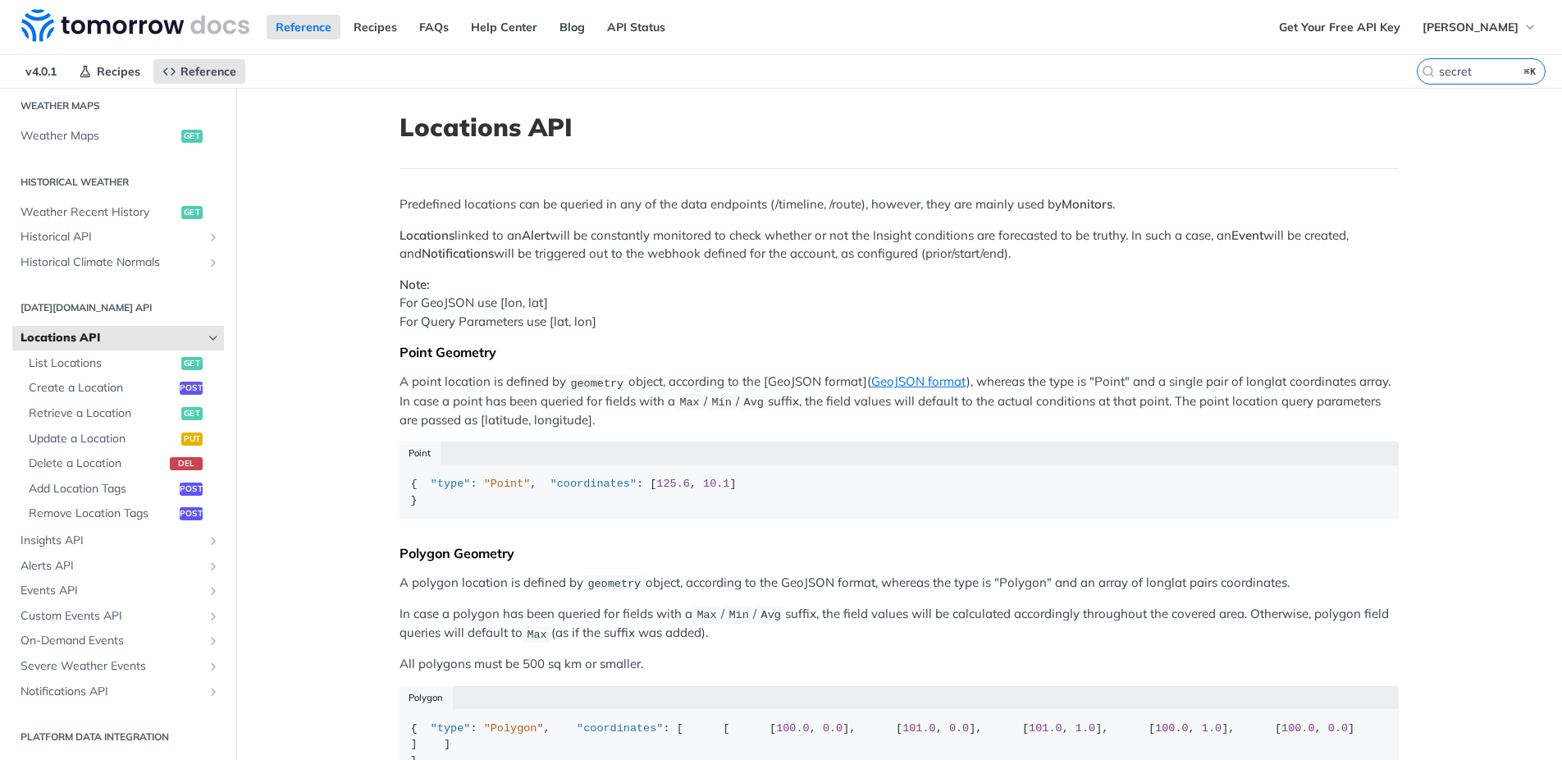
scroll to position [508, 0]
drag, startPoint x: 62, startPoint y: 387, endPoint x: 168, endPoint y: 392, distance: 106.0
click at [63, 387] on span "Create a Location" at bounding box center [102, 388] width 147 height 16
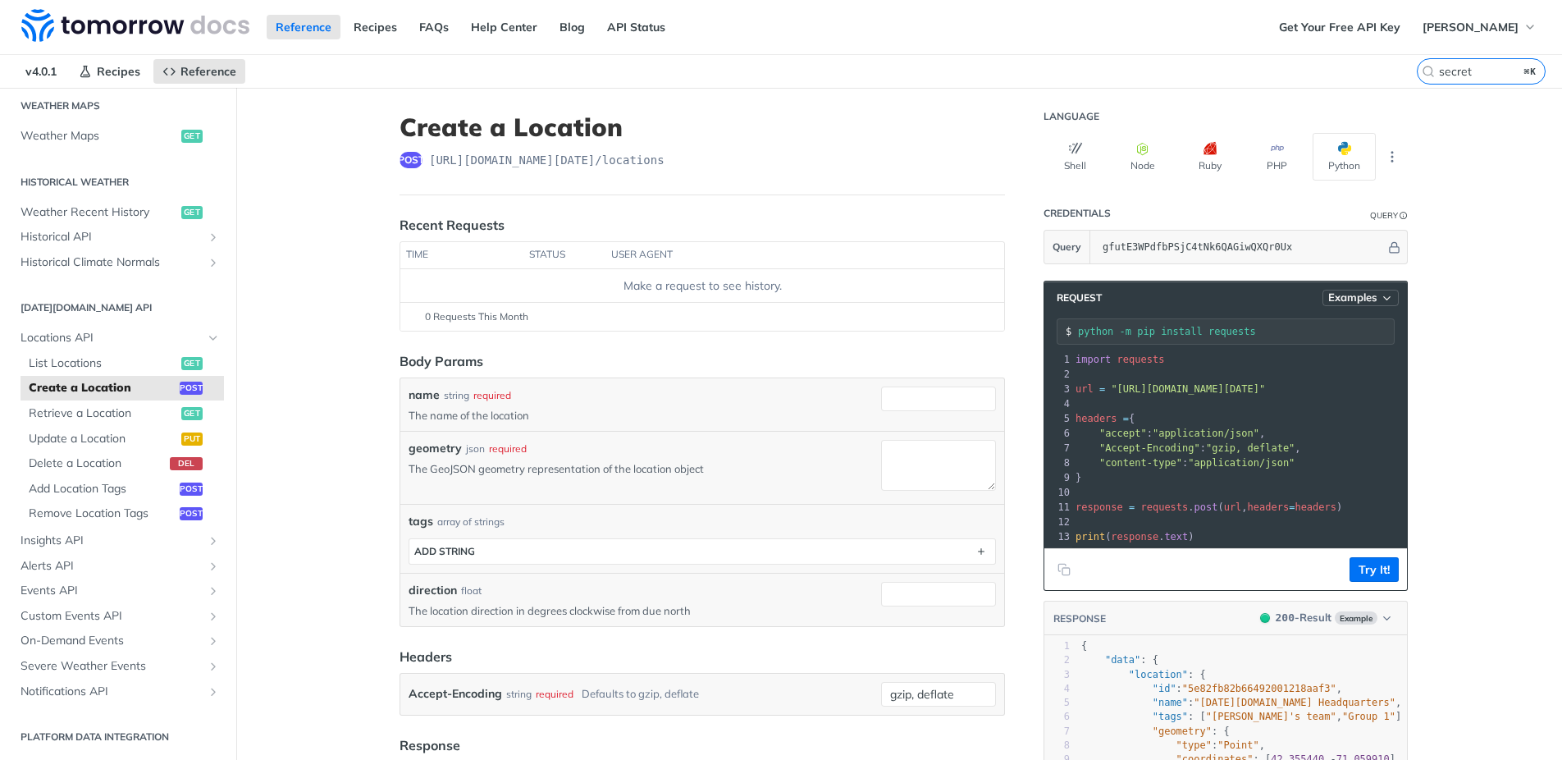
click at [1374, 301] on span "Examples" at bounding box center [1353, 298] width 49 height 14
click at [1303, 327] on div "Request Example" at bounding box center [1317, 326] width 162 height 24
type input "string"
type input "0"
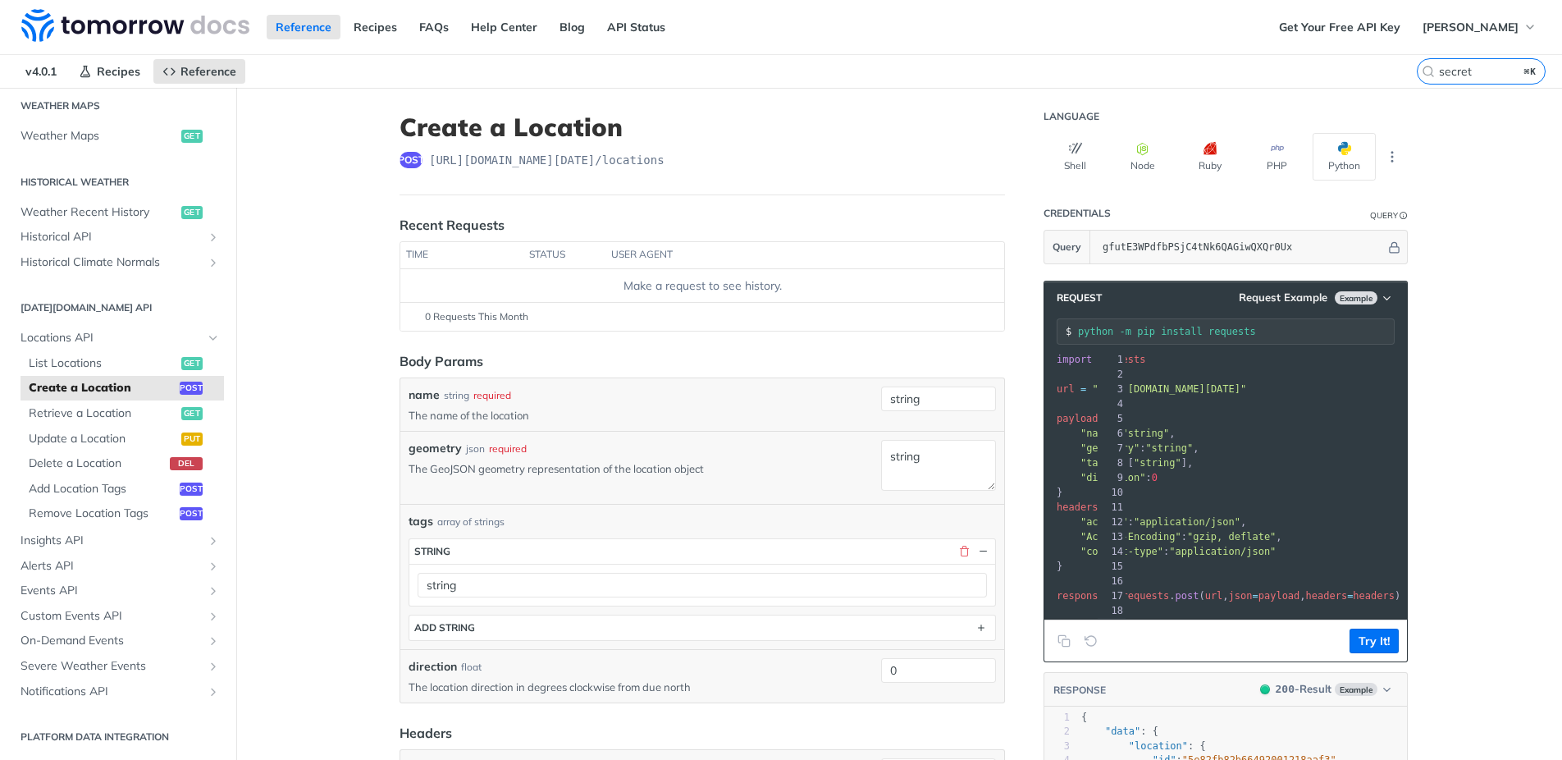
scroll to position [0, 1]
drag, startPoint x: 1398, startPoint y: 393, endPoint x: 1118, endPoint y: 391, distance: 280.7
click at [1118, 391] on span ""https://api.tomorrow.io/v4/locations?apikey=gfutE3WPdfbPSjC4tNk6QAGiwQXQr0Ux"" at bounding box center [1187, 388] width 154 height 11
copy span "https://api.tomorrow.io/v4/locations?apikey=gfutE3WPdfbPSjC4tNk6QAGiwQXQr0Ux"
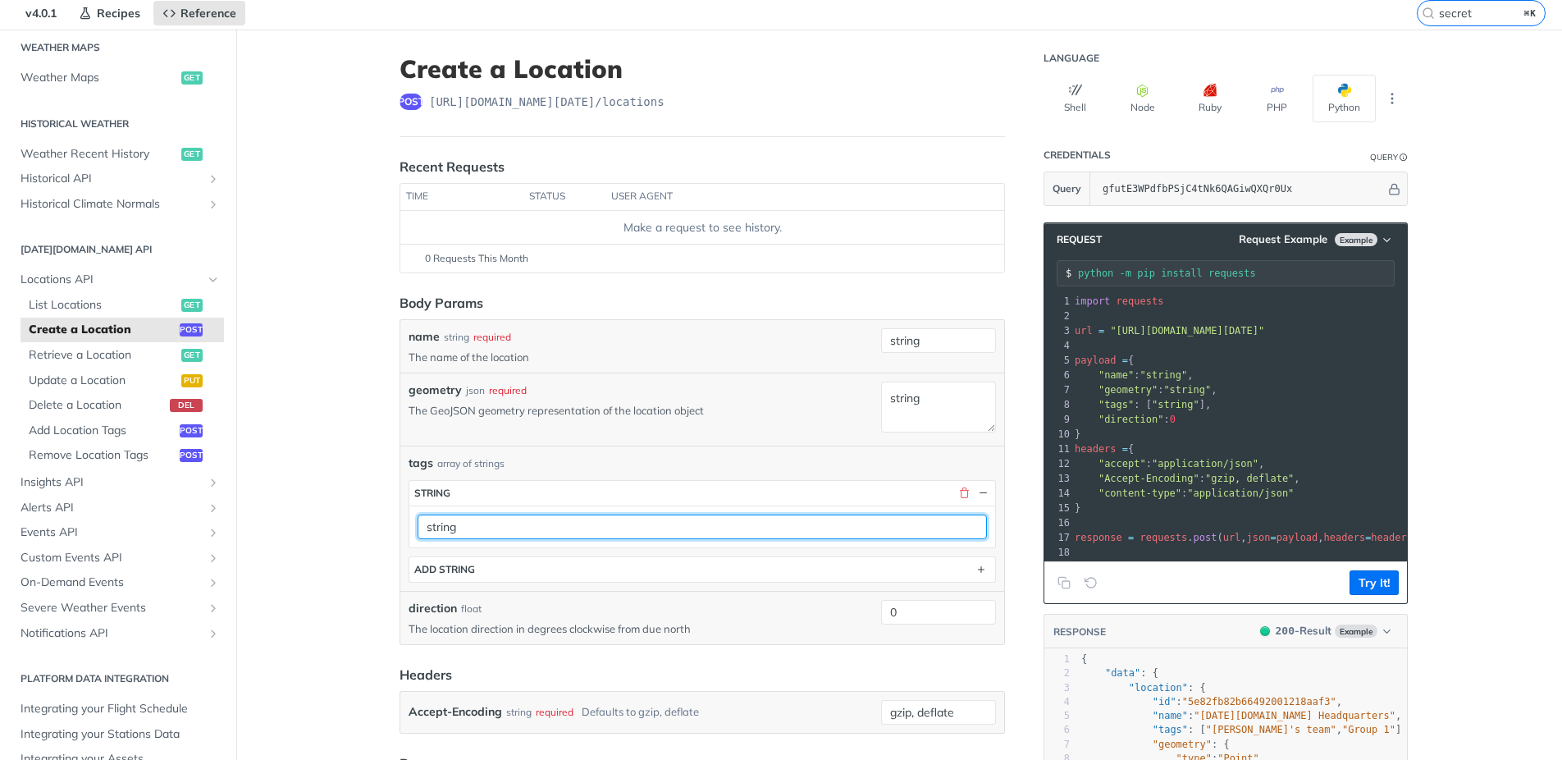
click at [520, 523] on input "string" at bounding box center [703, 527] width 570 height 25
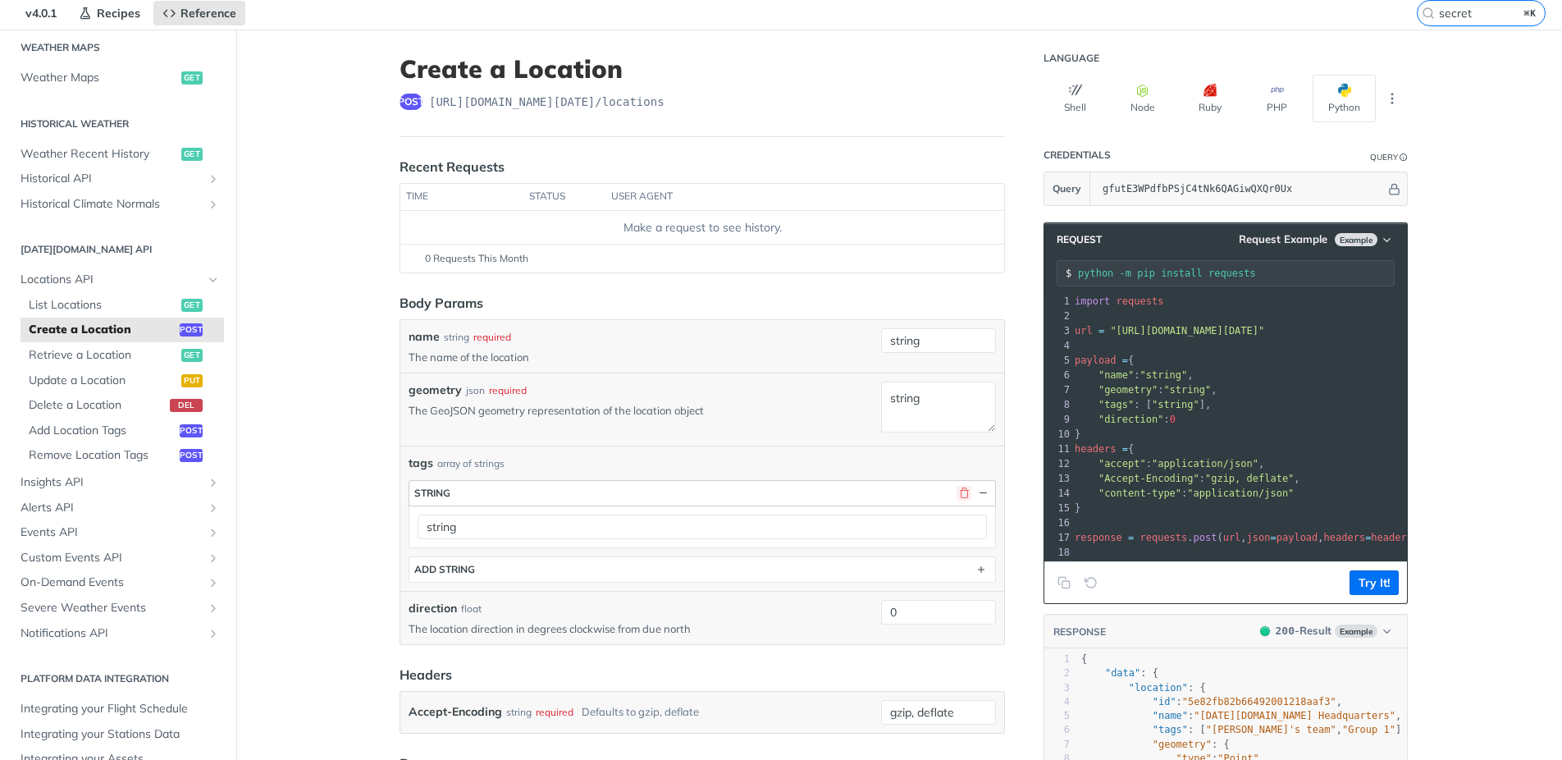
click at [963, 491] on button "button" at bounding box center [964, 493] width 15 height 15
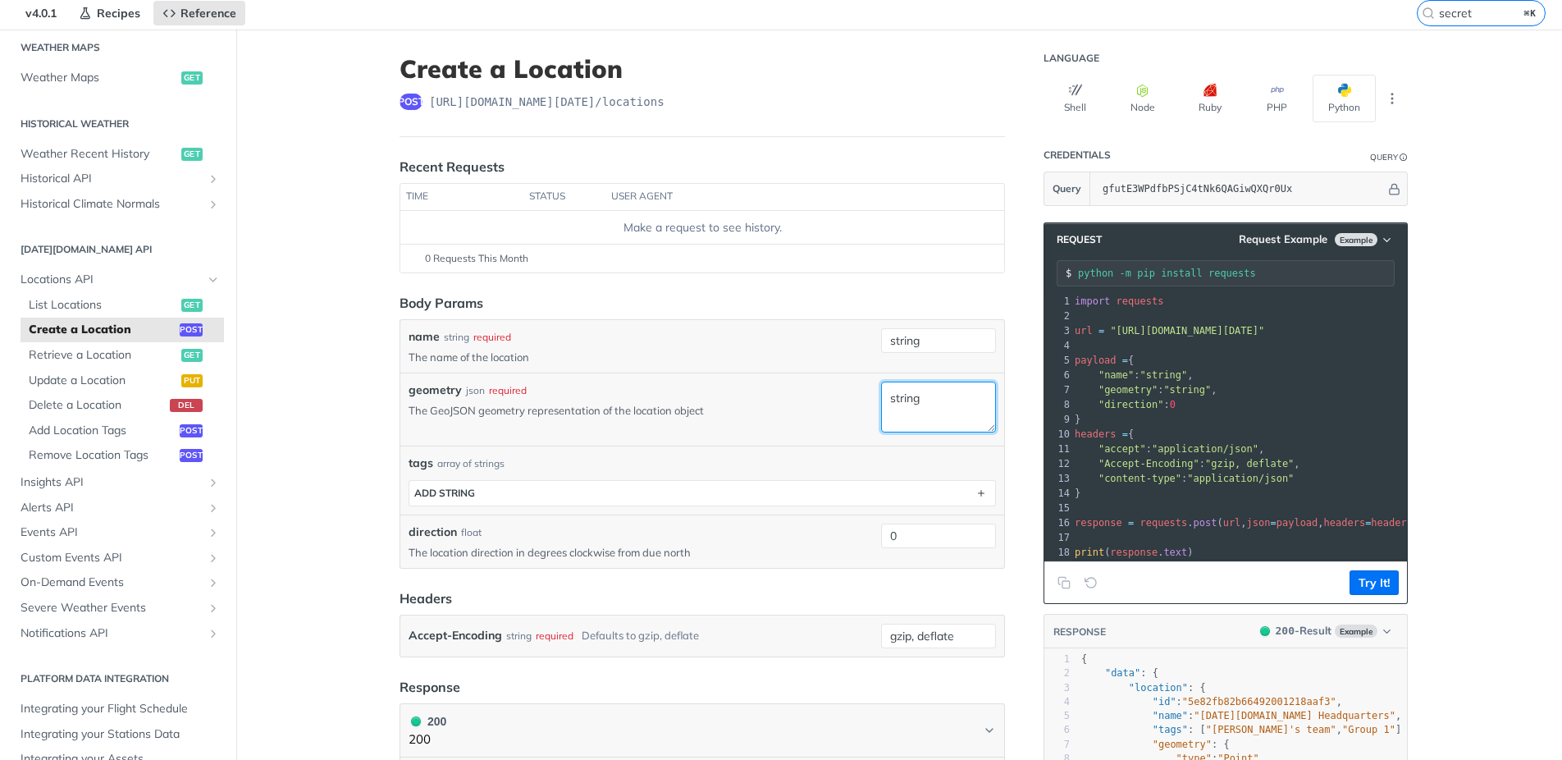
click at [937, 393] on textarea "string" at bounding box center [938, 407] width 115 height 50
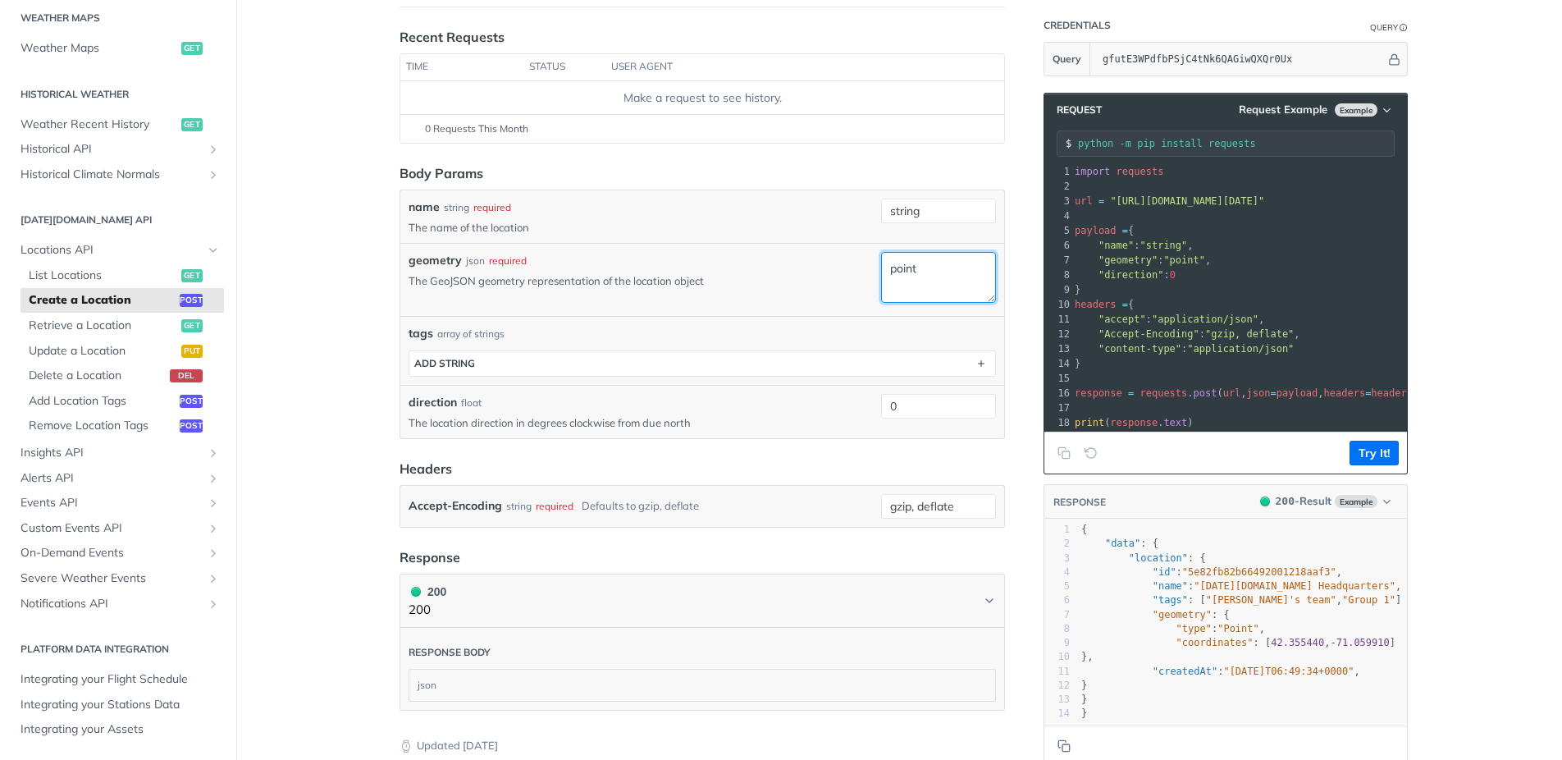
scroll to position [186, 0]
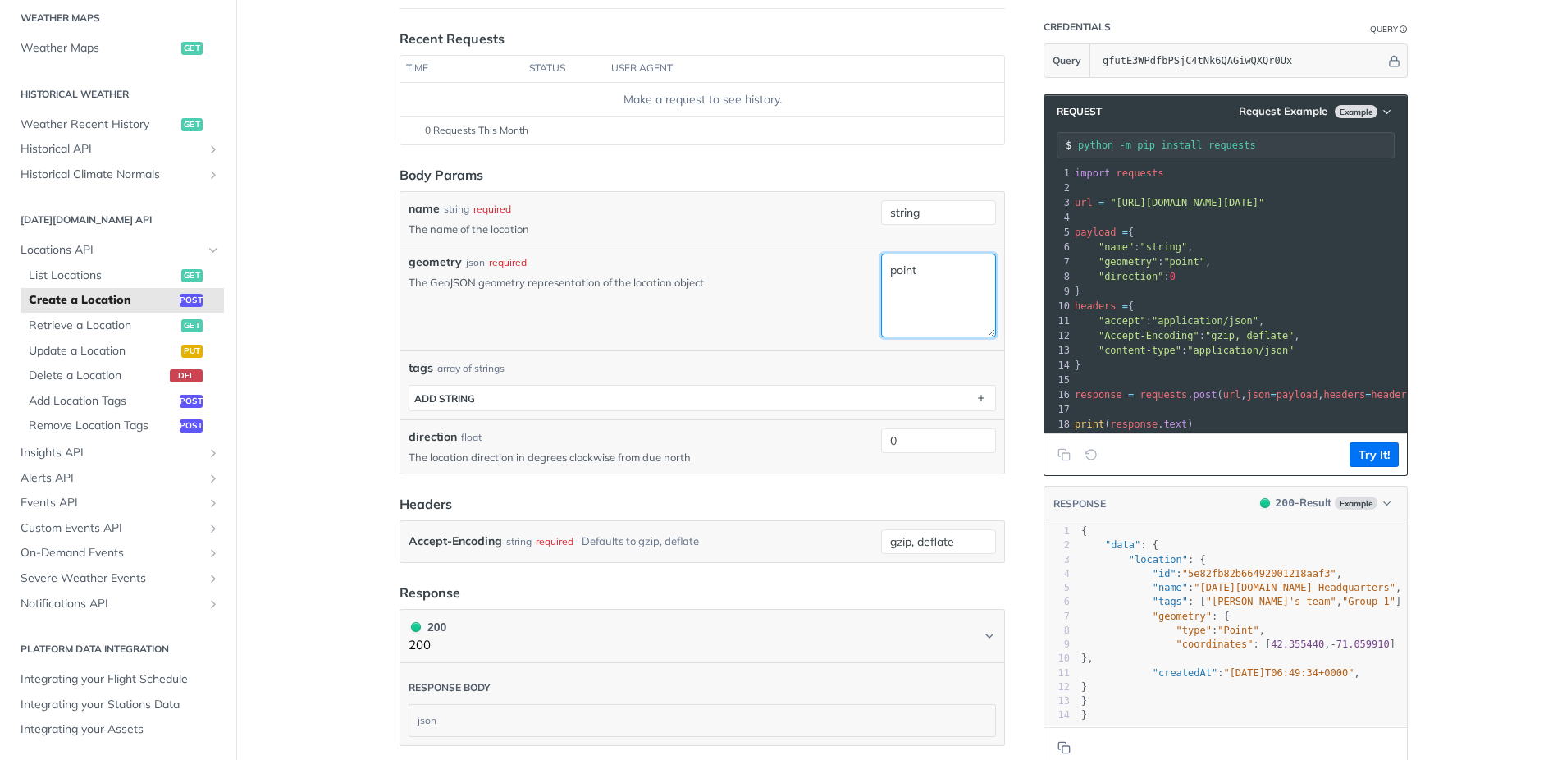
drag, startPoint x: 991, startPoint y: 300, endPoint x: 983, endPoint y: 335, distance: 36.1
click at [983, 335] on textarea "point" at bounding box center [938, 296] width 115 height 84
click at [1365, 111] on span "Example" at bounding box center [1356, 111] width 43 height 13
click at [1329, 141] on div "Request Example" at bounding box center [1317, 140] width 162 height 24
type textarea "string"
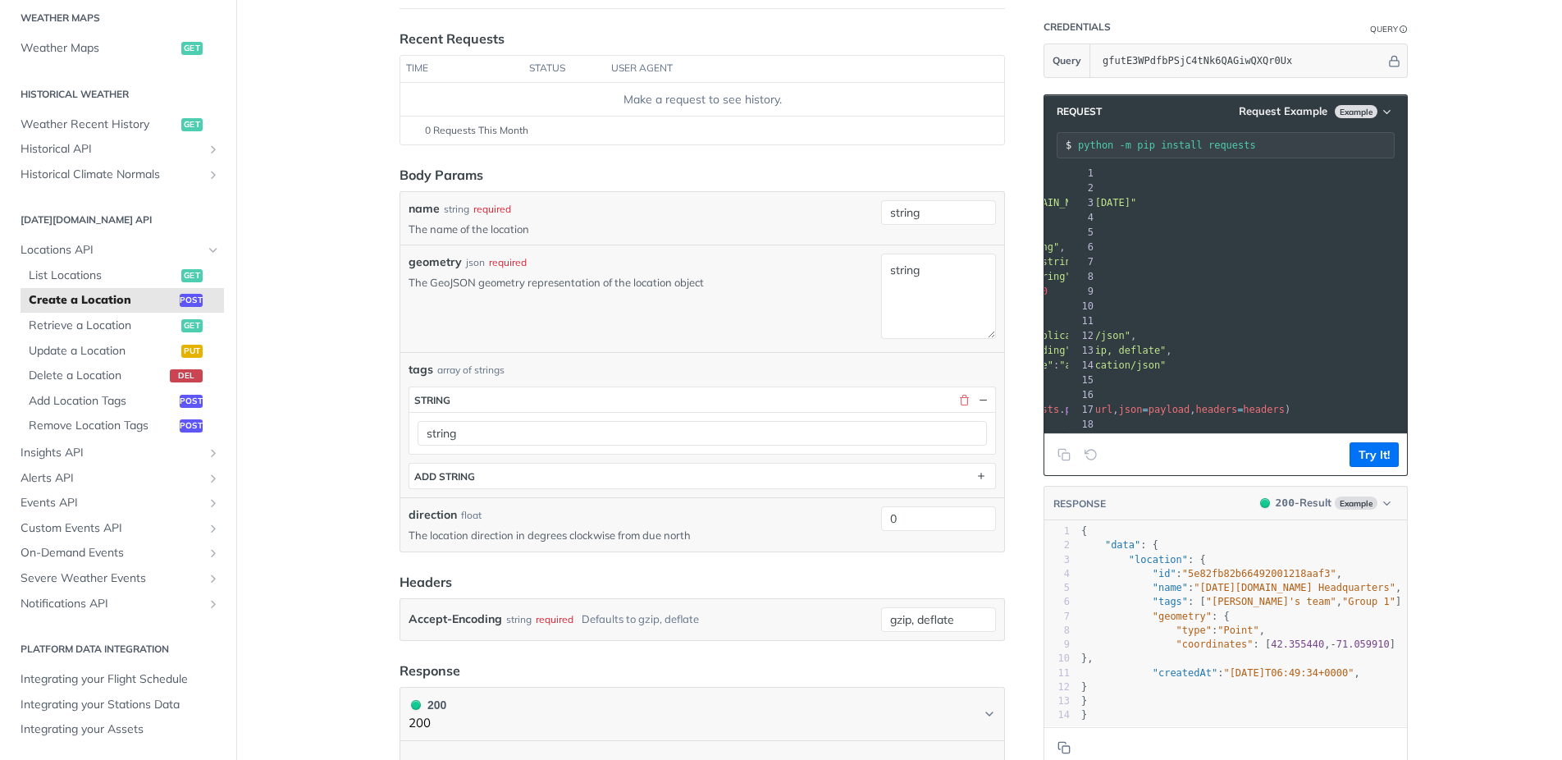
scroll to position [0, 168]
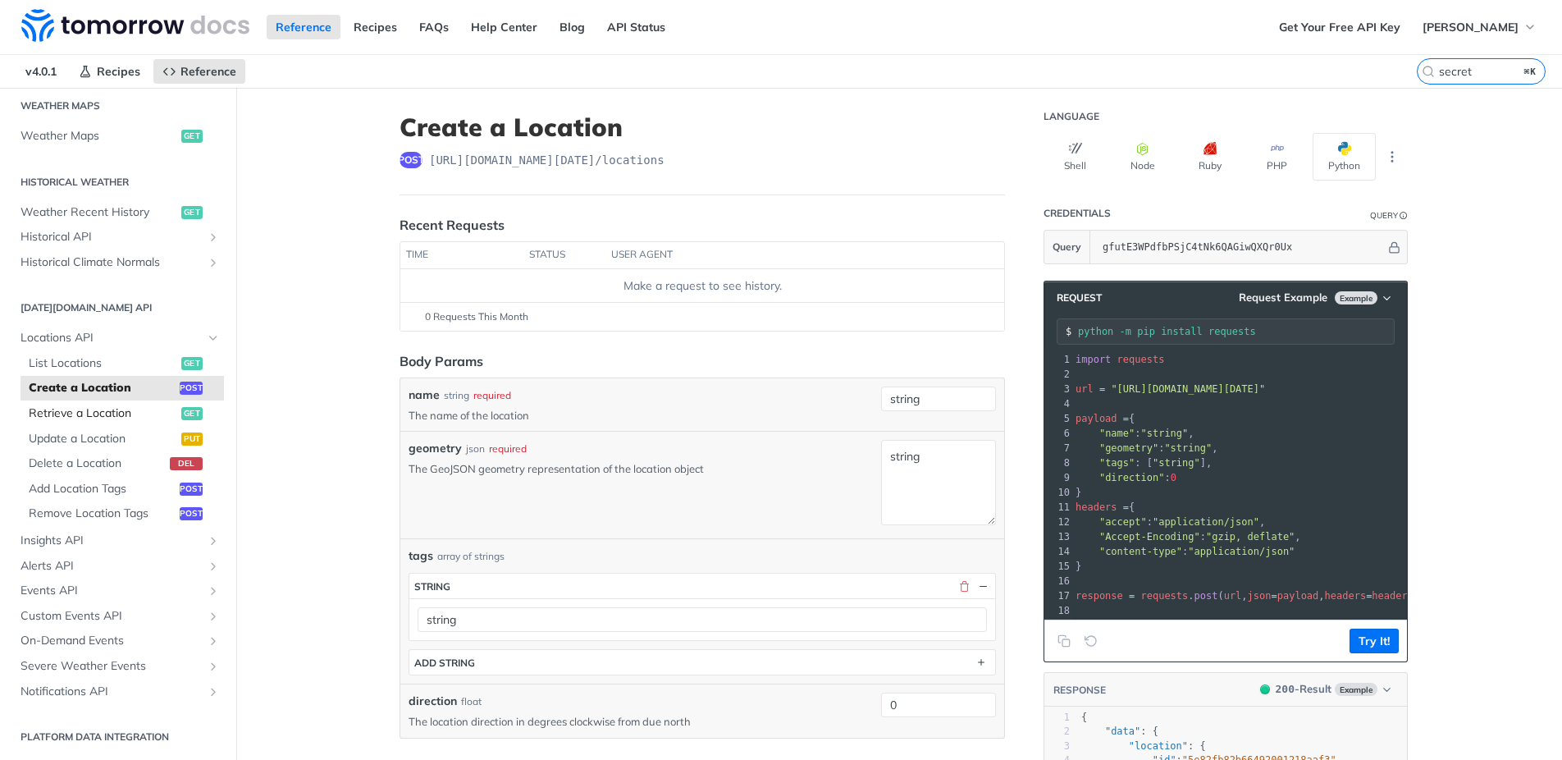
click at [112, 413] on span "Retrieve a Location" at bounding box center [103, 413] width 149 height 16
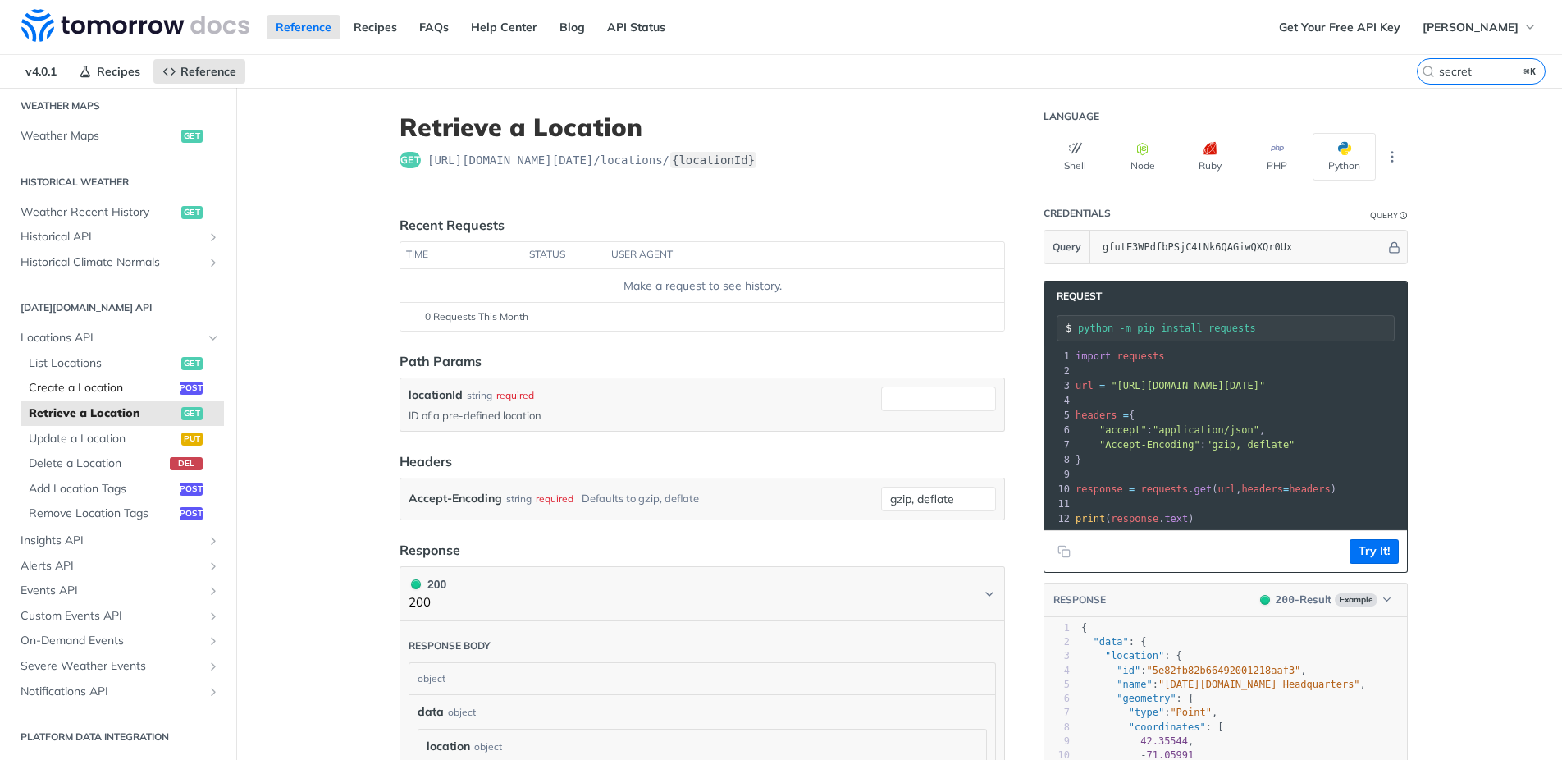
click at [103, 394] on span "Create a Location" at bounding box center [102, 388] width 147 height 16
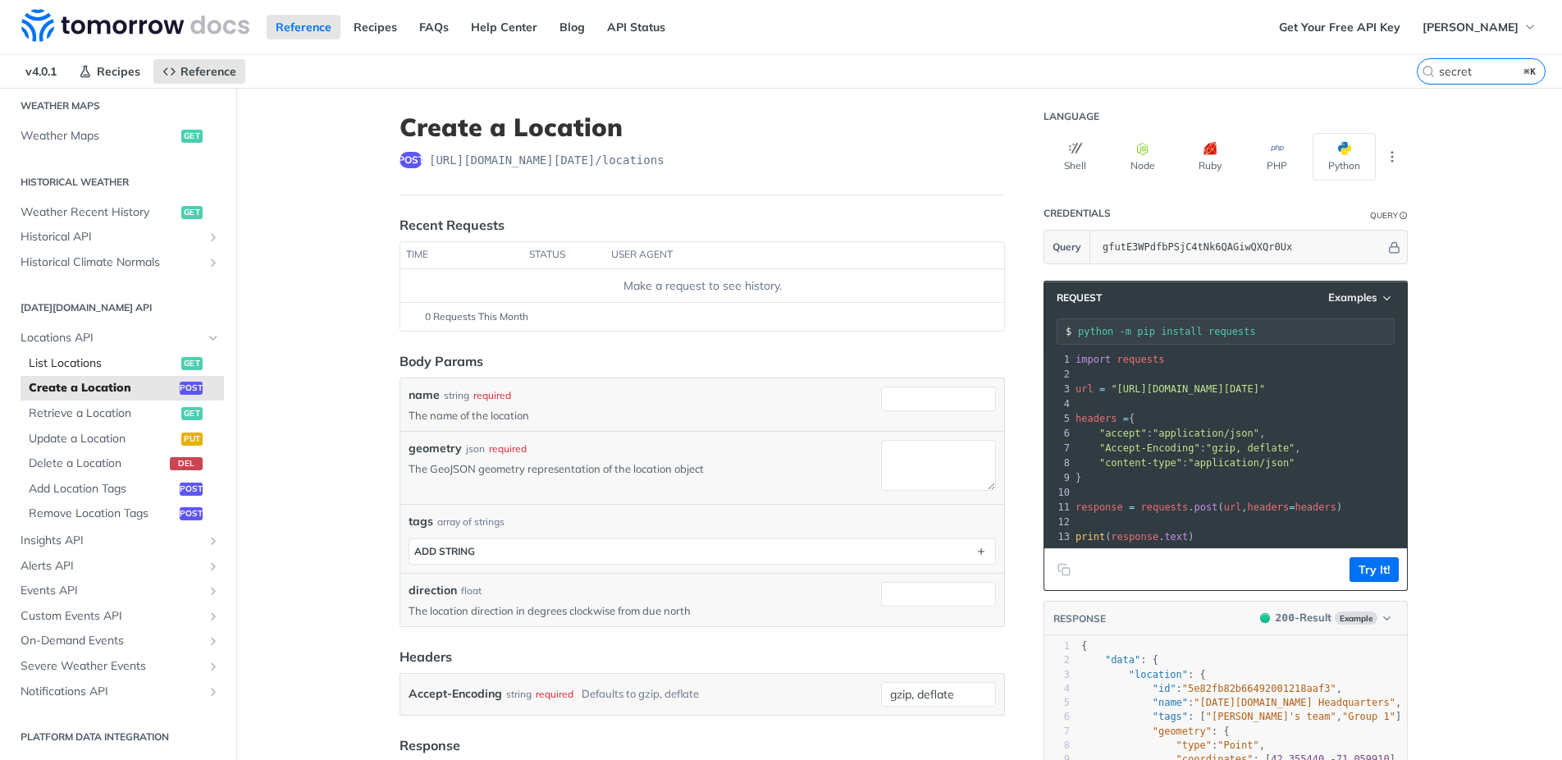
click at [131, 368] on span "List Locations" at bounding box center [103, 363] width 149 height 16
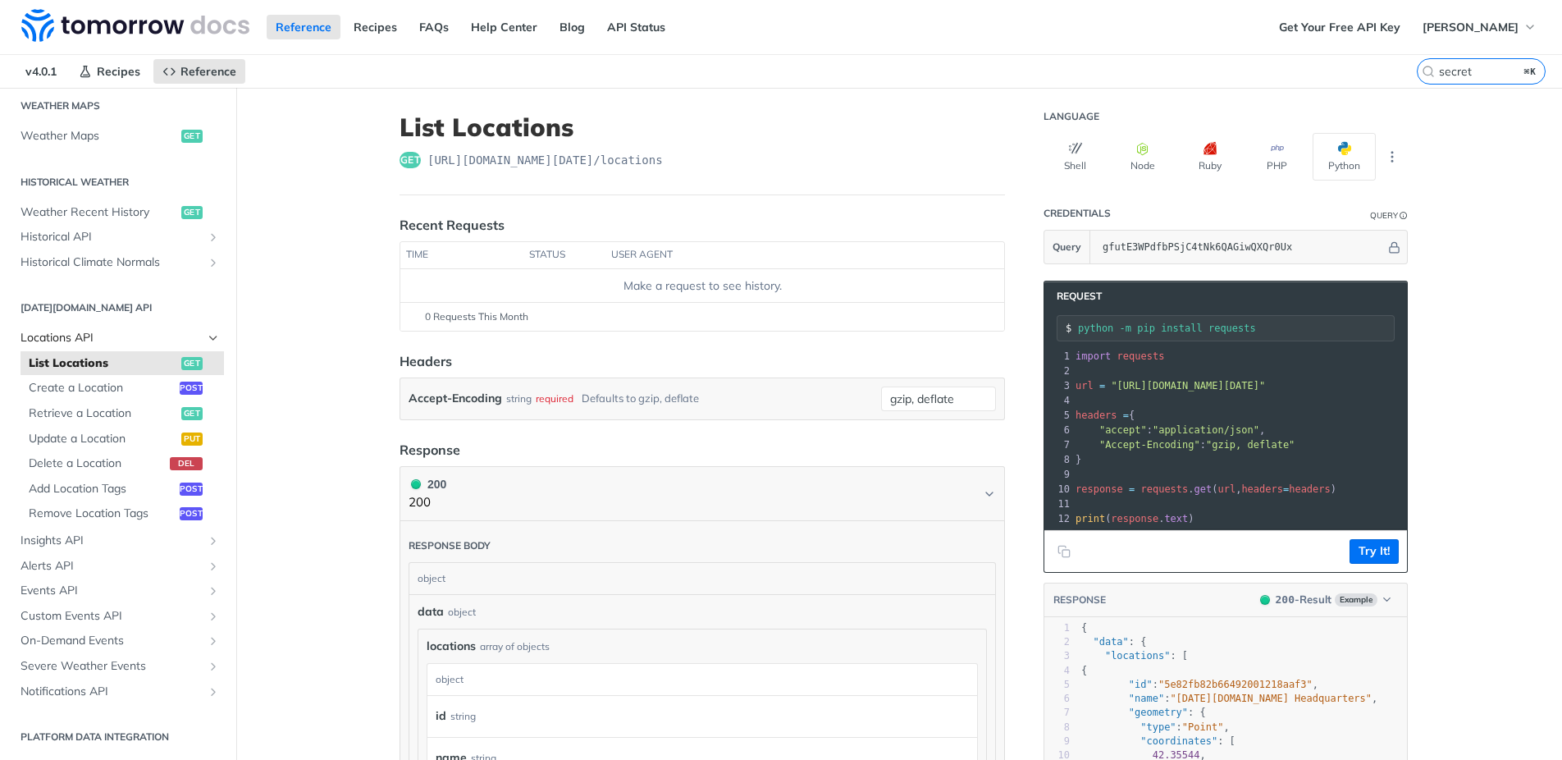
click at [124, 348] on link "Locations API" at bounding box center [118, 338] width 212 height 25
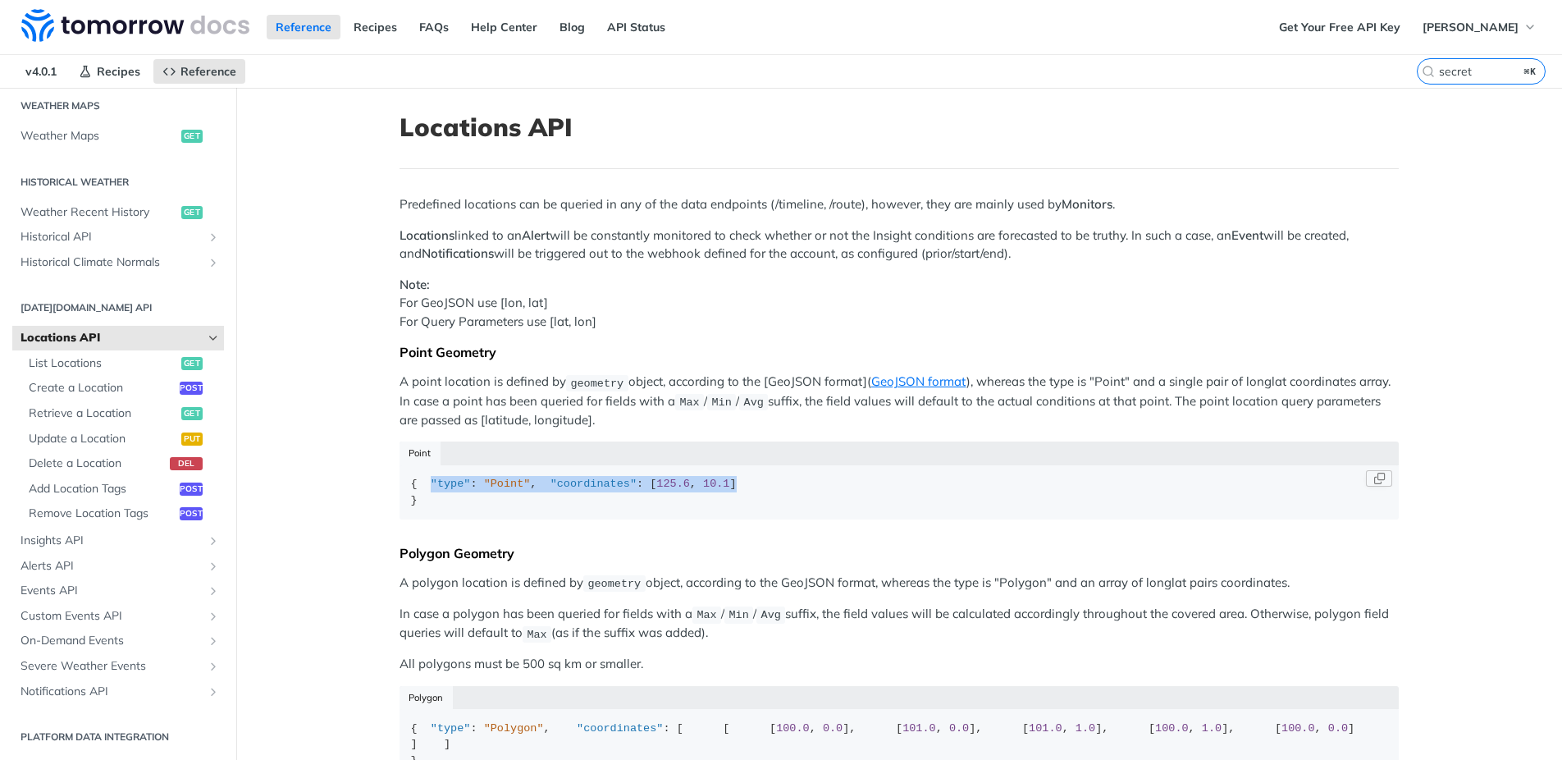
drag, startPoint x: 611, startPoint y: 515, endPoint x: 425, endPoint y: 500, distance: 186.9
click at [425, 500] on div "{ "type" : "Point" , "coordinates" : [ 125.6 , 10.1 ] }" at bounding box center [899, 492] width 977 height 32
drag, startPoint x: 417, startPoint y: 527, endPoint x: 400, endPoint y: 477, distance: 52.9
click at [400, 477] on code "{ "type" : "Point" , "coordinates" : [ 125.6 , 10.1 ] }" at bounding box center [900, 492] width 1000 height 54
copy div "{ "type" : "Point" , "coordinates" : [ 125.6 , 10.1 ] }"
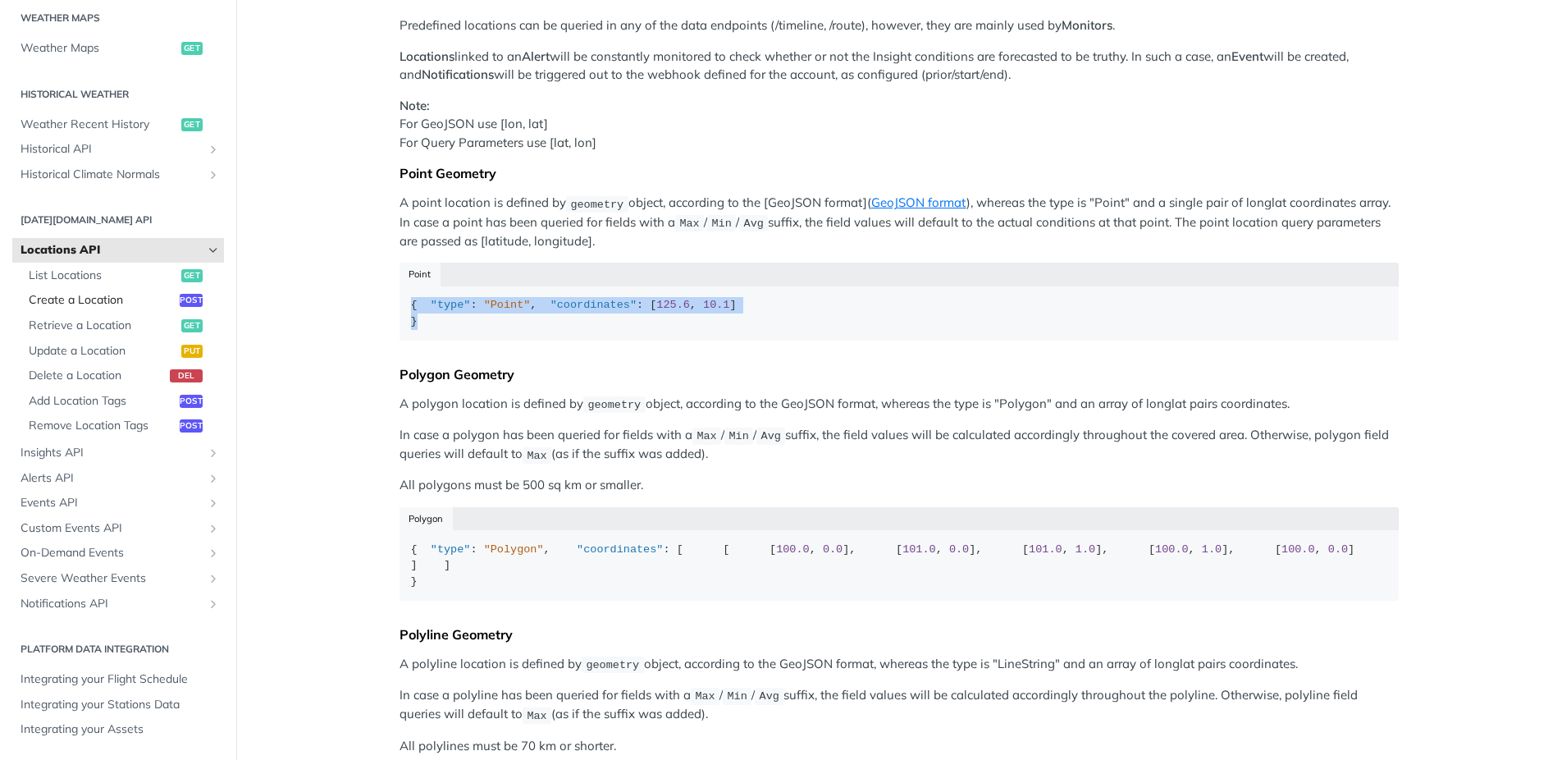
click at [63, 296] on span "Create a Location" at bounding box center [102, 300] width 147 height 16
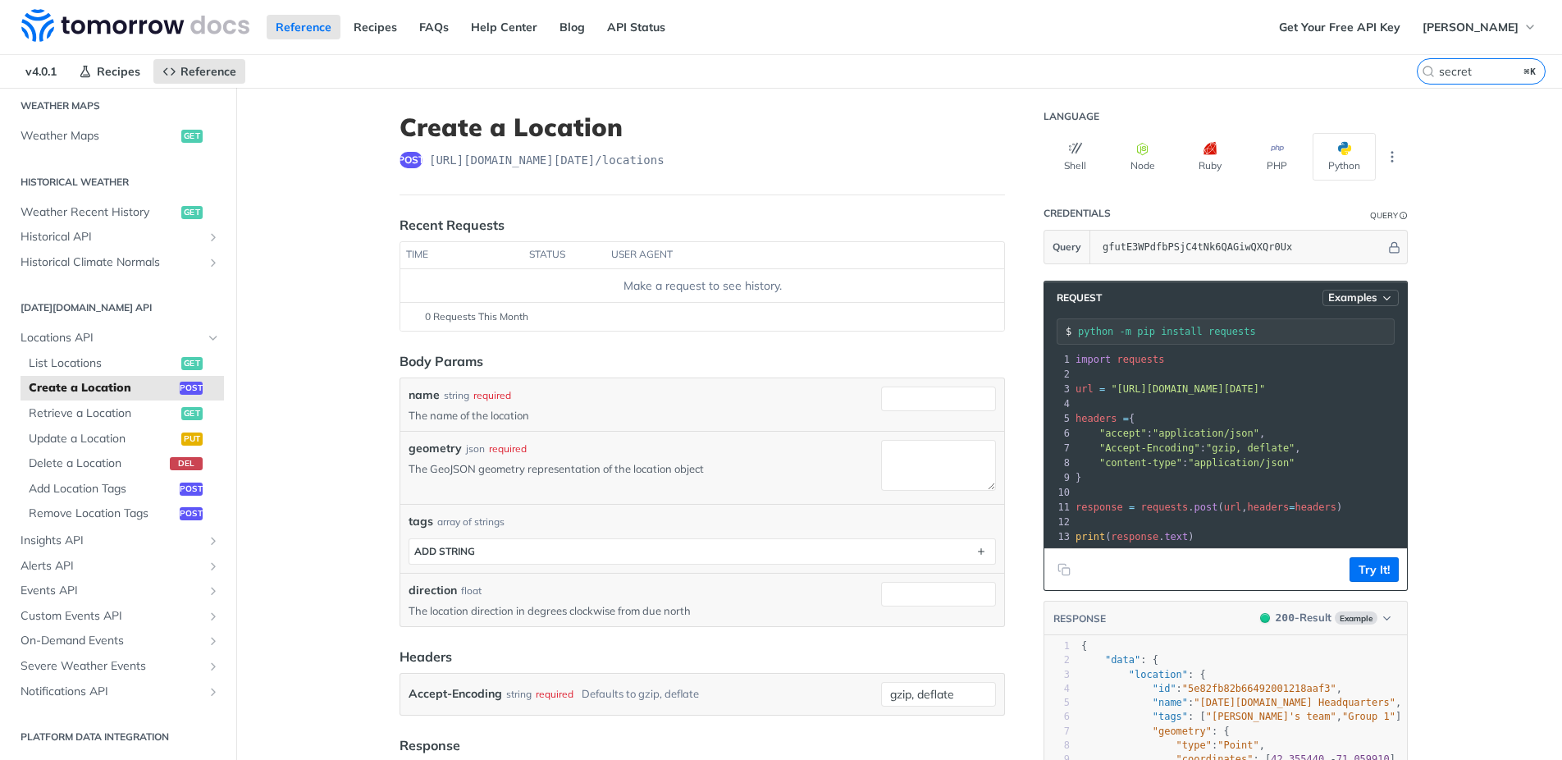
click at [1357, 304] on span "Examples" at bounding box center [1353, 298] width 49 height 14
drag, startPoint x: 1290, startPoint y: 327, endPoint x: 1265, endPoint y: 327, distance: 24.6
click at [1288, 326] on div "Request Example" at bounding box center [1317, 326] width 162 height 24
type input "string"
type input "0"
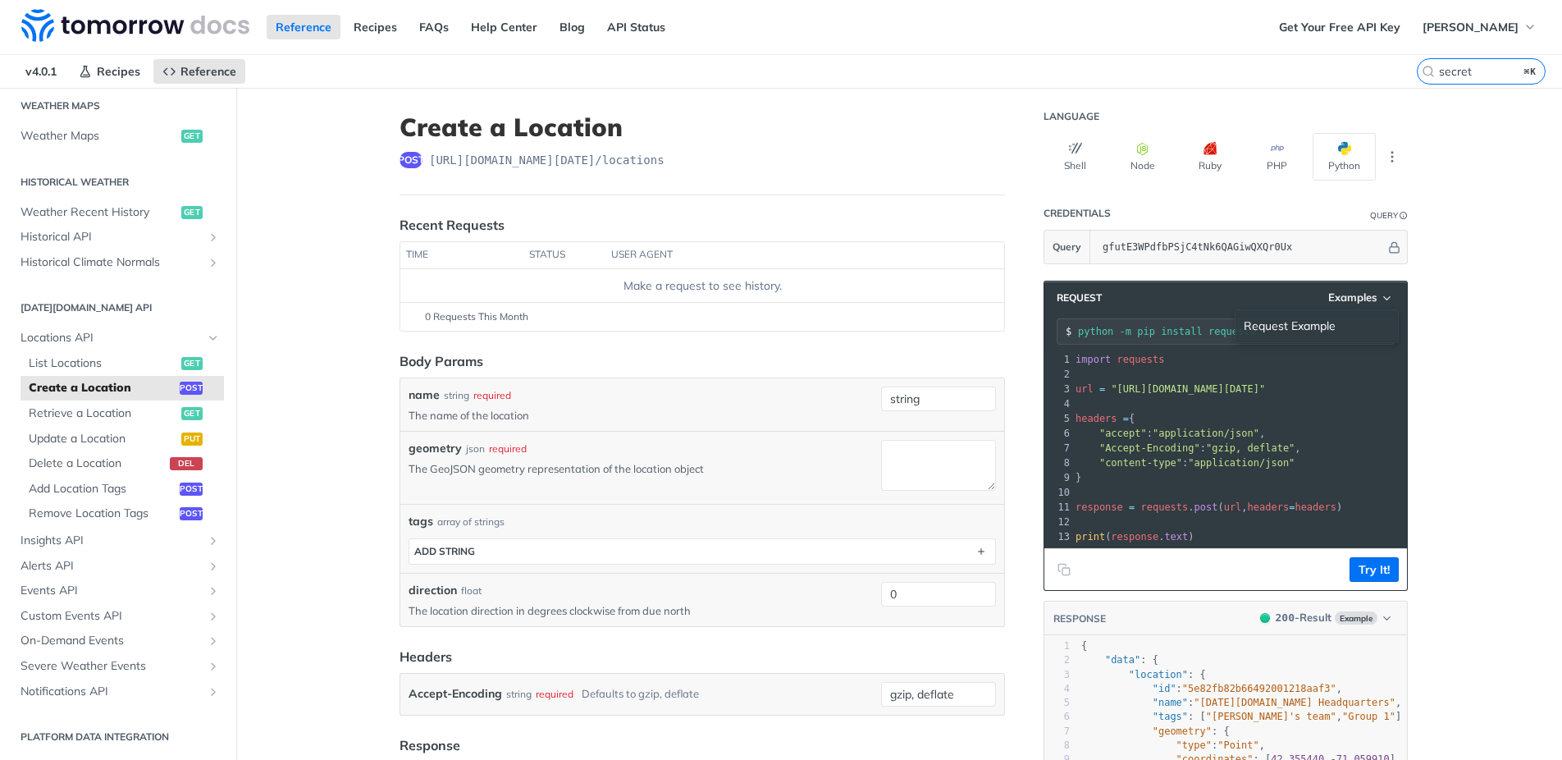
type textarea "string"
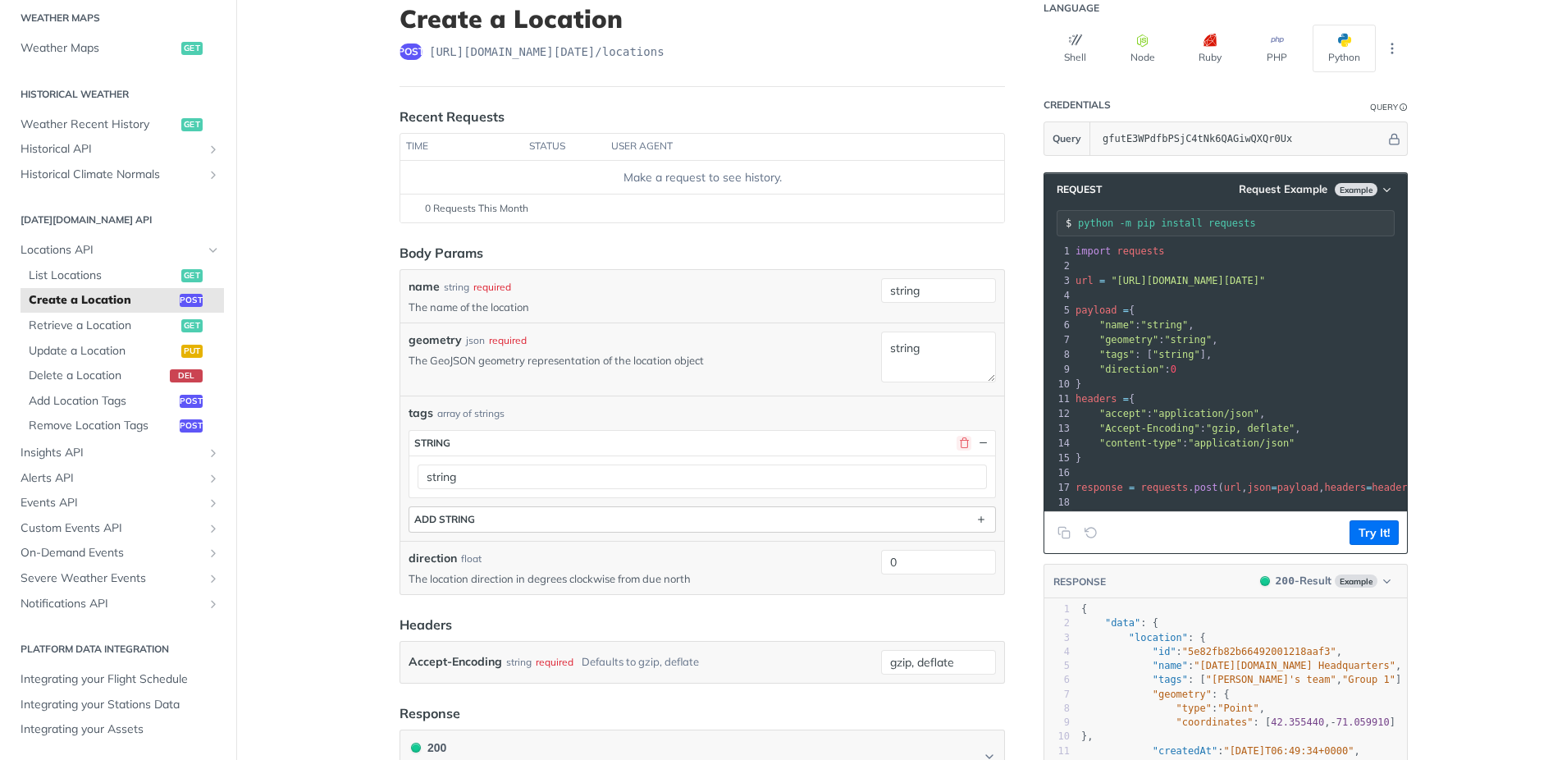
click at [959, 441] on button "button" at bounding box center [964, 443] width 15 height 15
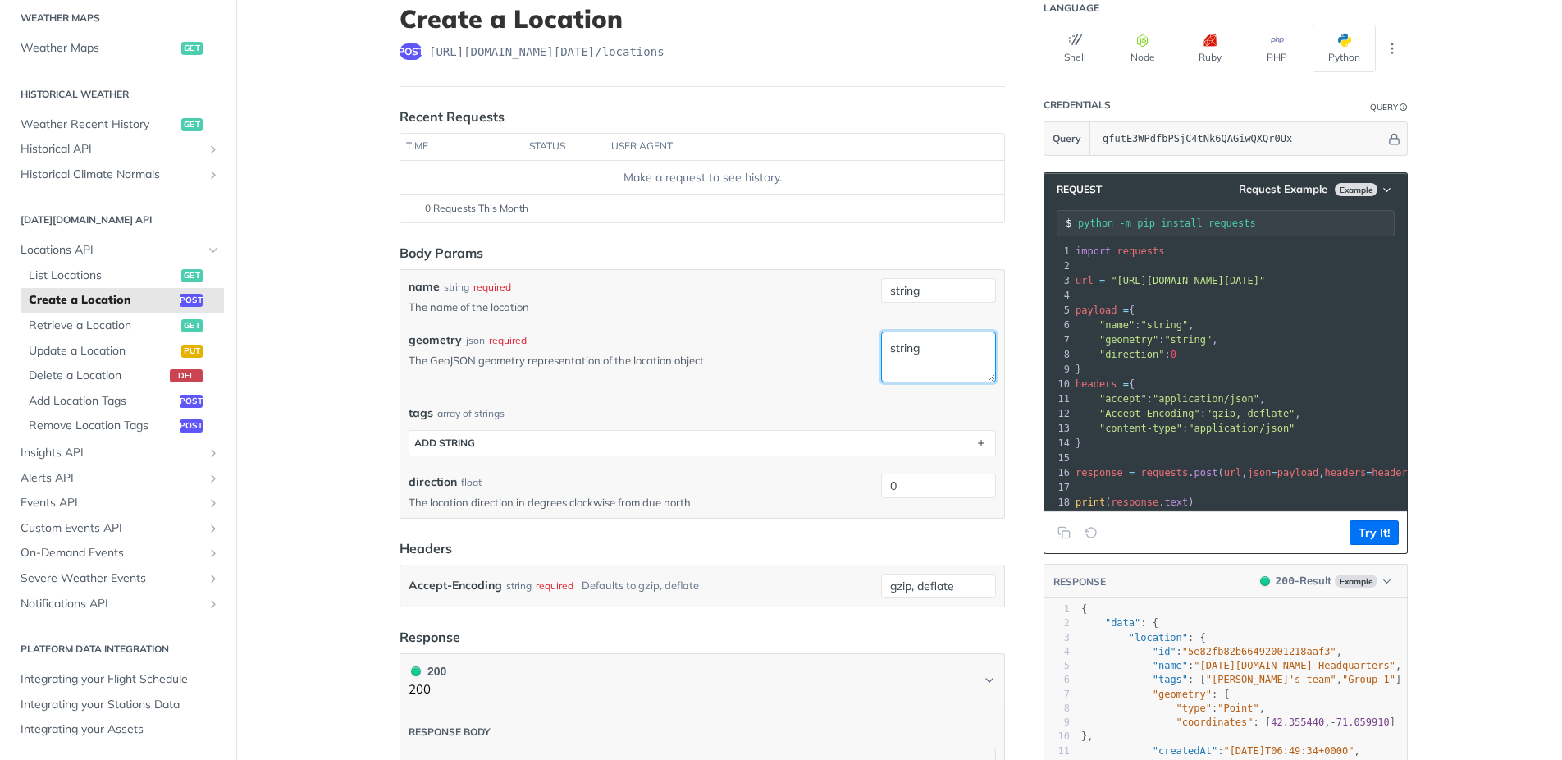
drag, startPoint x: 959, startPoint y: 341, endPoint x: 872, endPoint y: 341, distance: 87.0
click at [881, 341] on textarea "string" at bounding box center [938, 357] width 115 height 50
drag, startPoint x: 940, startPoint y: 348, endPoint x: 854, endPoint y: 353, distance: 85.5
click at [881, 353] on textarea "string" at bounding box center [938, 357] width 115 height 50
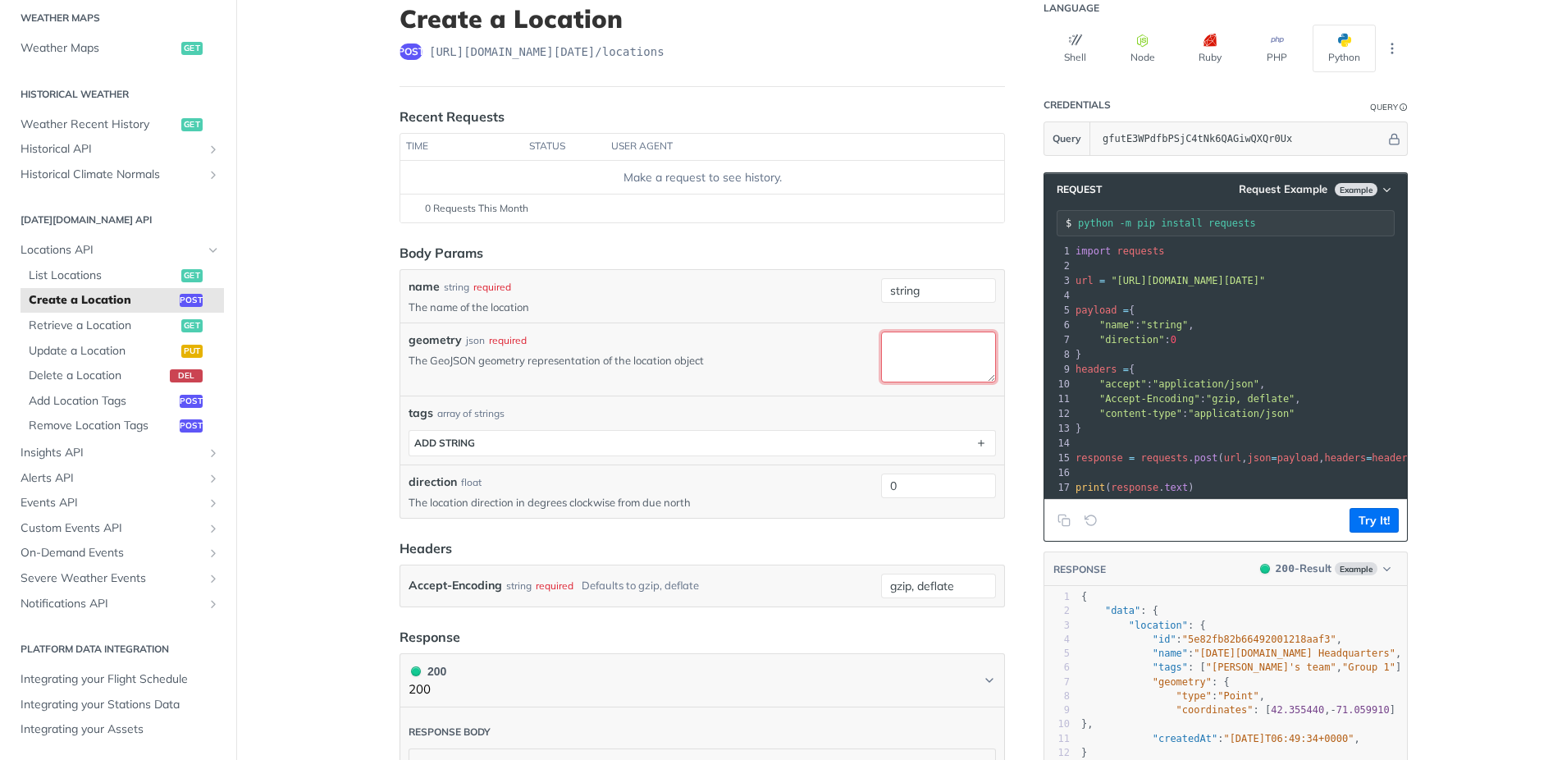
paste textarea "{ "type": "Point", "coordinates": [125.6, 10.1] }"
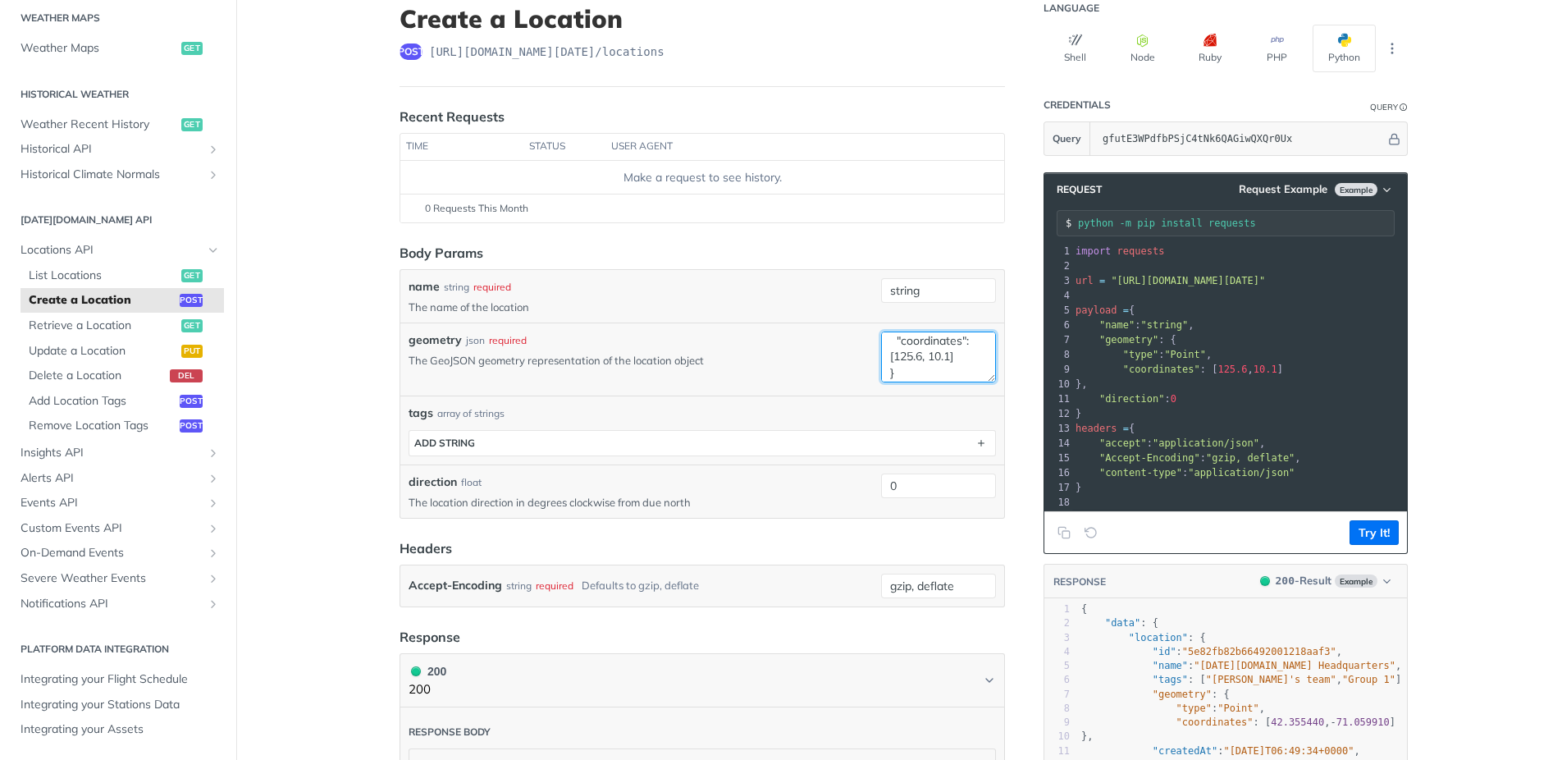
click at [955, 364] on textarea "{ "type": "Point", "coordinates": [125.6, 10.1] }" at bounding box center [938, 357] width 115 height 50
paste textarea "35.86262007708204, -86.43699924928026"
type textarea "{ "type": "Point", "coordinates": [35.86262007708204, -86.43699924928026] }"
click at [922, 483] on input "0" at bounding box center [938, 486] width 115 height 25
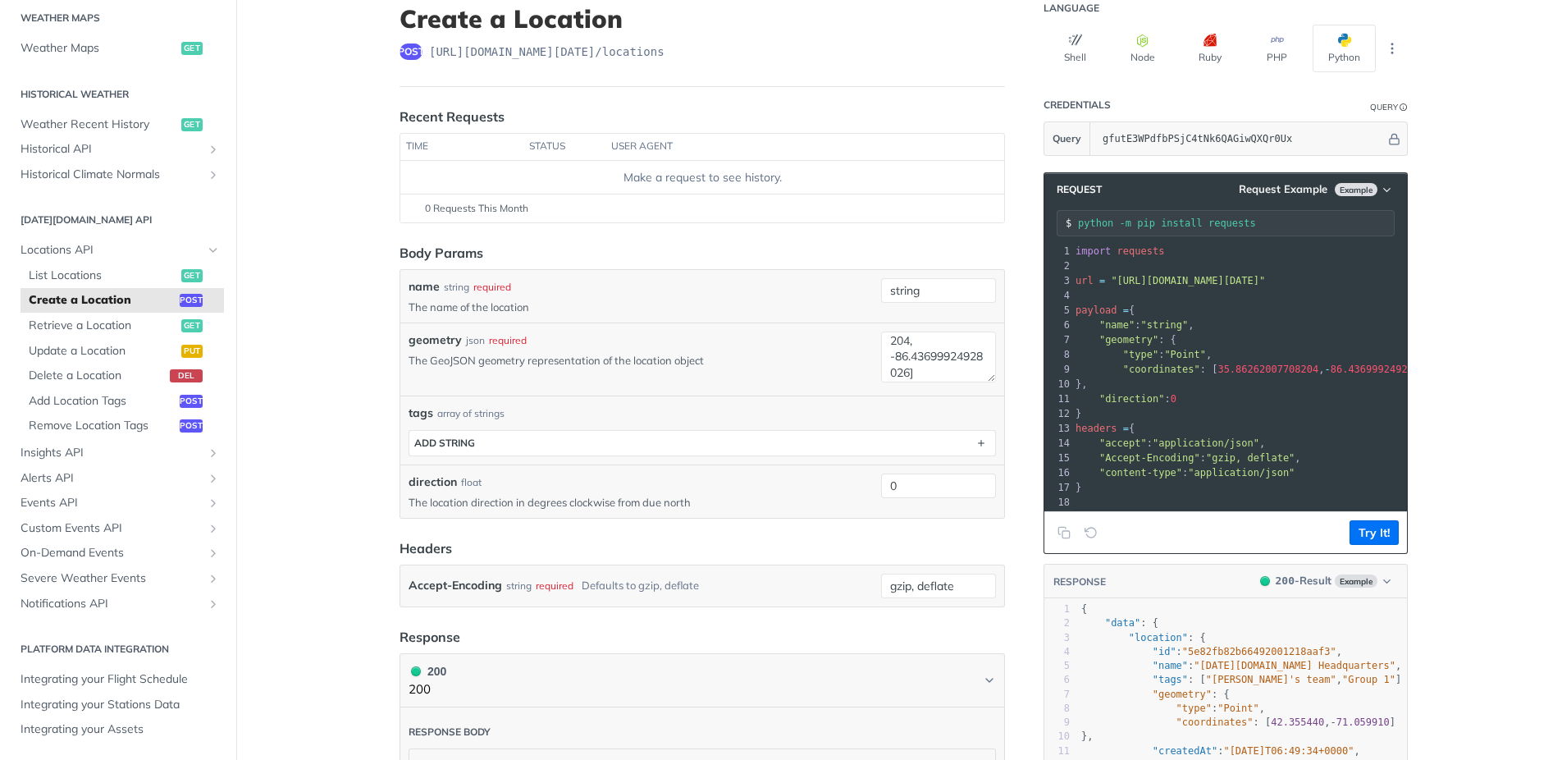
drag, startPoint x: 1029, startPoint y: 481, endPoint x: 1041, endPoint y: 500, distance: 22.5
click at [1029, 482] on article "Create a Location post https://api.tomorrow.io/v4 /locations Recent Requests ti…" at bounding box center [702, 501] width 657 height 1045
click at [1377, 527] on button "Try It!" at bounding box center [1374, 532] width 49 height 25
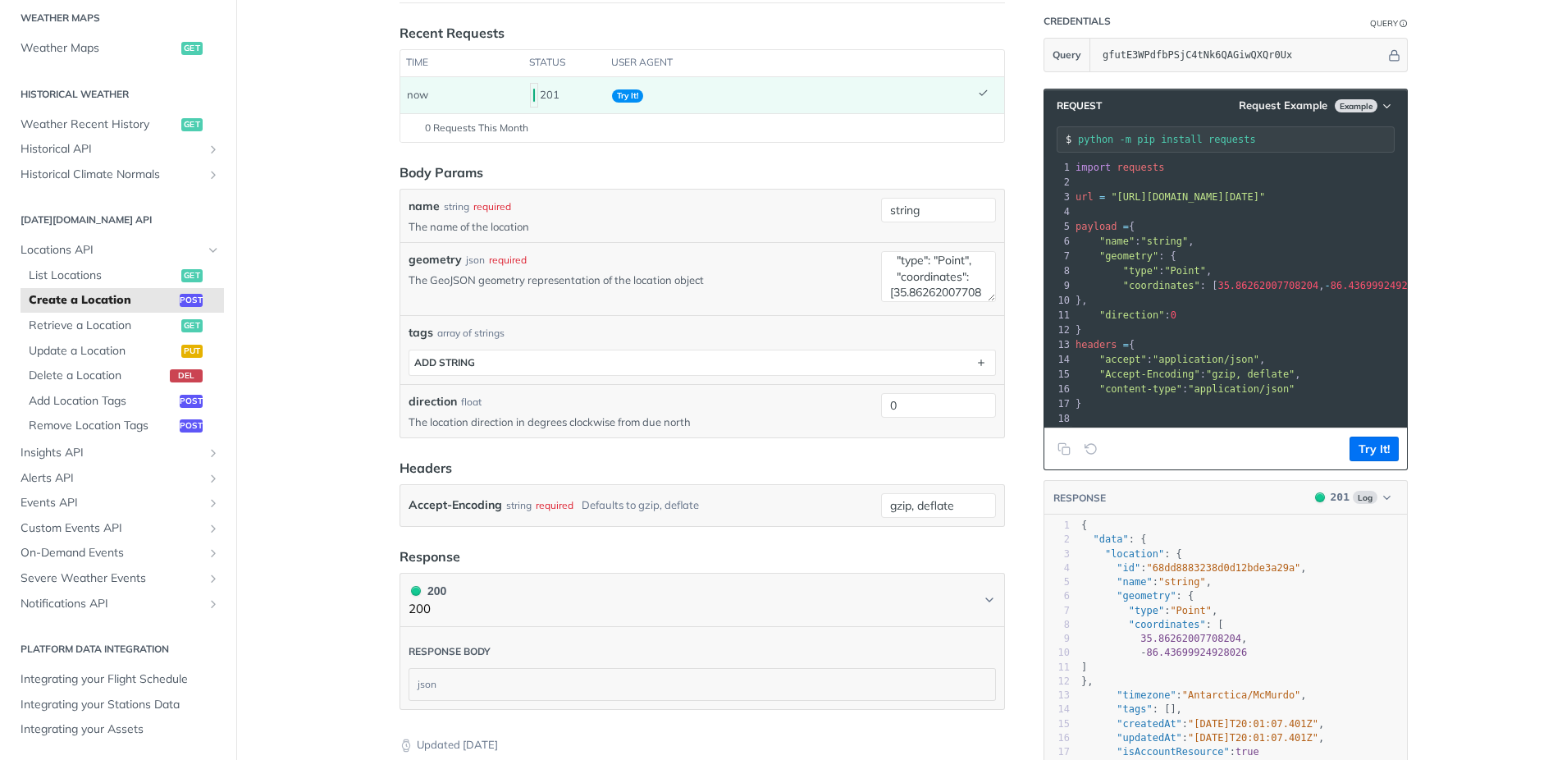
scroll to position [0, 0]
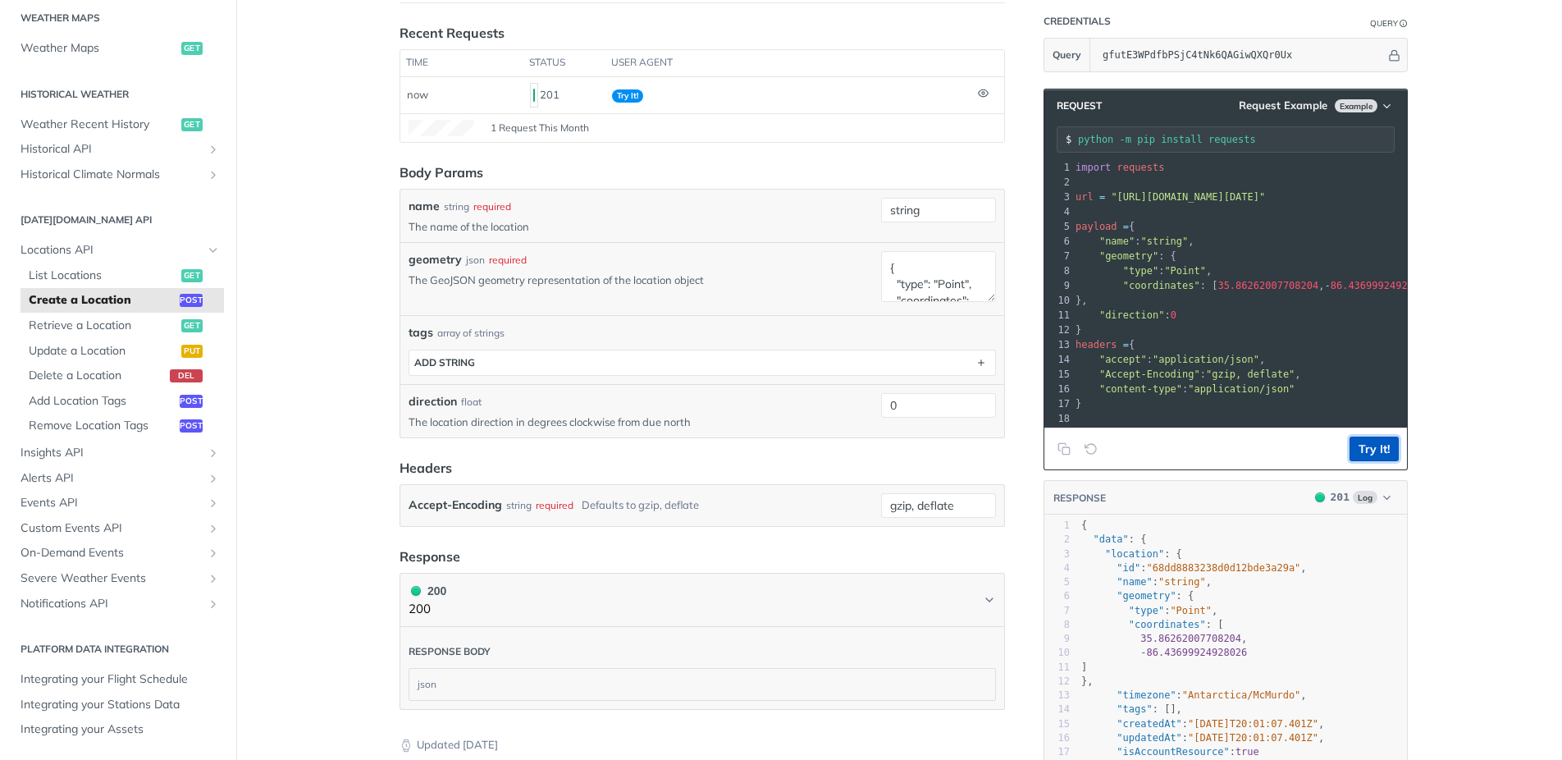
click at [1375, 454] on button "Try It!" at bounding box center [1374, 449] width 49 height 25
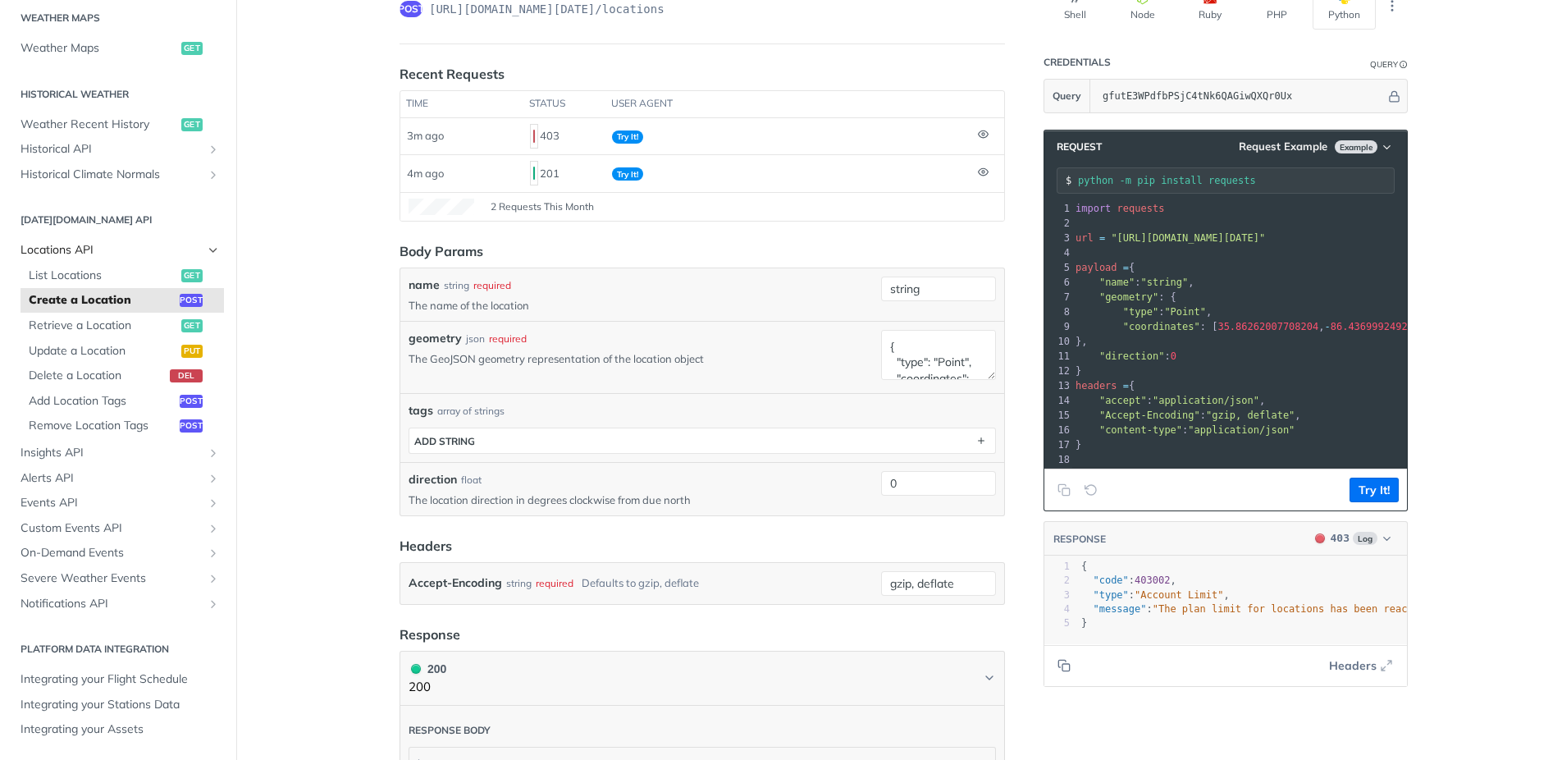
click at [51, 252] on span "Locations API" at bounding box center [112, 250] width 182 height 16
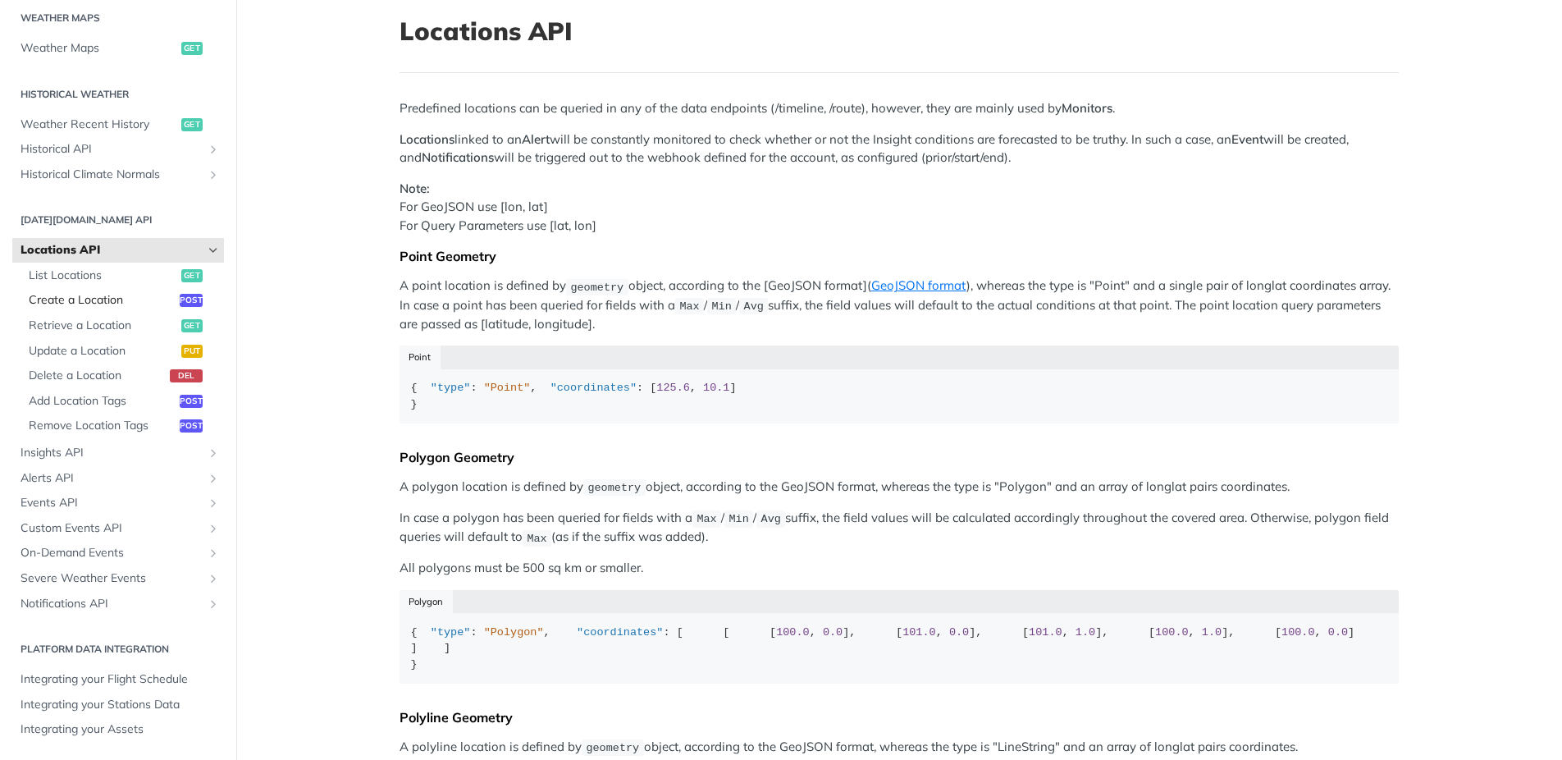
scroll to position [101, 0]
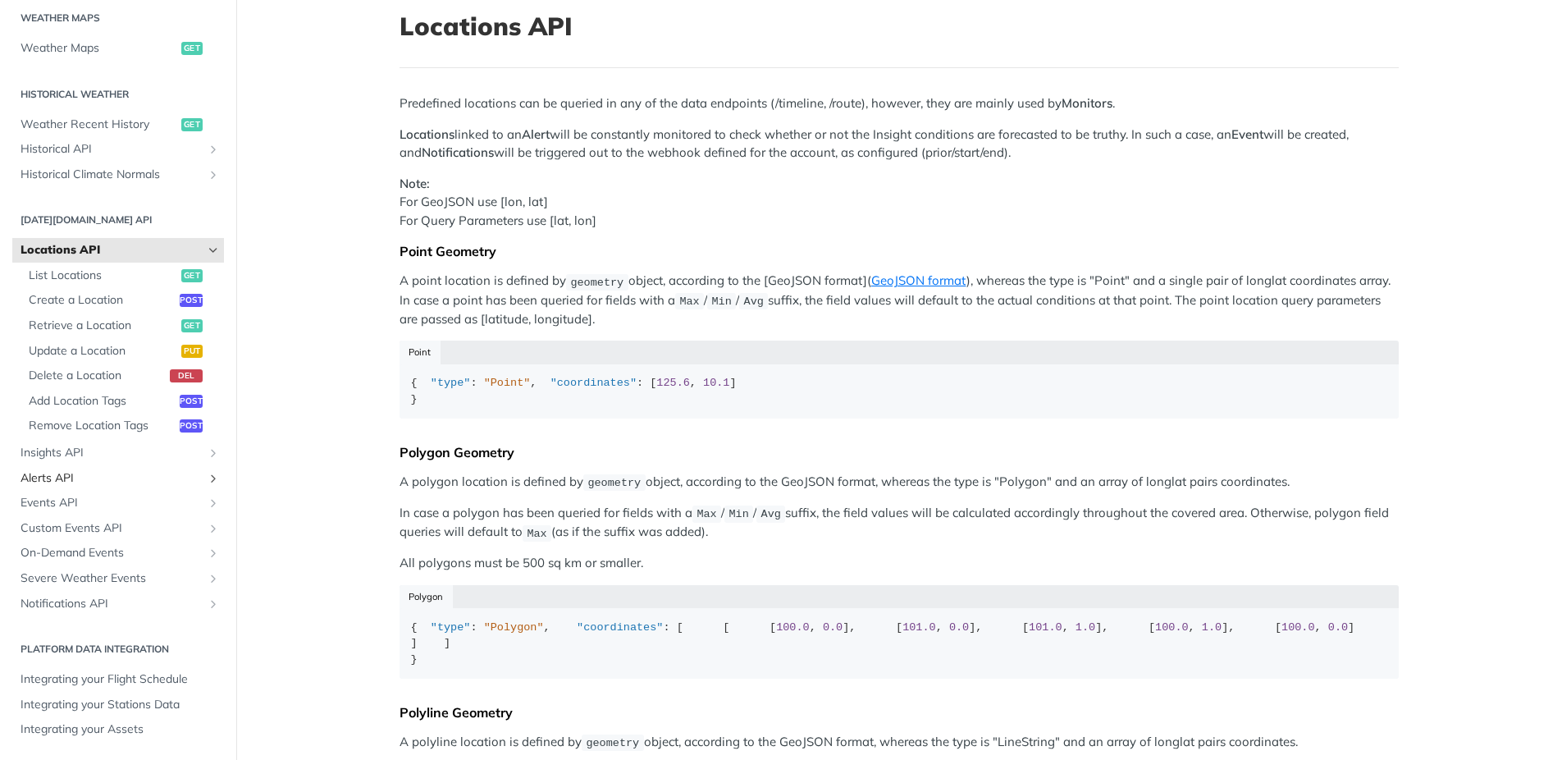
click at [54, 475] on span "Alerts API" at bounding box center [112, 478] width 182 height 16
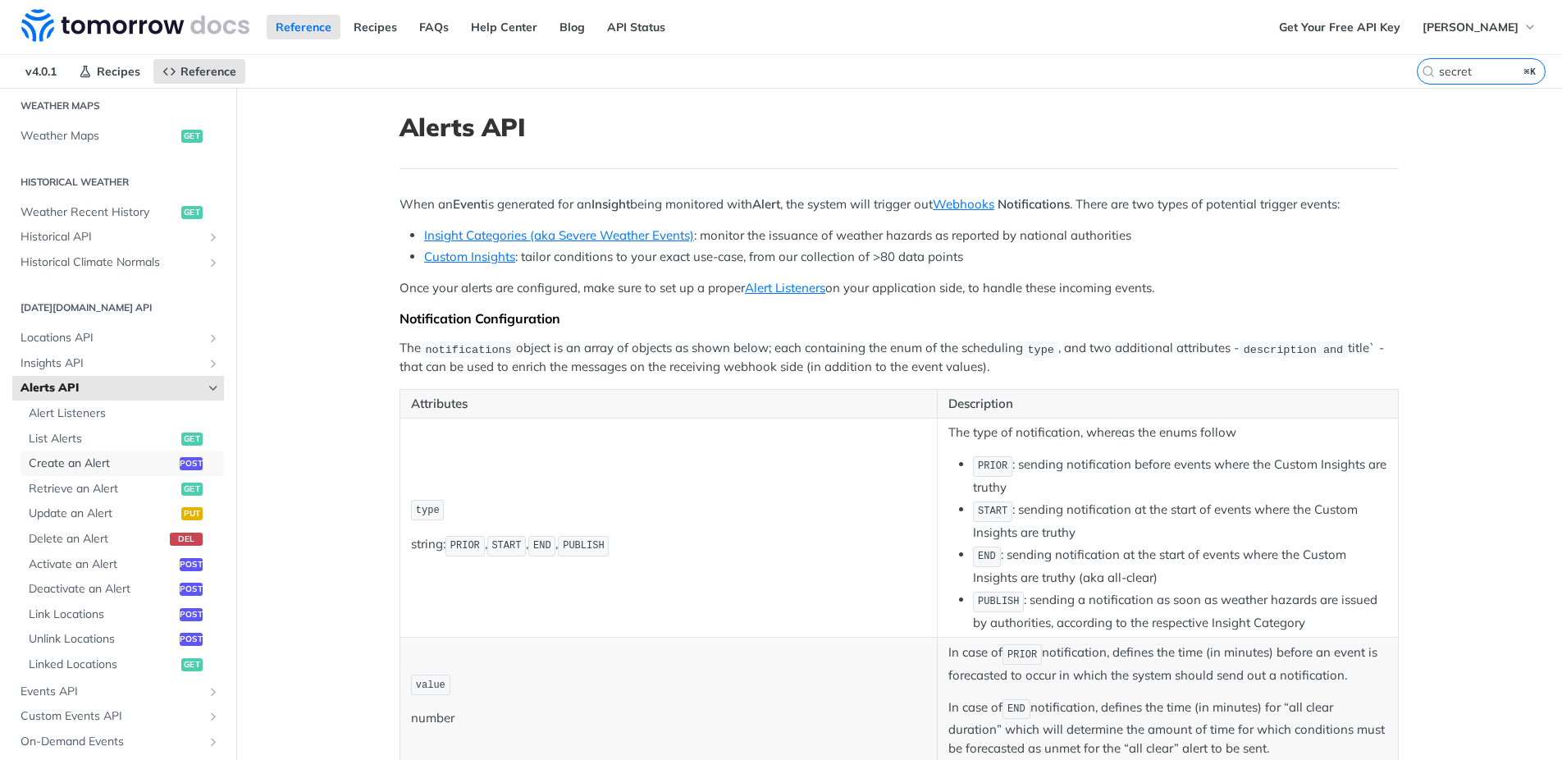
drag, startPoint x: 71, startPoint y: 464, endPoint x: 307, endPoint y: 469, distance: 235.6
click at [71, 464] on span "Create an Alert" at bounding box center [102, 463] width 147 height 16
select select "true"
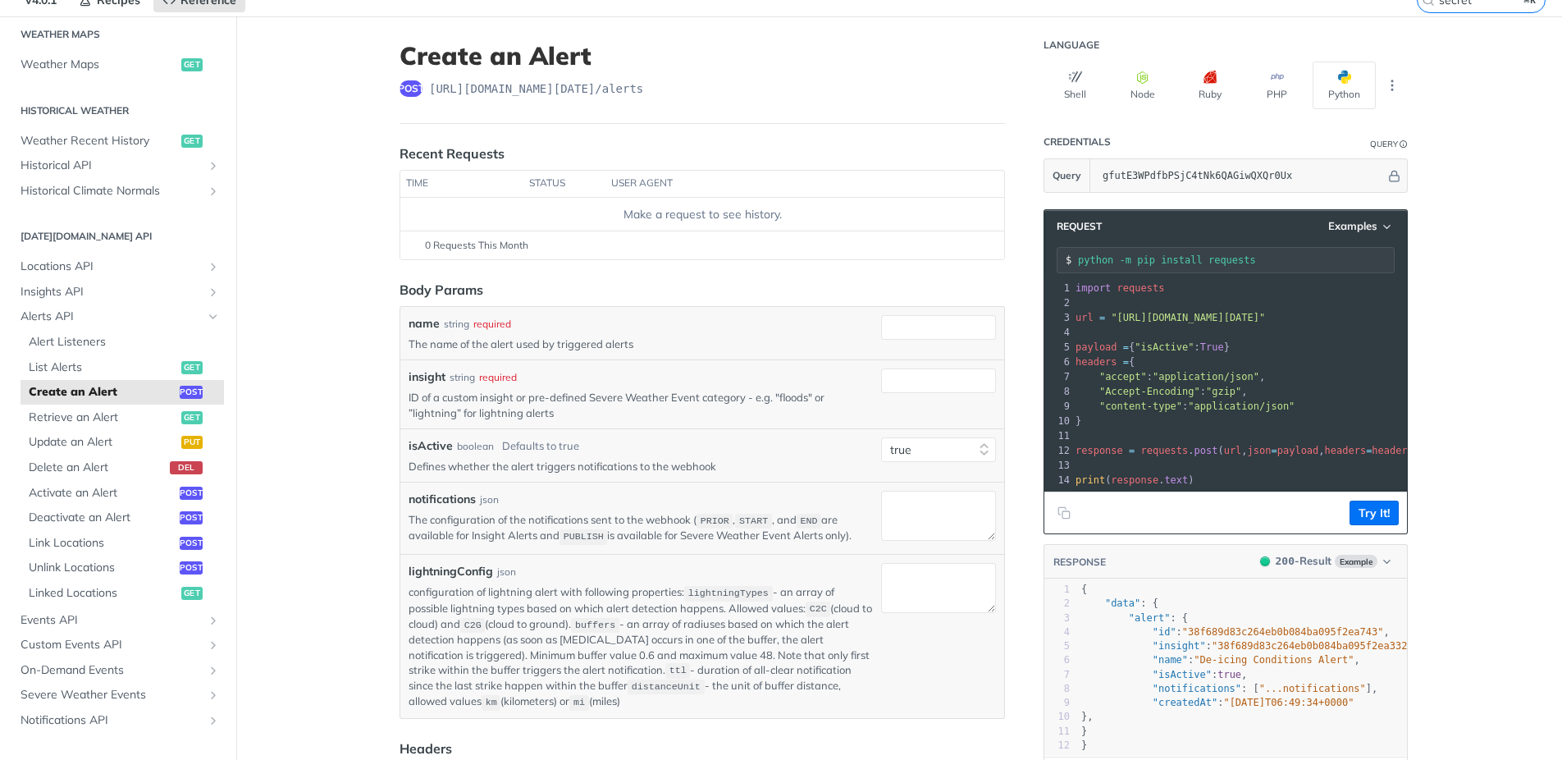
scroll to position [75, 0]
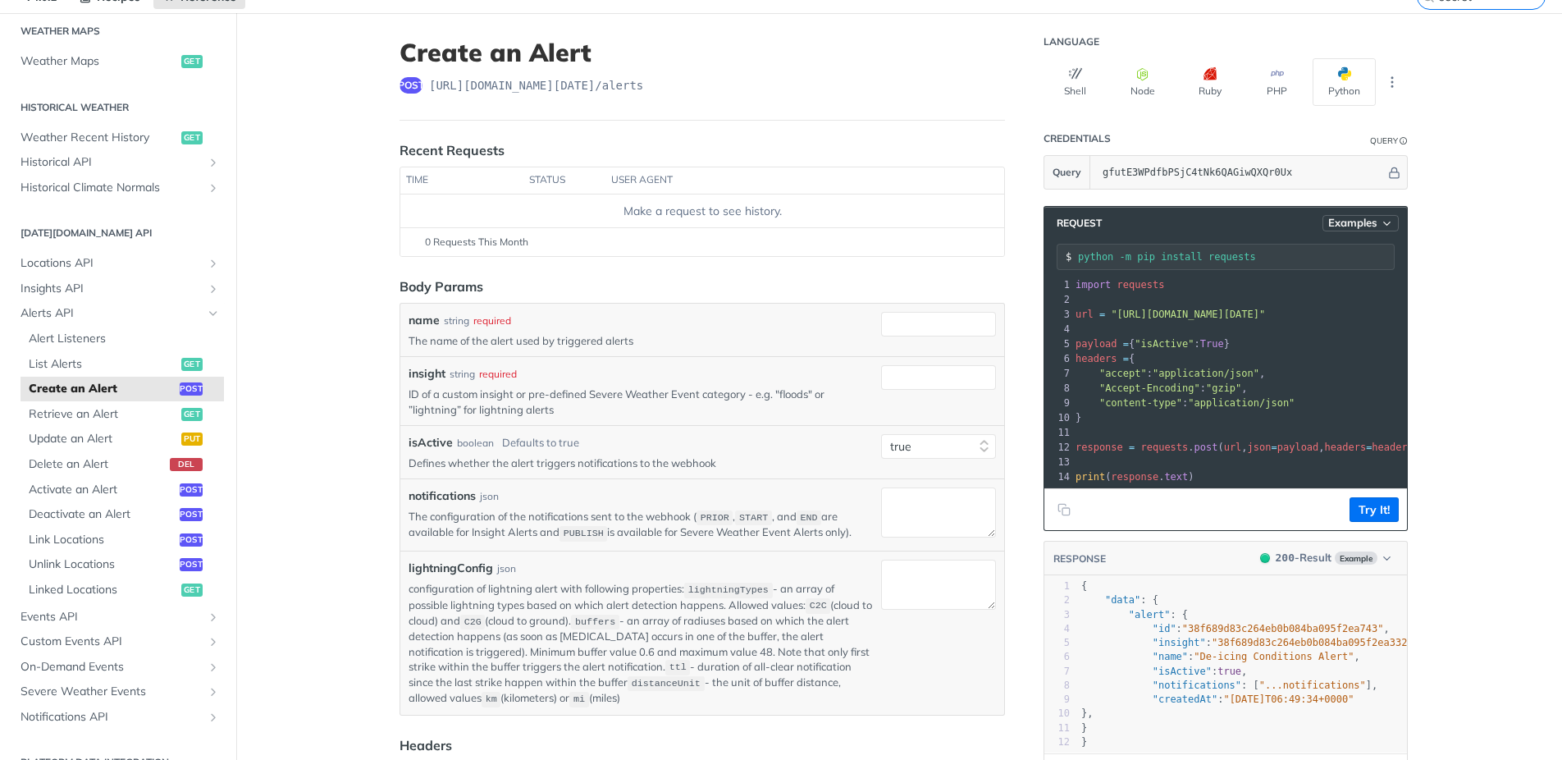
click at [1358, 223] on span "Examples" at bounding box center [1353, 223] width 49 height 14
click at [1328, 259] on div "Request Example" at bounding box center [1317, 252] width 162 height 24
type input "string"
type textarea "string"
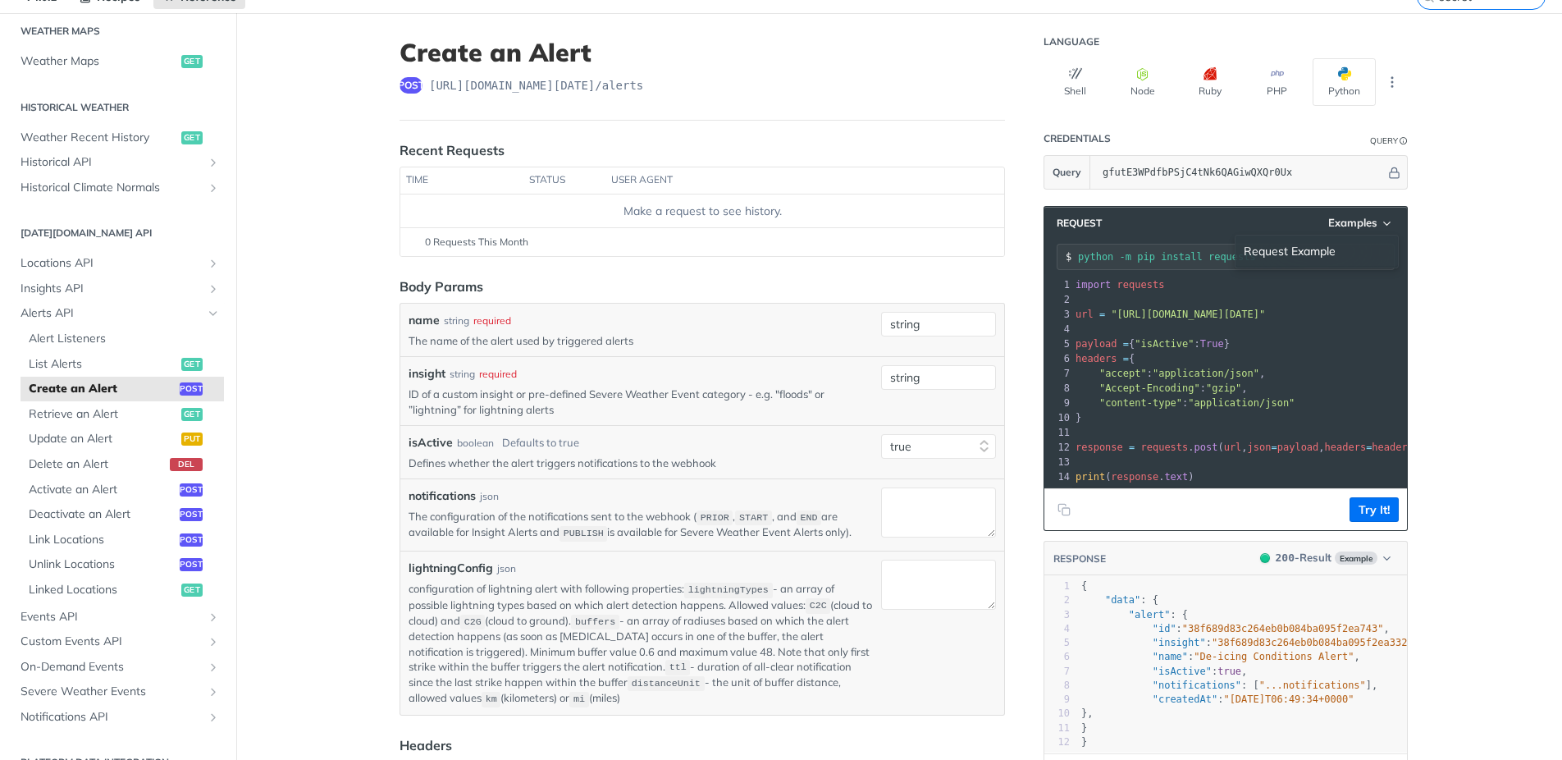
type textarea "string"
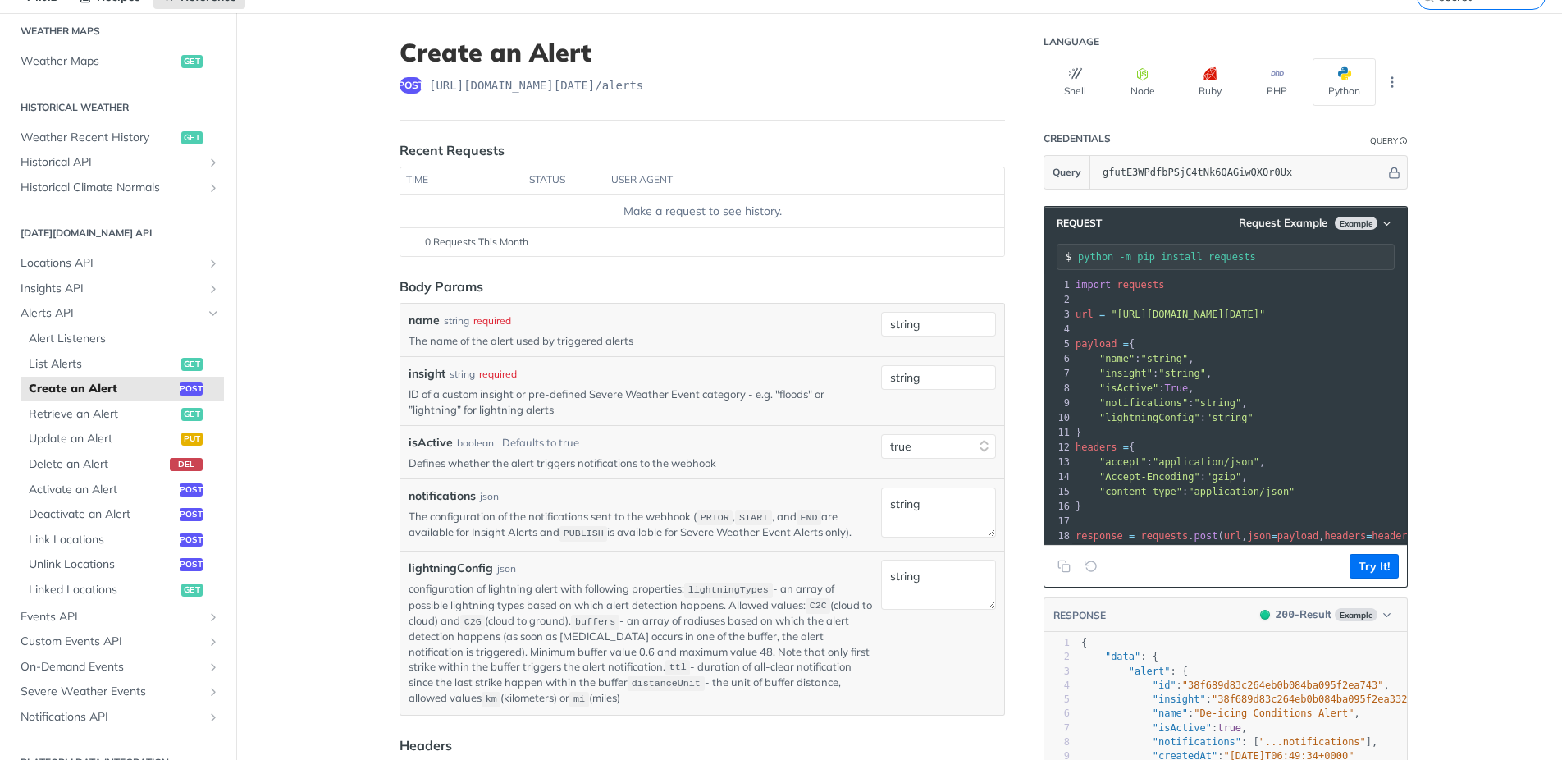
click at [585, 529] on span "PUBLISH" at bounding box center [584, 533] width 40 height 11
copy p "PUBLISH"
click at [901, 512] on textarea "string" at bounding box center [938, 512] width 115 height 50
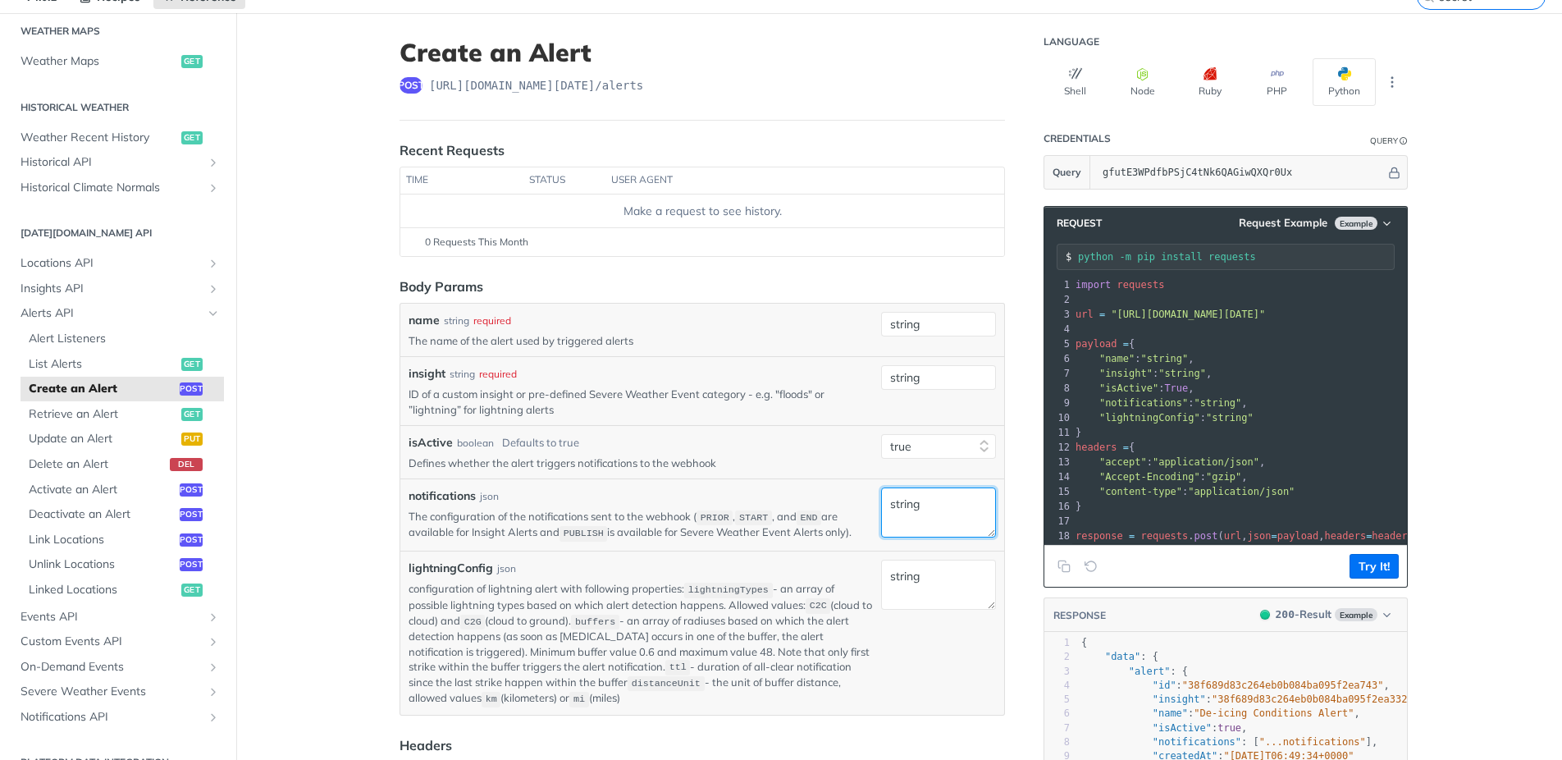
paste textarea "PUBLISH"
type textarea "PUBLISH"
click at [1374, 567] on button "Try It!" at bounding box center [1374, 566] width 49 height 25
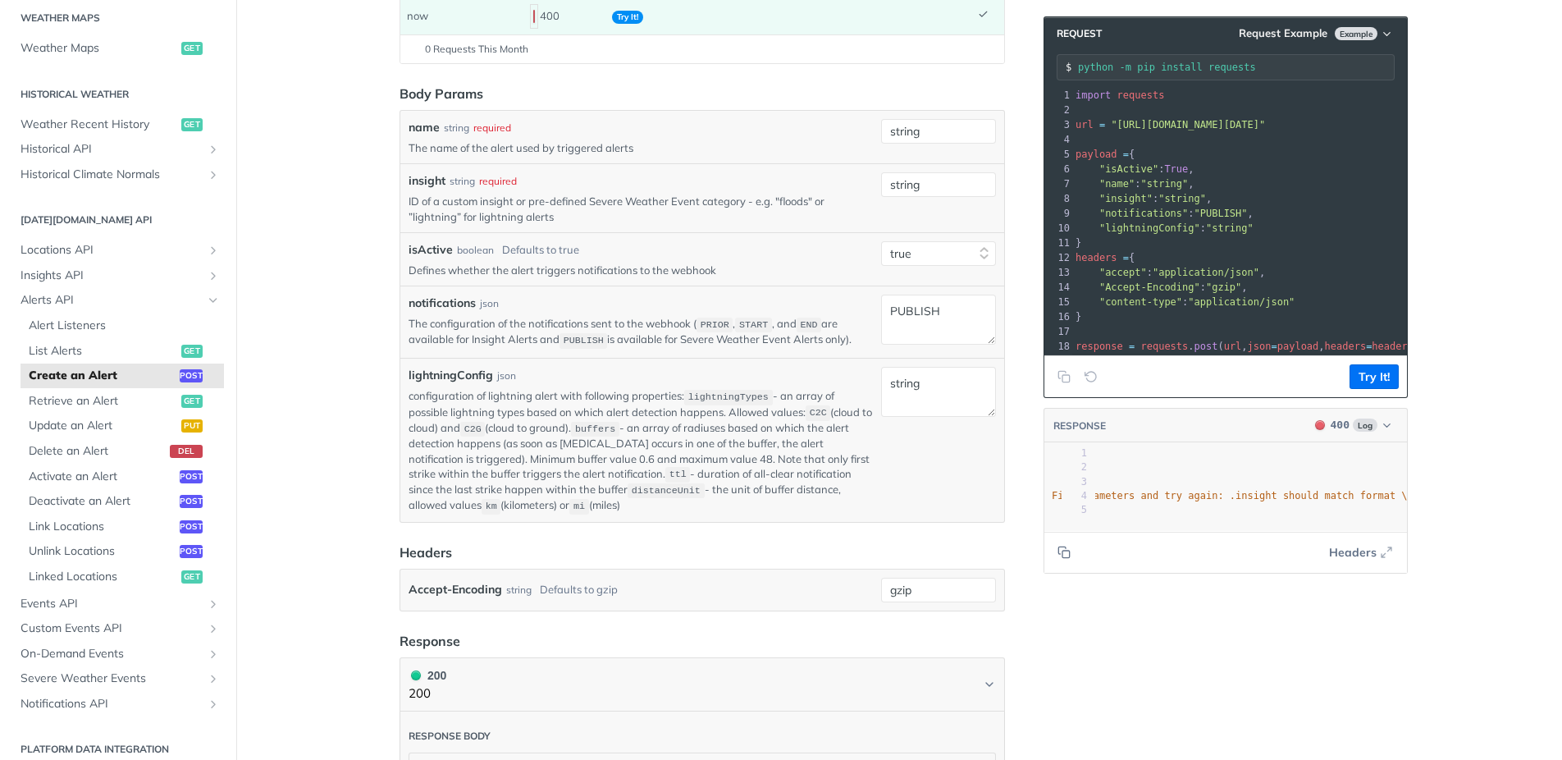
scroll to position [0, 588]
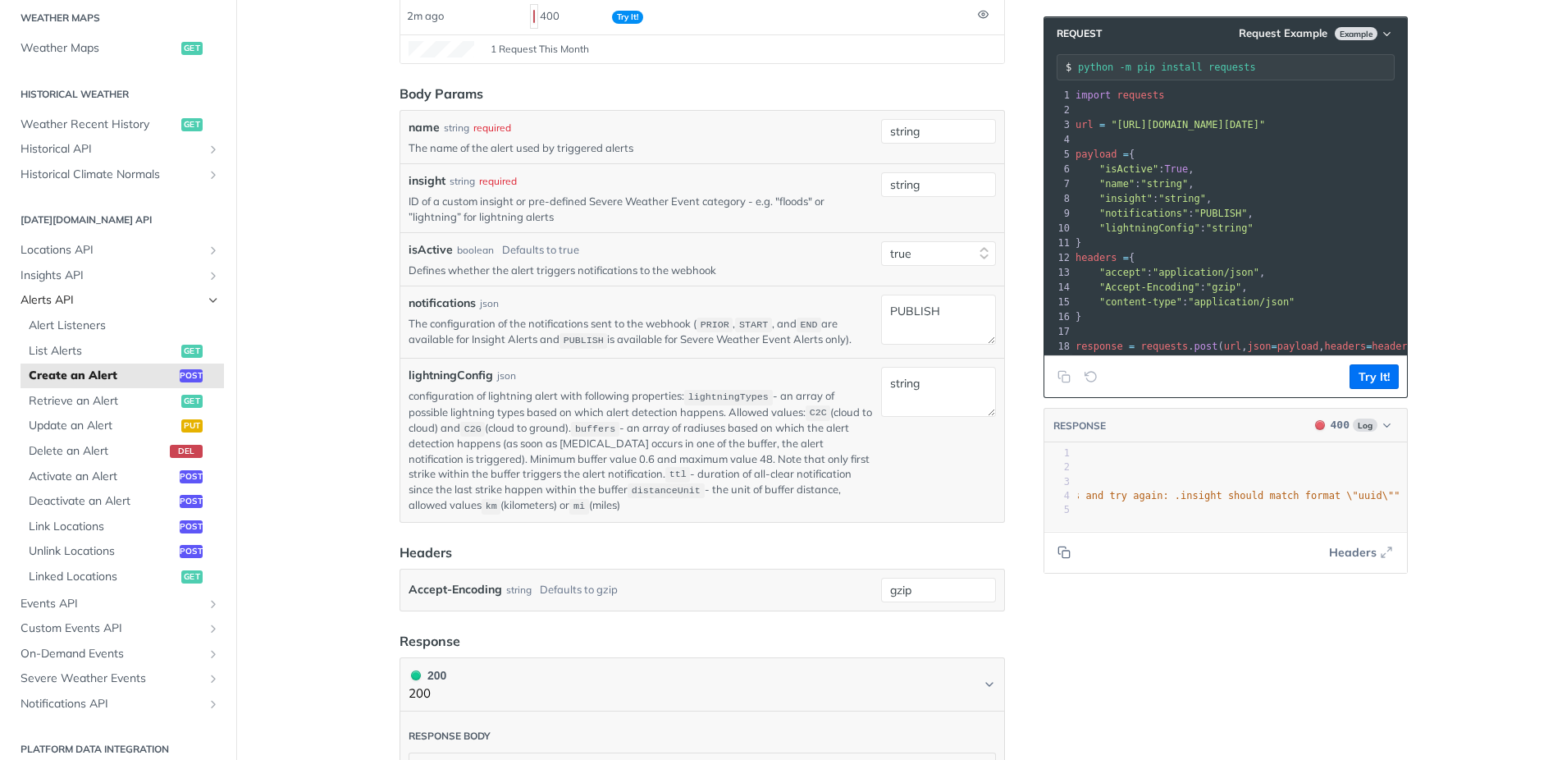
click at [81, 301] on span "Alerts API" at bounding box center [112, 300] width 182 height 16
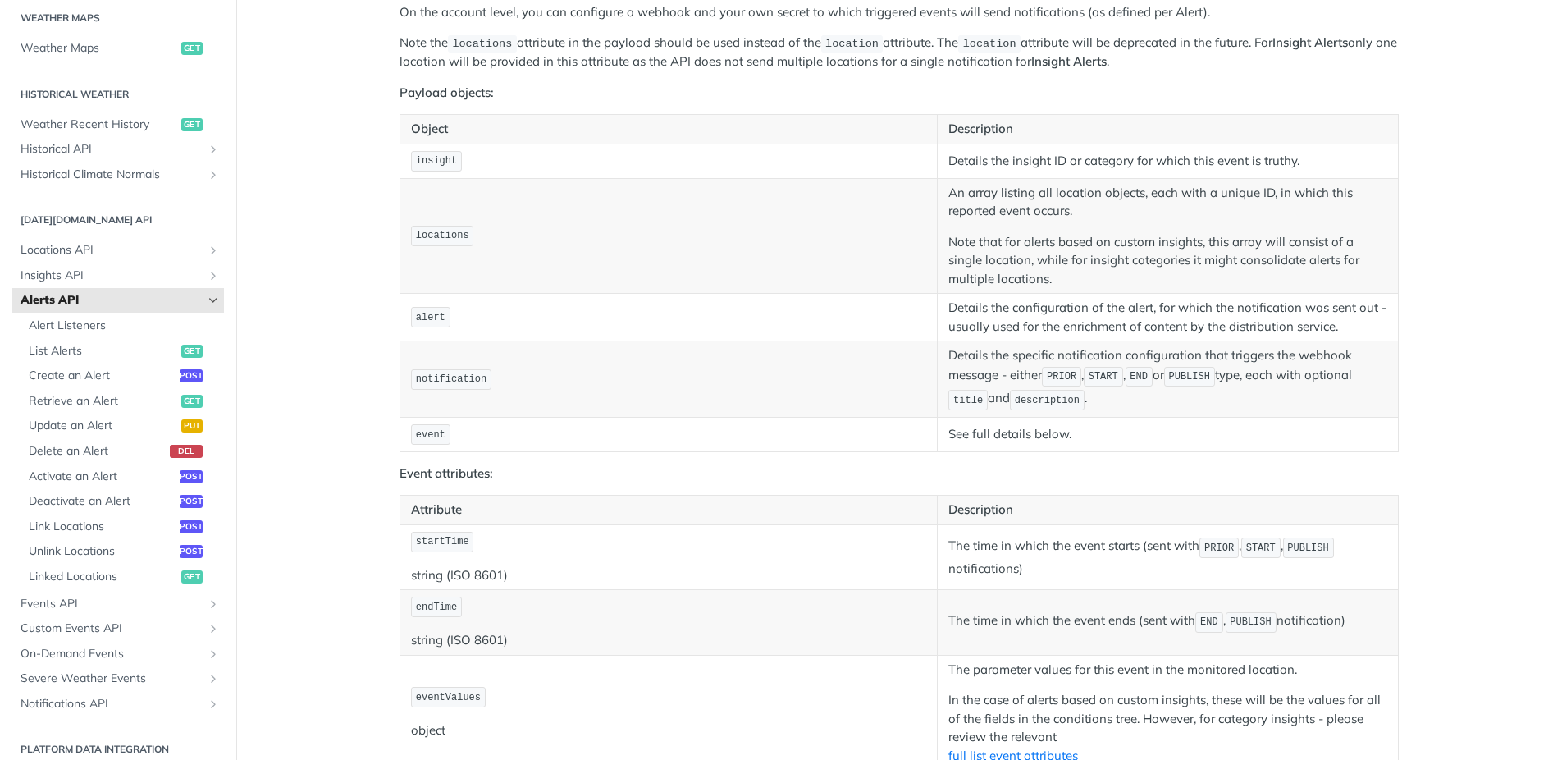
scroll to position [1545, 0]
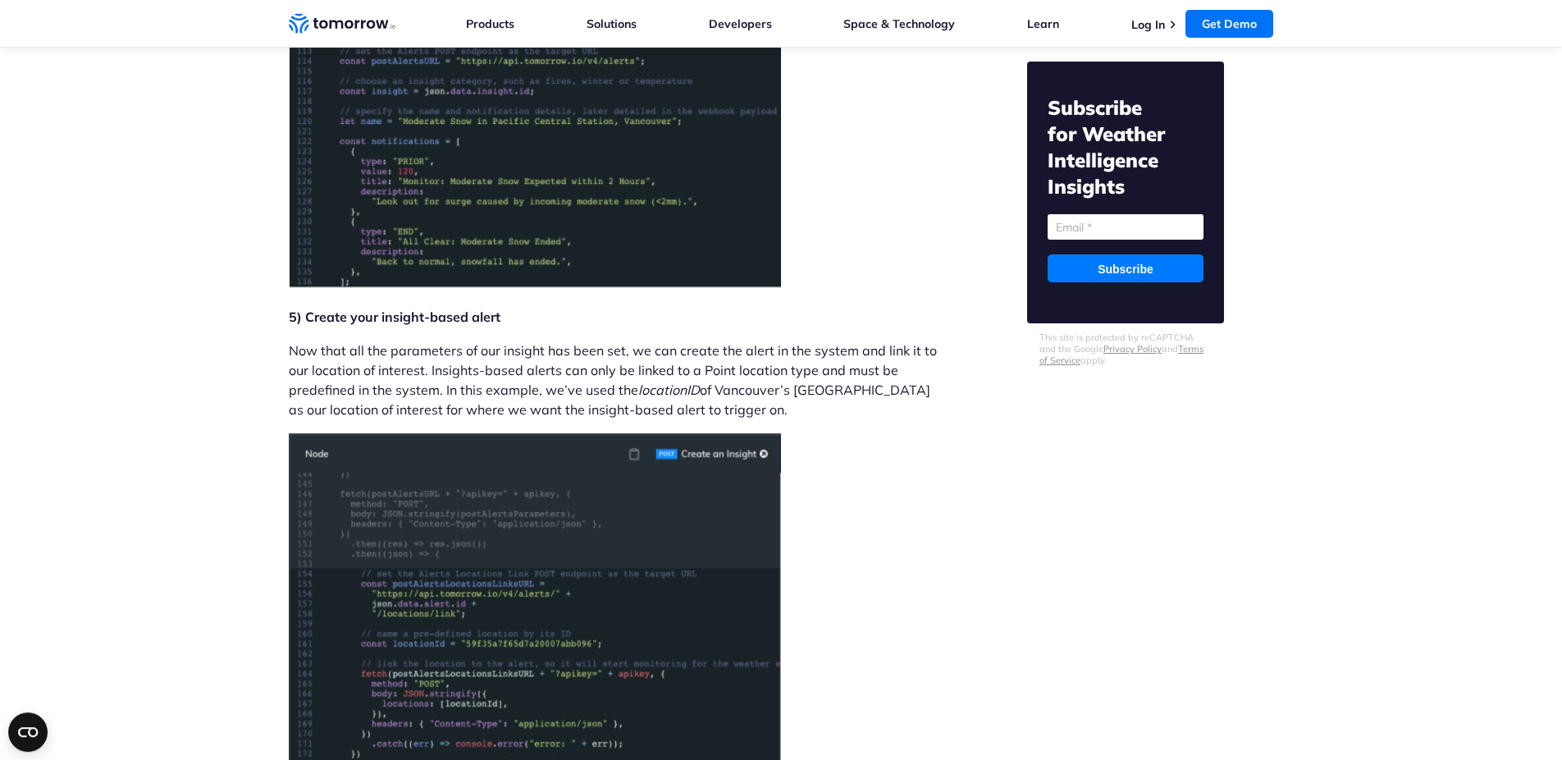
scroll to position [3042, 0]
